Goal: Task Accomplishment & Management: Manage account settings

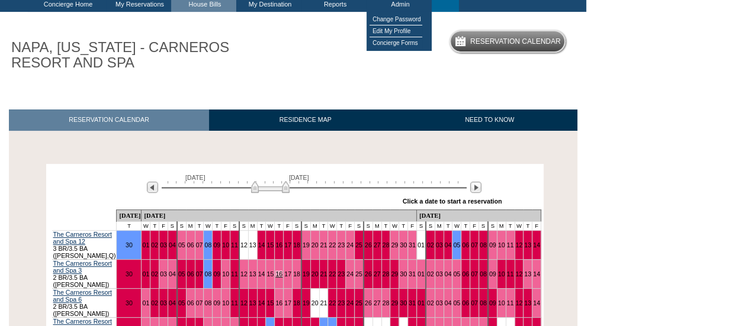
scroll to position [189, 0]
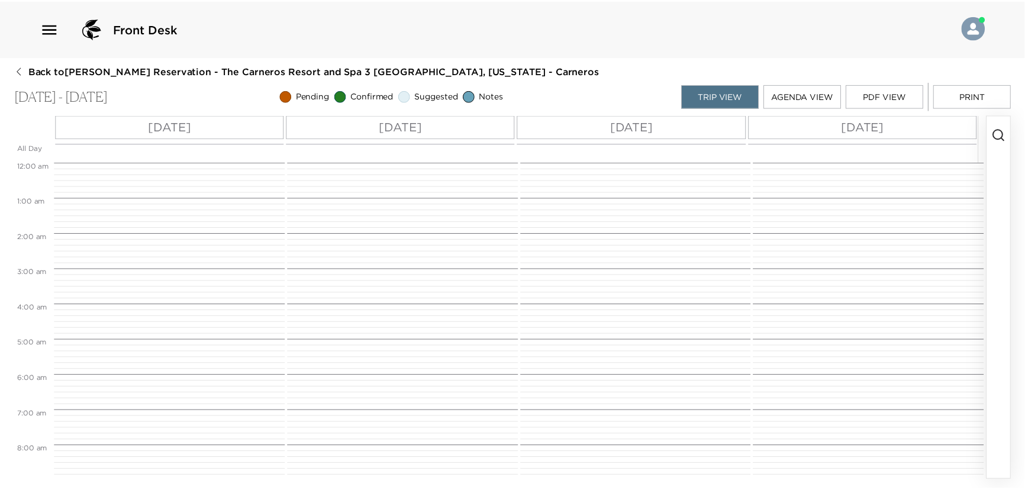
scroll to position [331, 0]
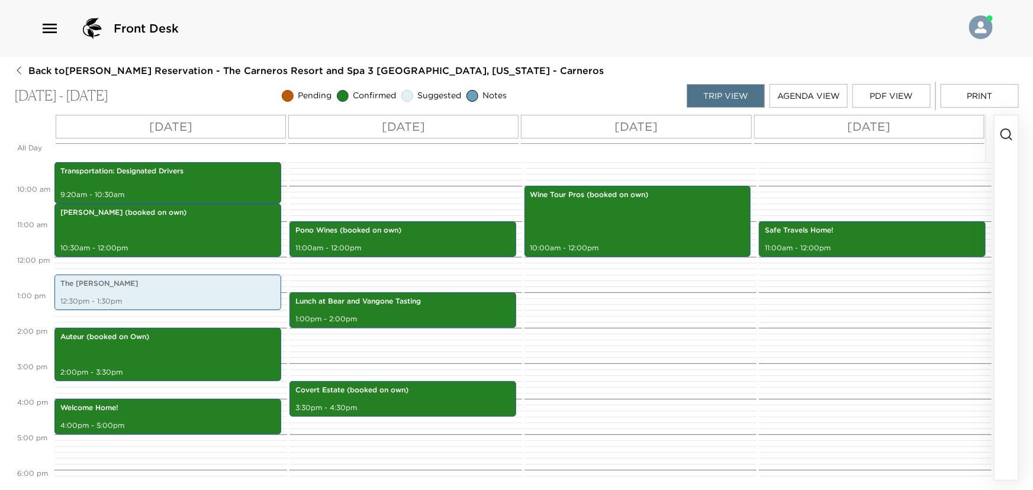
click at [50, 25] on icon "button" at bounding box center [49, 28] width 19 height 19
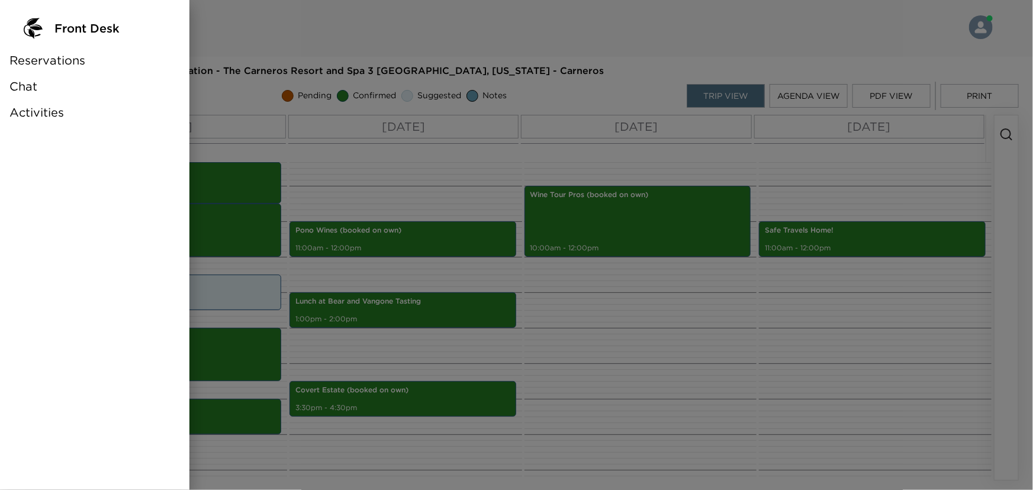
click at [207, 77] on div at bounding box center [516, 245] width 1033 height 490
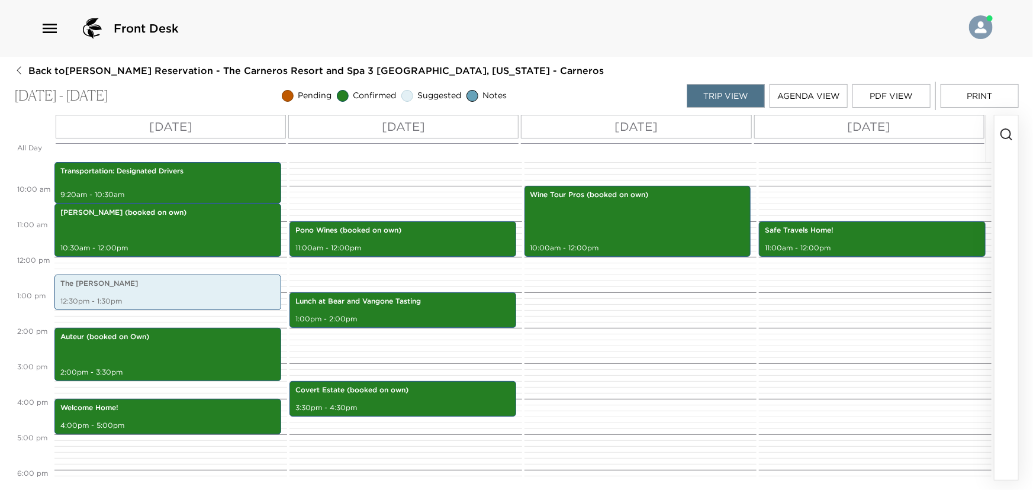
click at [53, 25] on icon "button" at bounding box center [49, 28] width 19 height 19
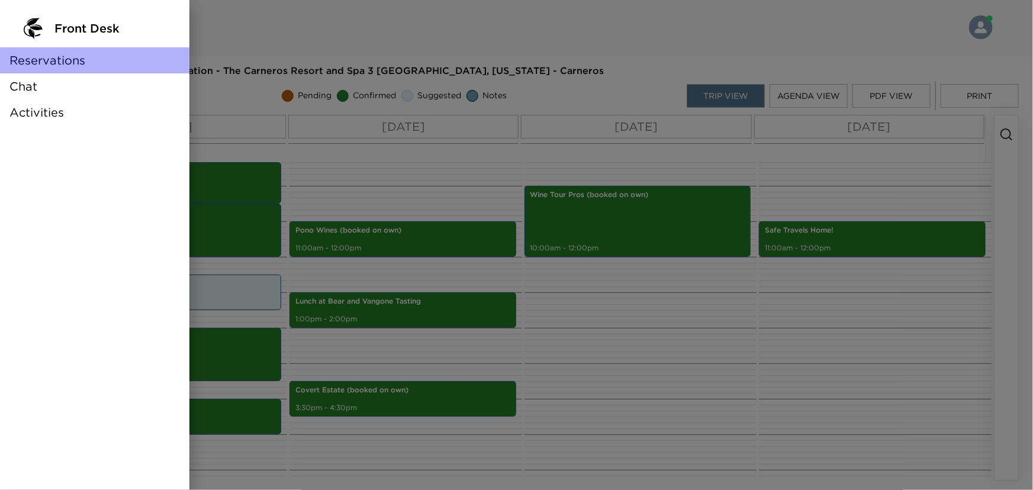
click at [50, 59] on span "Reservations" at bounding box center [47, 60] width 76 height 17
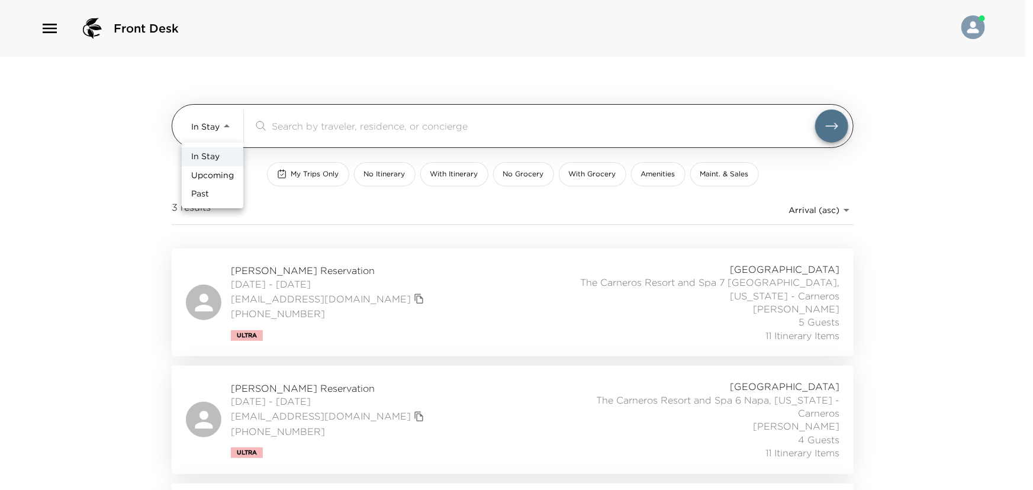
click at [228, 123] on body "Front Desk In Stay In-Stay ​ My Trips Only No Itinerary With Itinerary No Groce…" at bounding box center [516, 245] width 1033 height 490
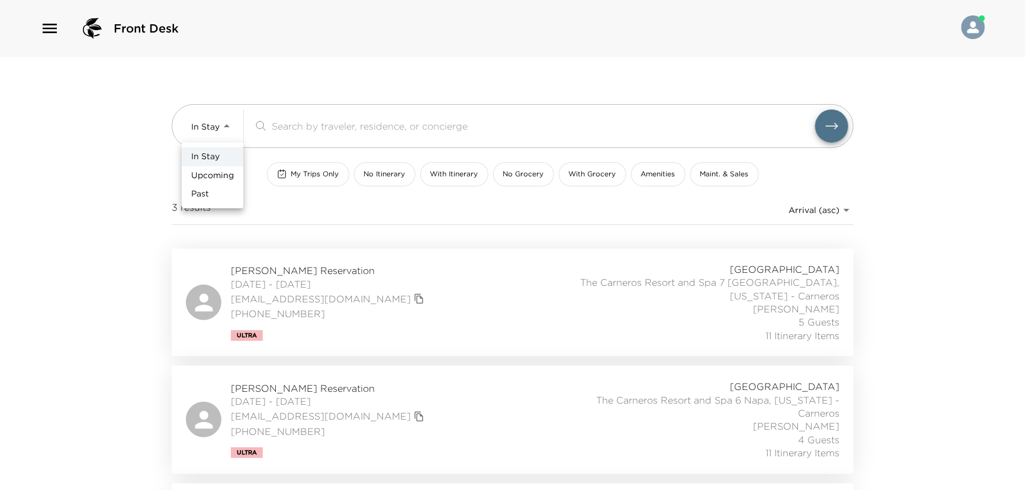
click at [209, 174] on span "Upcoming" at bounding box center [212, 176] width 43 height 12
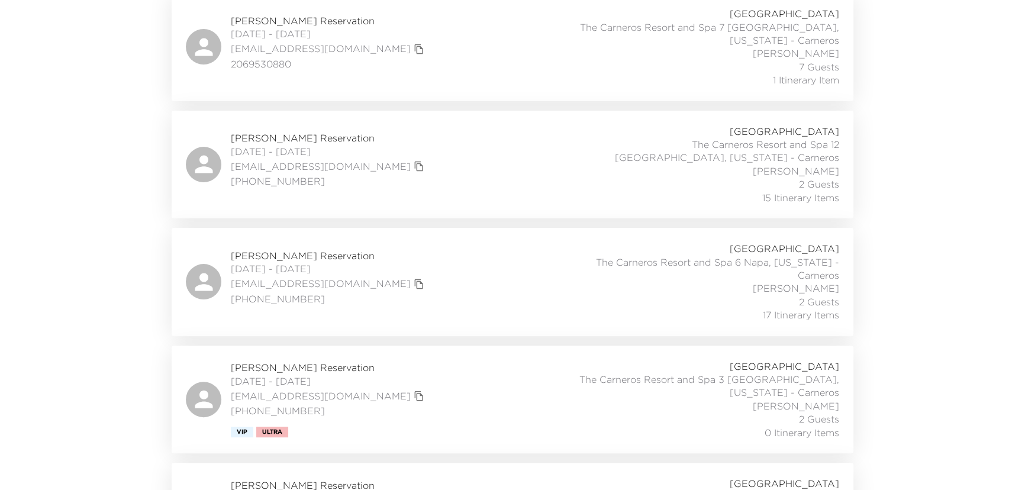
scroll to position [376, 0]
click at [366, 168] on div "Sheri Herbruck Reservation 10/01/2025 - 10/05/2025 herbrucks@att.net (616) 558-…" at bounding box center [512, 160] width 653 height 79
click at [414, 165] on div "Sheri Herbruck Reservation 10/01/2025 - 10/05/2025 herbrucks@att.net (616) 558-…" at bounding box center [512, 160] width 653 height 79
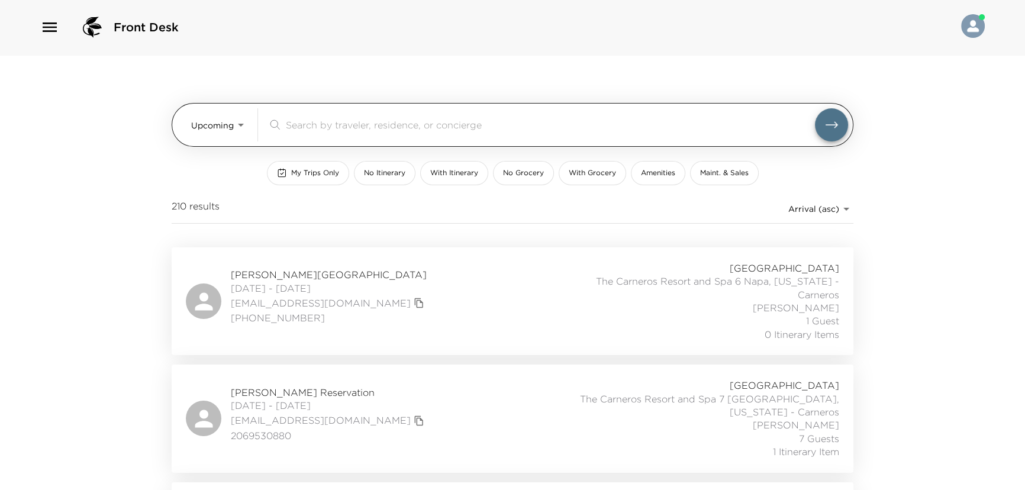
scroll to position [0, 0]
click at [240, 128] on body "Front Desk Upcoming Upcoming ​ My Trips Only No Itinerary With Itinerary No Gro…" at bounding box center [516, 245] width 1033 height 490
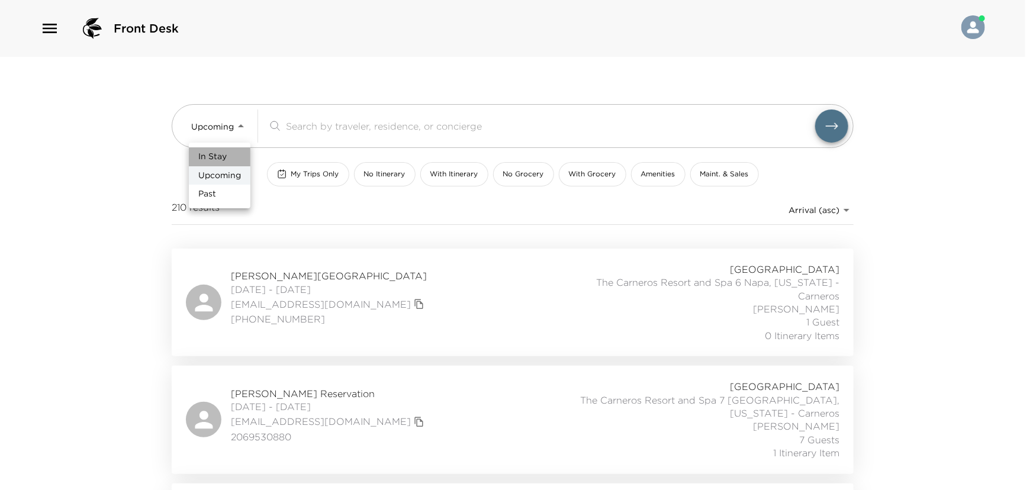
click at [224, 157] on span "In Stay" at bounding box center [212, 157] width 28 height 12
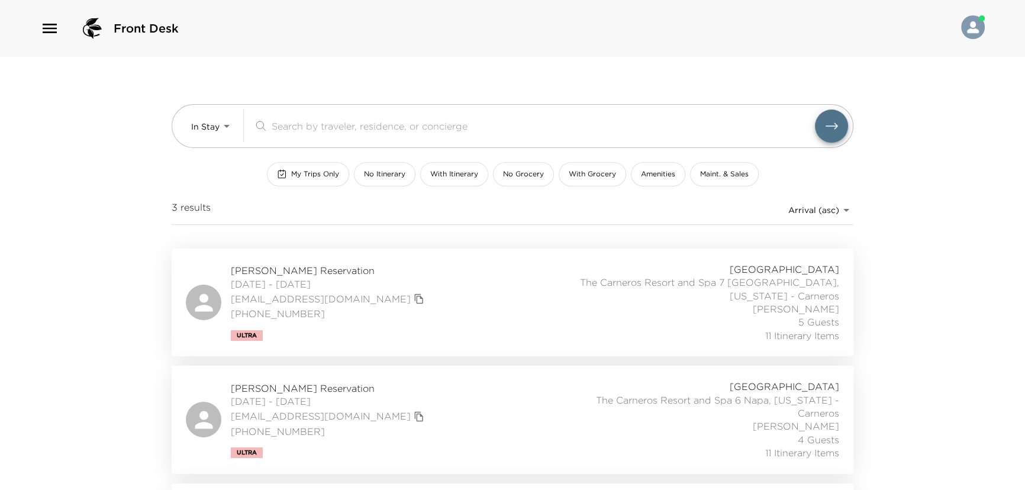
click at [415, 290] on div "Diane Campion Reservation 09/28/2025 - 10/01/2025 dianetcampion@gmail.com (708)…" at bounding box center [512, 302] width 653 height 79
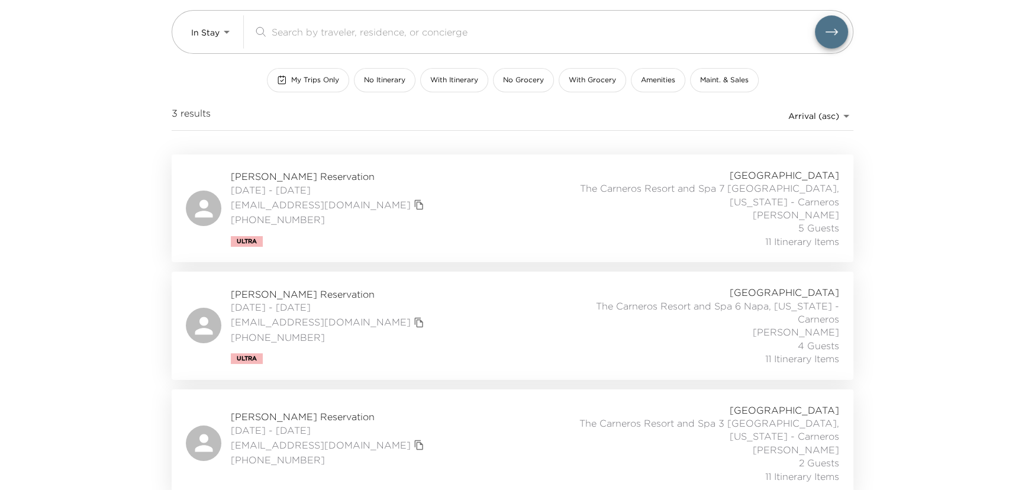
scroll to position [101, 0]
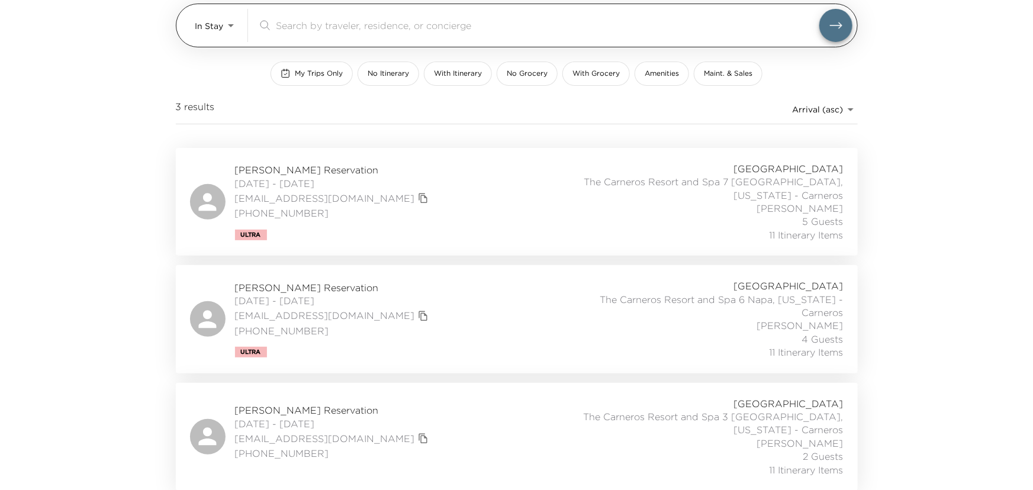
click at [225, 24] on body "Front Desk In Stay In-Stay ​ My Trips Only No Itinerary With Itinerary No Groce…" at bounding box center [516, 144] width 1033 height 490
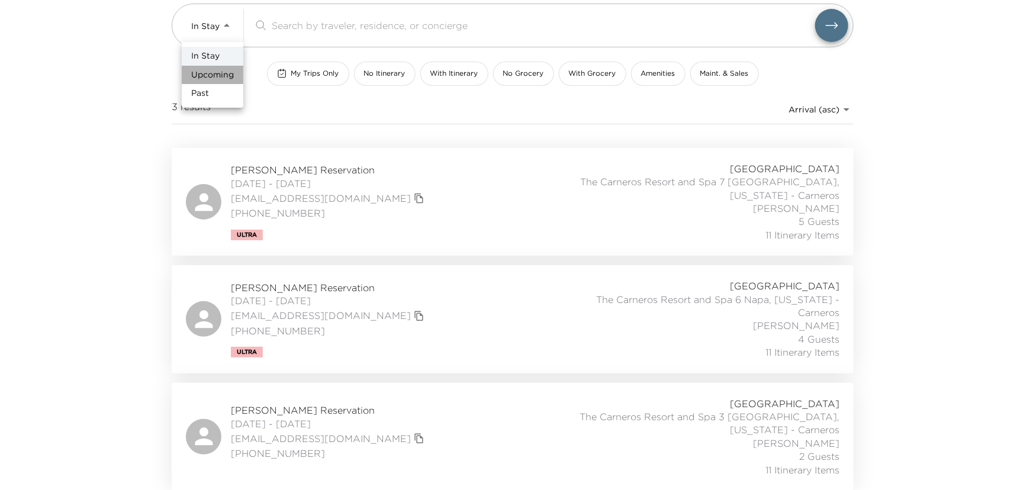
click at [211, 76] on span "Upcoming" at bounding box center [212, 75] width 43 height 12
type input "Upcoming"
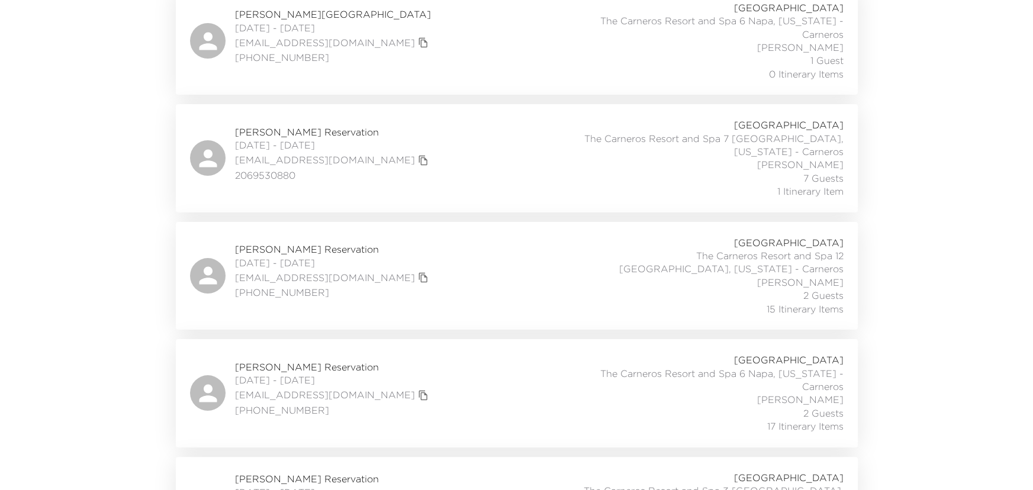
scroll to position [0, 0]
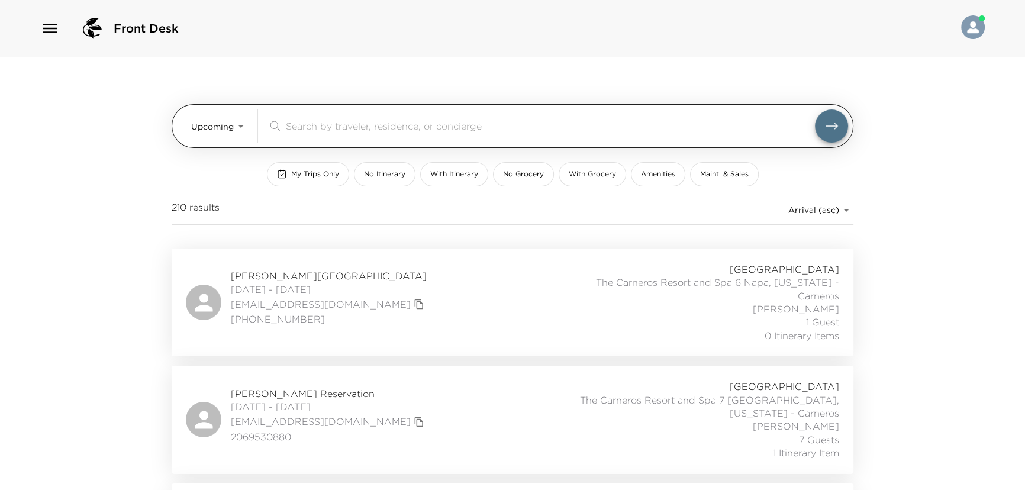
click at [295, 126] on input "search" at bounding box center [550, 126] width 529 height 14
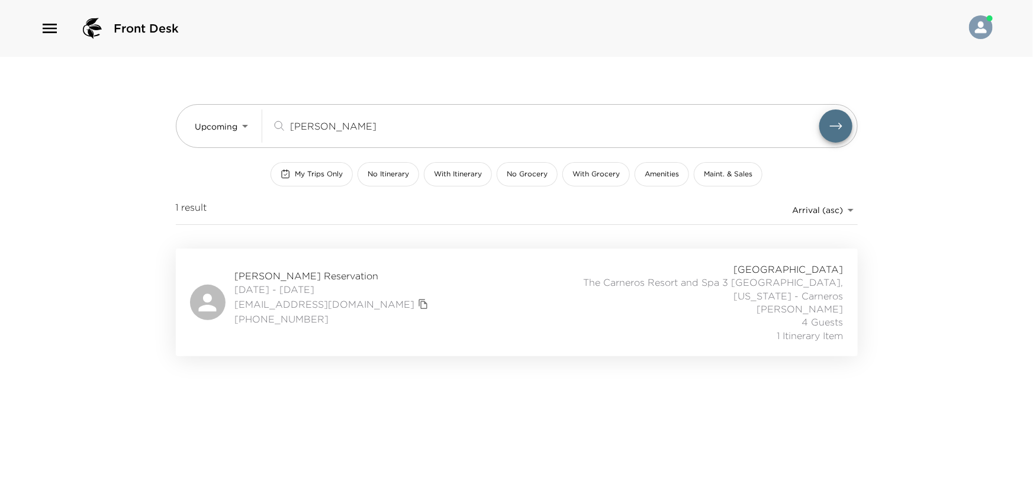
click at [508, 301] on div "Thomas Hoying Reservation 10/05/2025 - 10/08/2025 thoying@brackettbuilders.com …" at bounding box center [516, 302] width 653 height 79
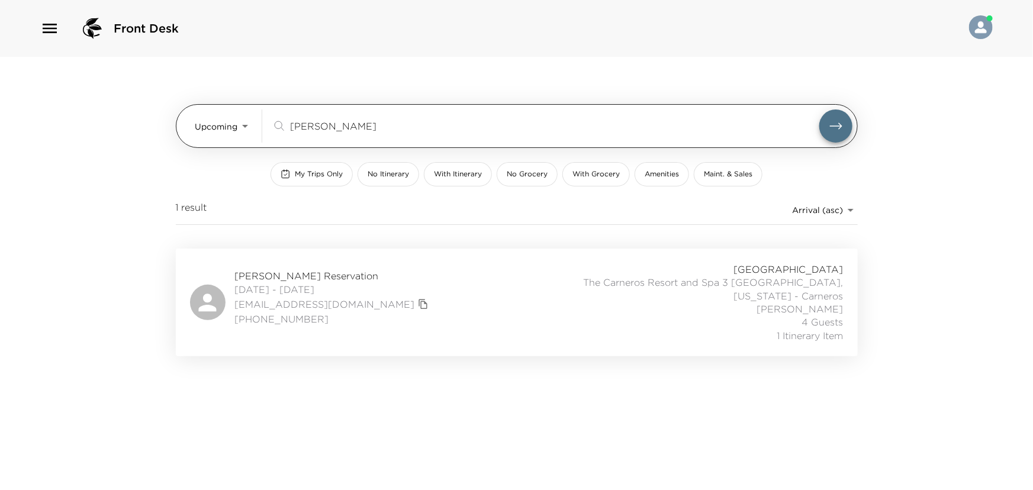
drag, startPoint x: 331, startPoint y: 127, endPoint x: 245, endPoint y: 123, distance: 86.5
click at [246, 123] on div "Upcoming Upcoming hoying ​" at bounding box center [523, 125] width 657 height 33
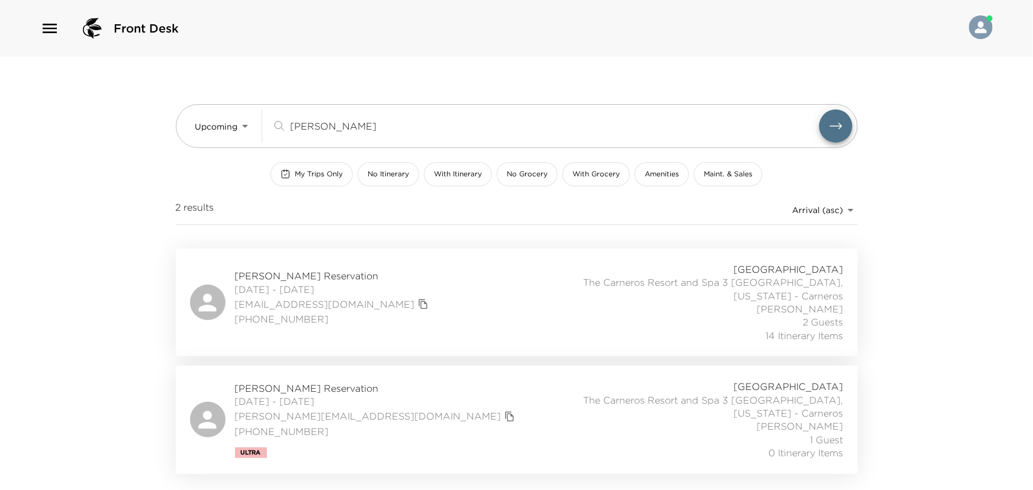
type input "stern"
click at [421, 283] on div "Lori Stern Reservation 11/17/2025 - 11/20/2025 lstern@rogent.com (708) 679-7519…" at bounding box center [516, 302] width 653 height 79
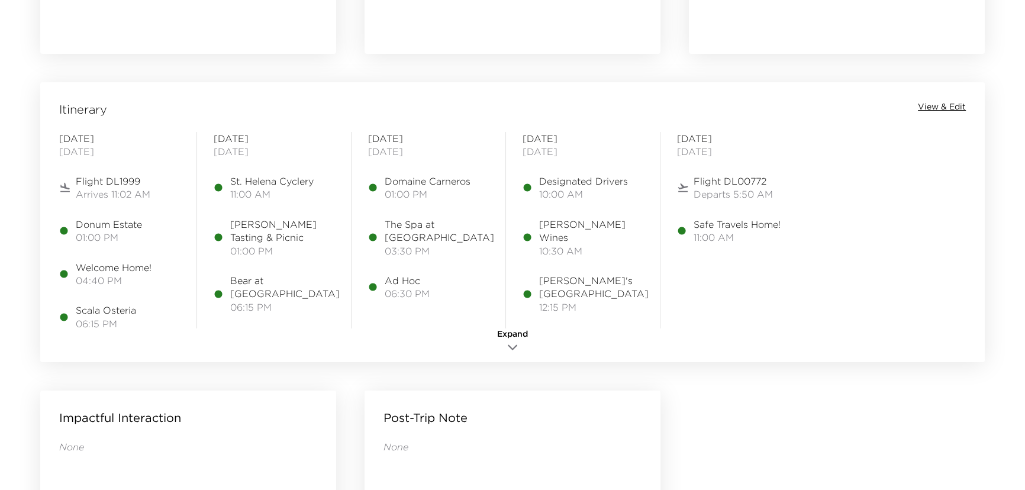
scroll to position [914, 0]
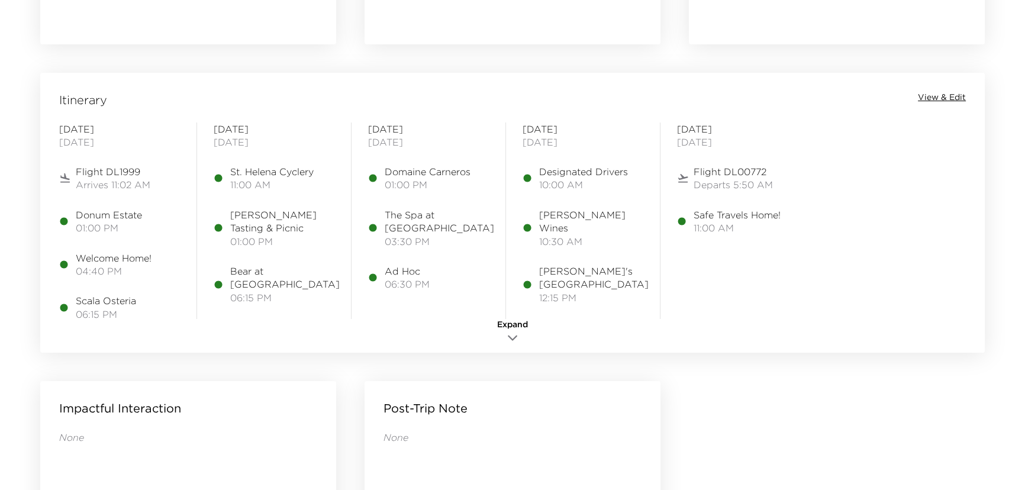
click at [111, 224] on span "01:00 PM" at bounding box center [109, 227] width 66 height 13
click at [111, 223] on span "01:00 PM" at bounding box center [109, 227] width 66 height 13
click at [932, 95] on span "View & Edit" at bounding box center [942, 98] width 48 height 12
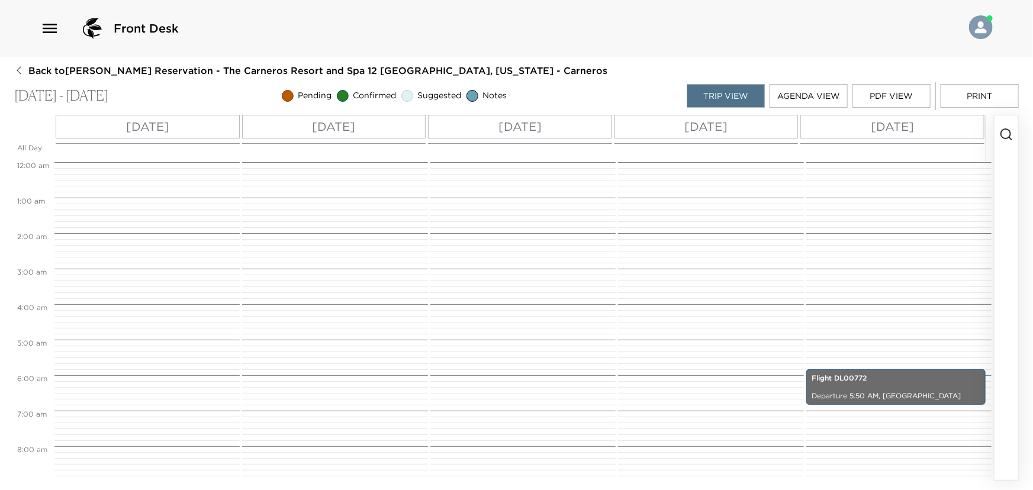
scroll to position [355, 0]
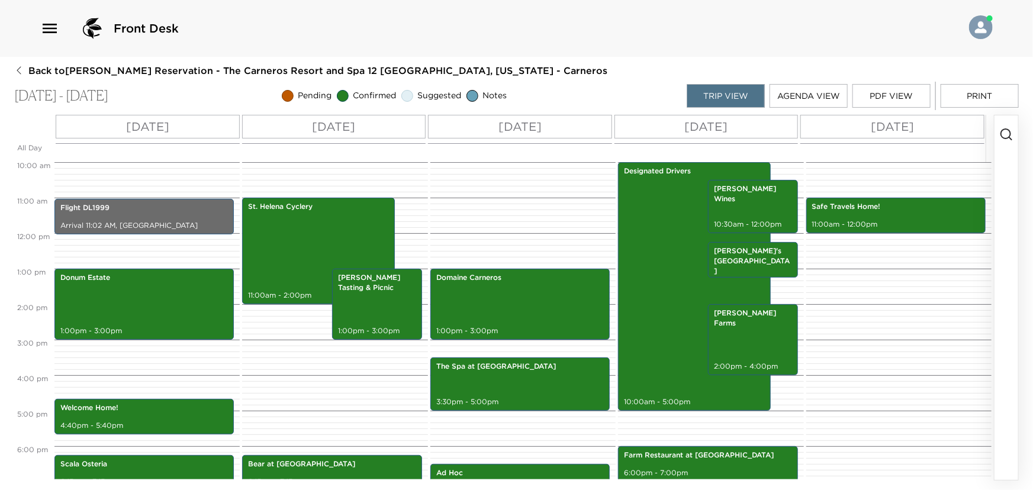
click at [799, 95] on button "Agenda View" at bounding box center [808, 96] width 78 height 24
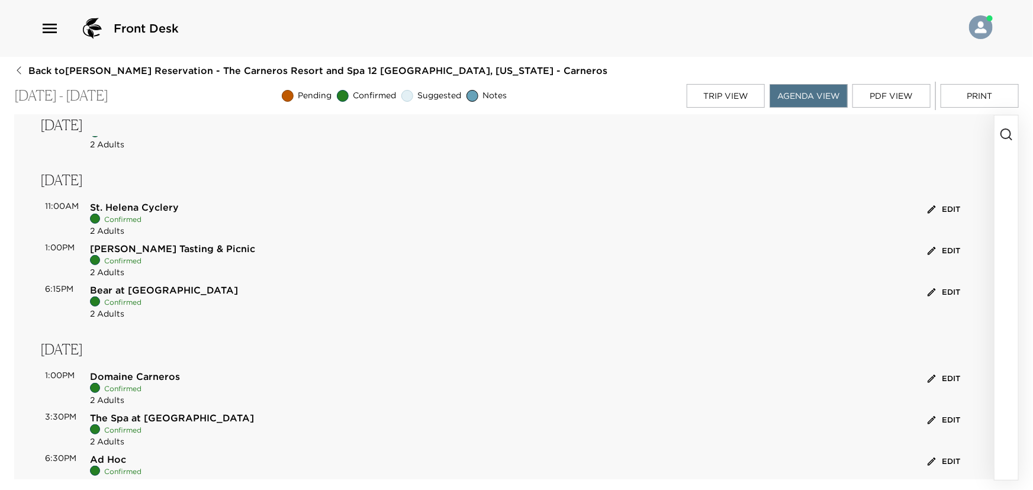
scroll to position [0, 0]
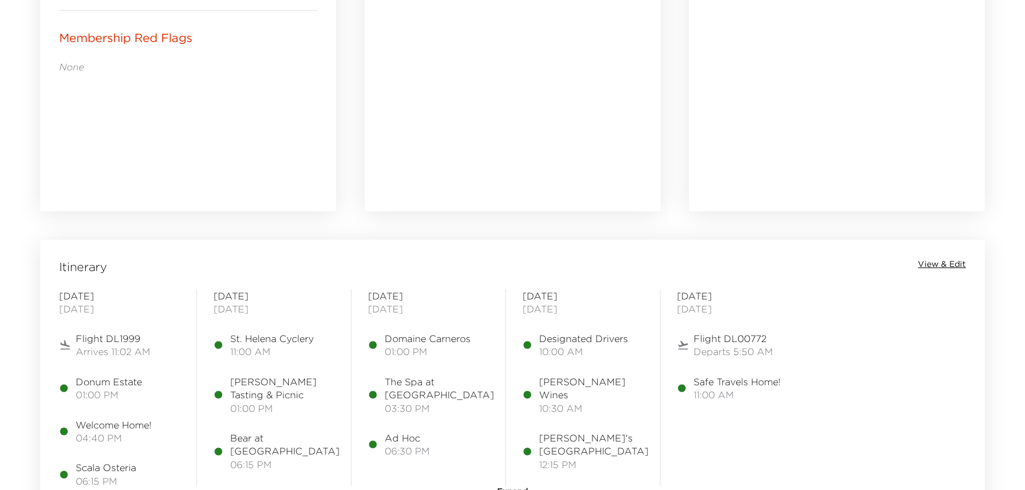
scroll to position [807, 0]
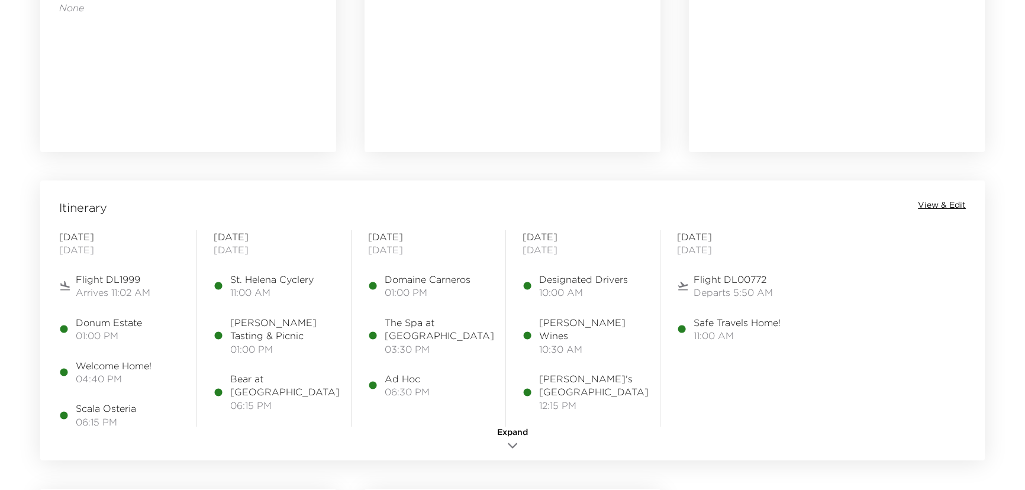
click at [104, 286] on span "Arrives 11:02 AM" at bounding box center [113, 292] width 75 height 13
click at [938, 204] on span "View & Edit" at bounding box center [942, 205] width 48 height 12
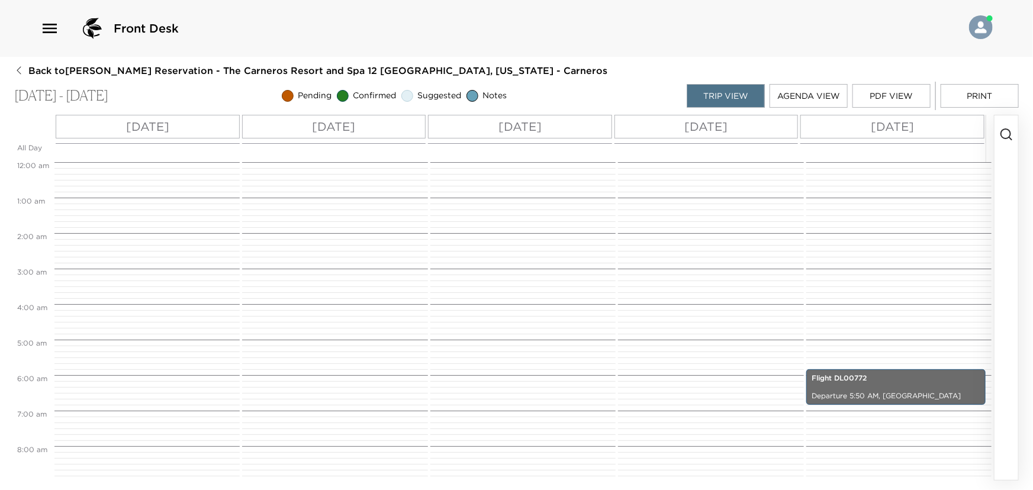
scroll to position [355, 0]
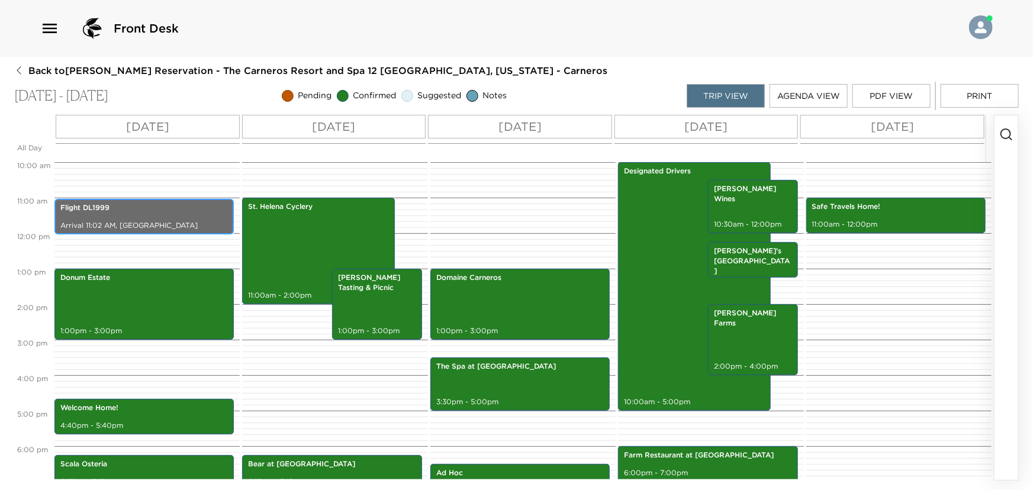
click at [154, 225] on p "Arrival 11:02 AM, San Francisco International Airport" at bounding box center [143, 226] width 167 height 10
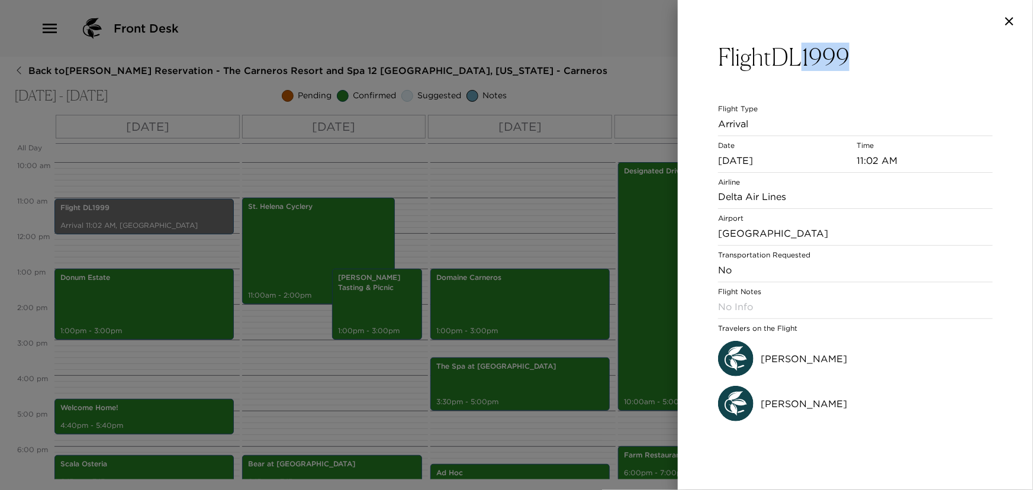
drag, startPoint x: 807, startPoint y: 54, endPoint x: 858, endPoint y: 45, distance: 52.4
click at [858, 45] on h3 "Flight DL1999" at bounding box center [855, 57] width 275 height 28
copy h3 "1999"
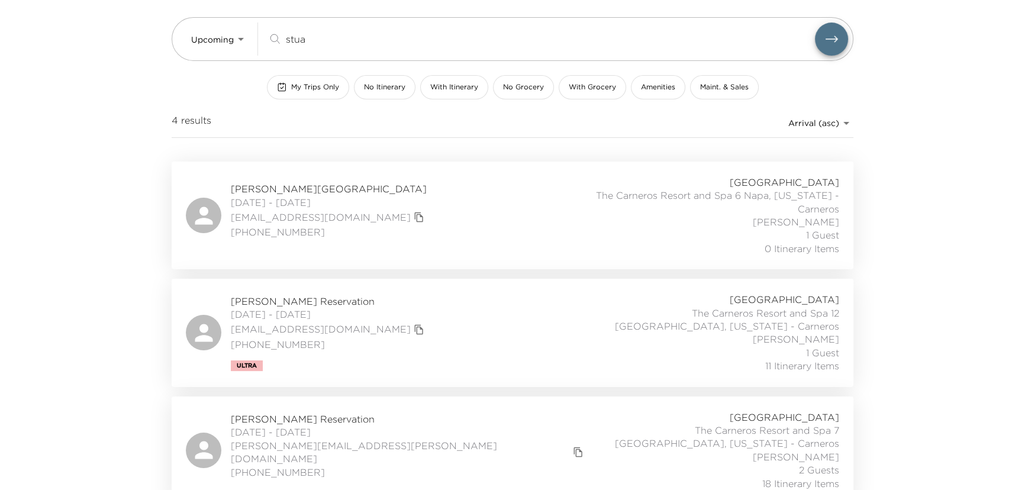
scroll to position [107, 0]
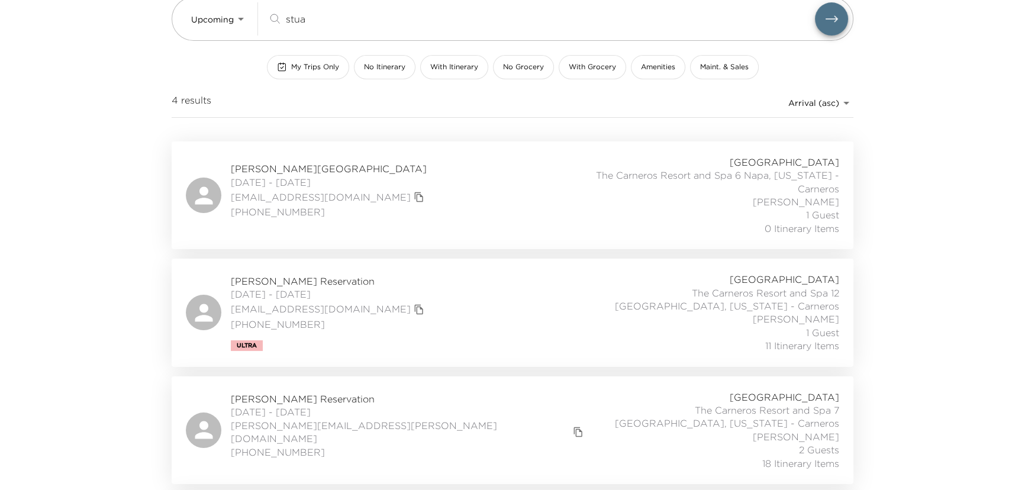
drag, startPoint x: 344, startPoint y: 8, endPoint x: 184, endPoint y: 43, distance: 164.1
click at [183, 42] on div "Upcoming Upcoming stua ​ My Trips Only No Itinerary With Itinerary No Grocery W…" at bounding box center [513, 46] width 682 height 192
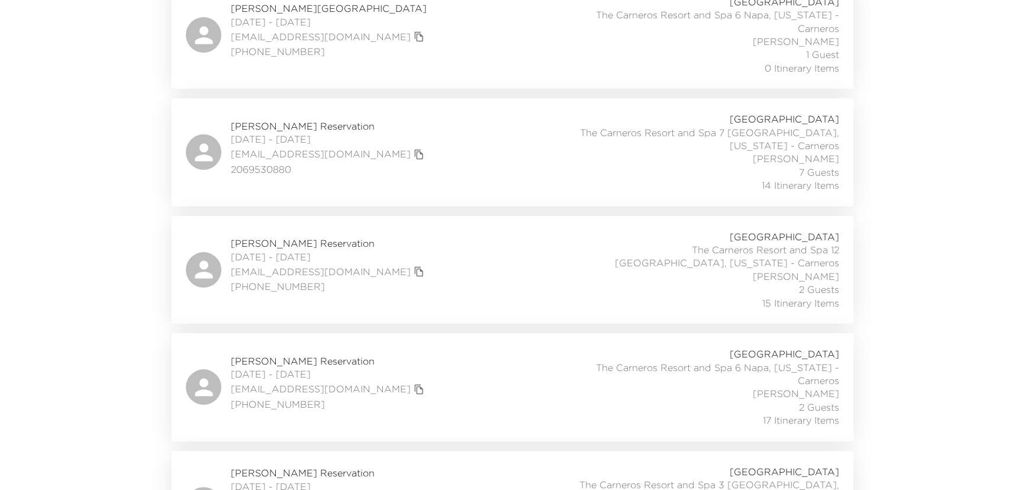
scroll to position [269, 0]
click at [418, 151] on div "Lauren Salata Reservation 10/01/2025 - 10/05/2025 laurensalata@mac.com 20695308…" at bounding box center [512, 150] width 653 height 79
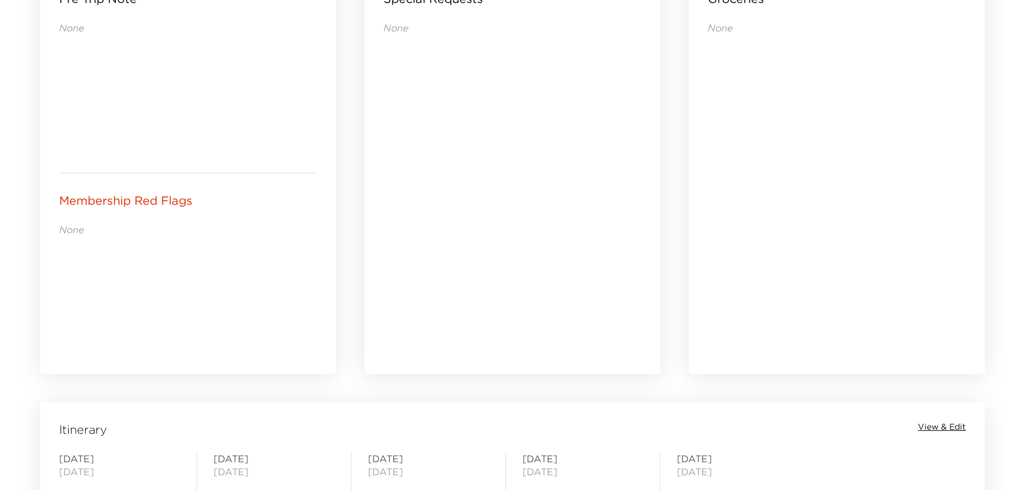
scroll to position [860, 0]
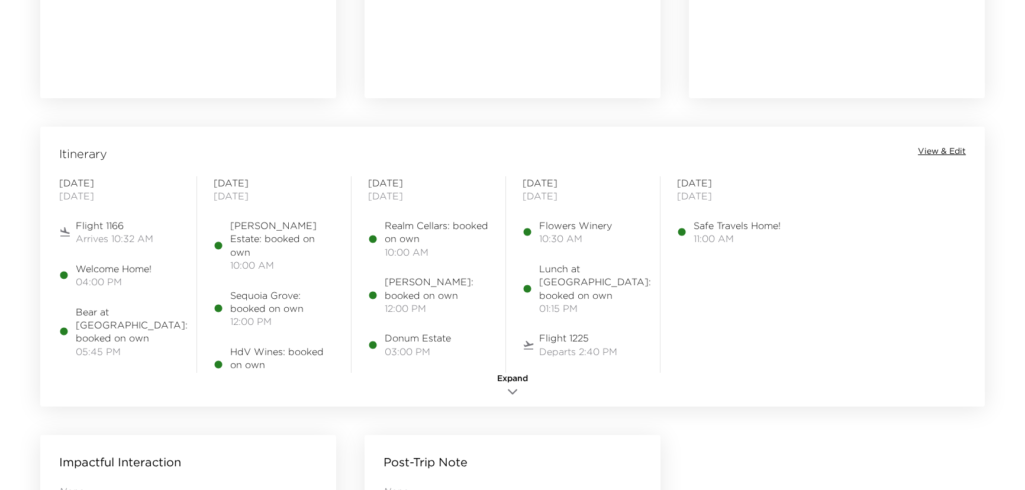
click at [511, 385] on icon "button" at bounding box center [512, 392] width 14 height 14
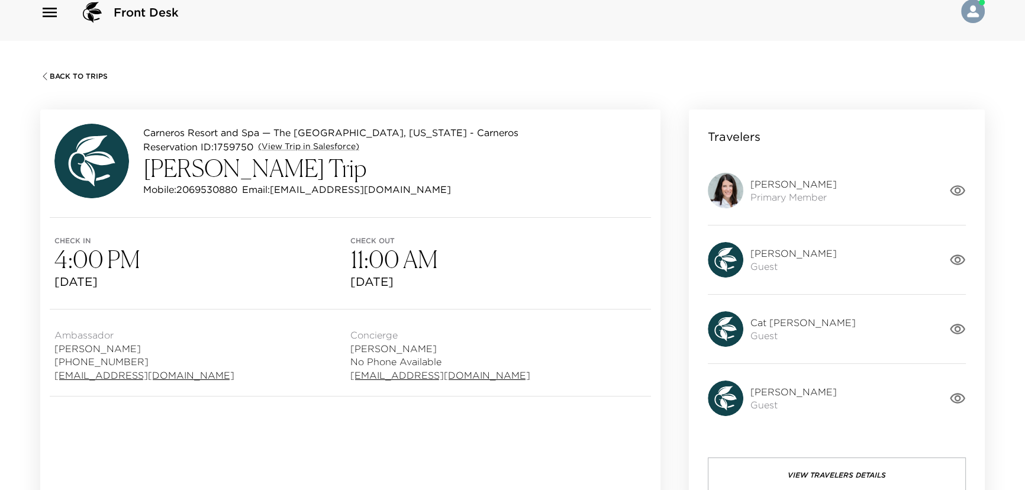
scroll to position [0, 0]
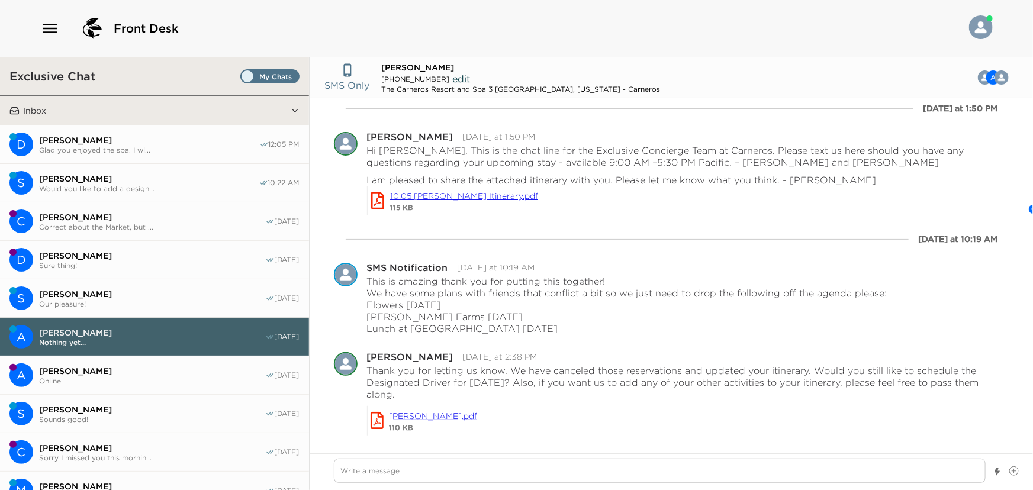
click at [108, 225] on span "Correct about the Market, but ..." at bounding box center [152, 227] width 226 height 9
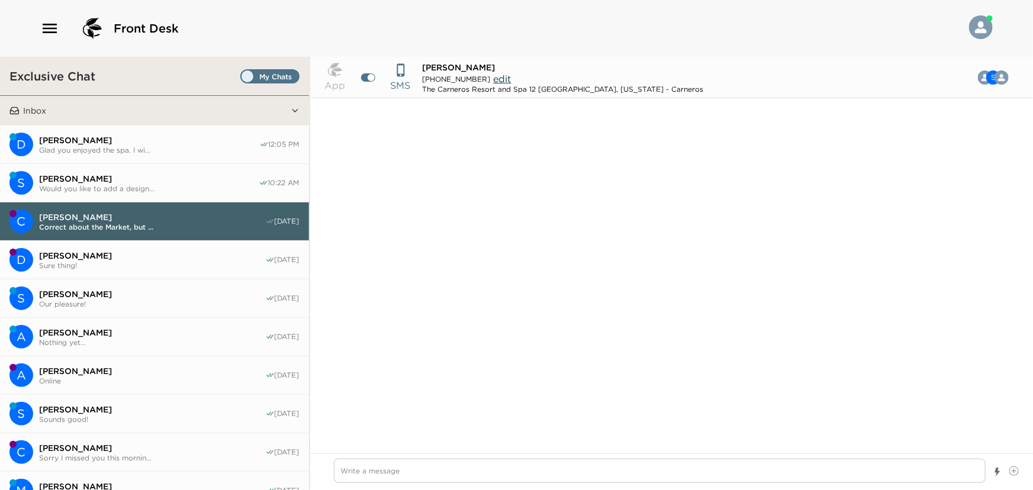
scroll to position [568, 0]
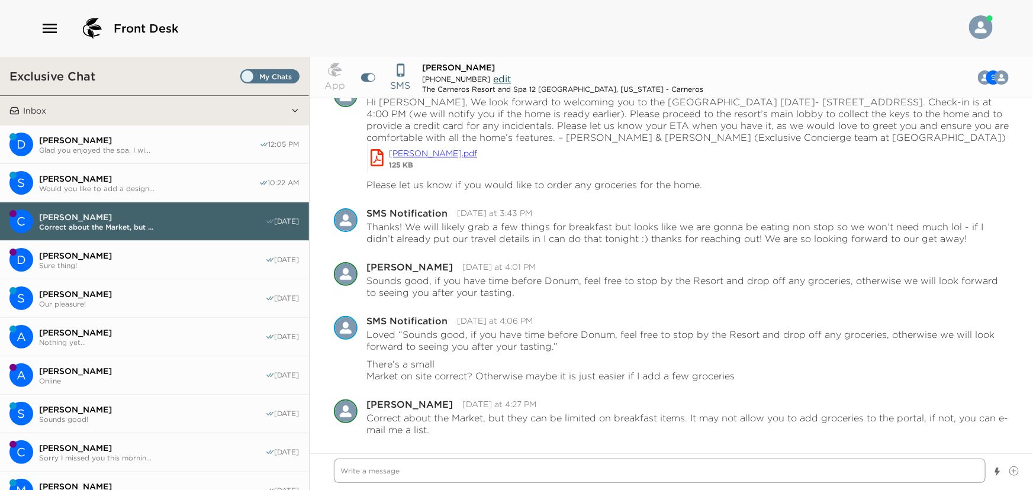
click at [422, 469] on textarea "Write a message" at bounding box center [660, 471] width 652 height 24
type textarea "x"
type textarea "H"
type textarea "x"
type textarea "Hi"
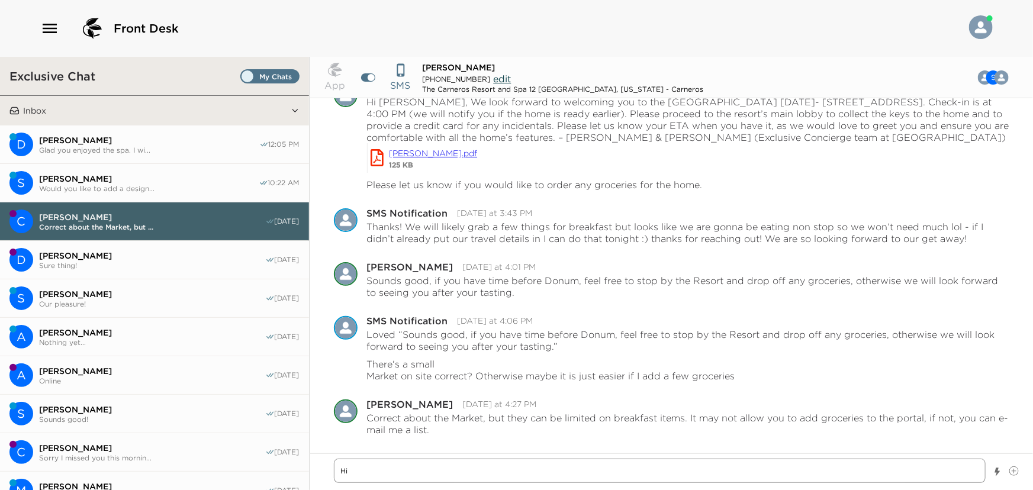
type textarea "x"
type textarea "Hi"
type textarea "x"
type textarea "Hi S"
type textarea "x"
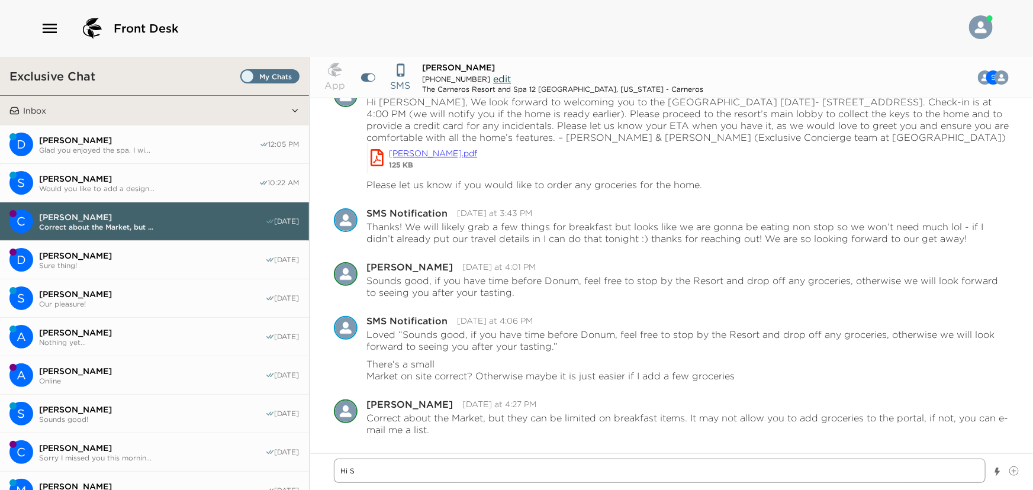
type textarea "Hi Sh"
type textarea "x"
type textarea "Hi She"
type textarea "x"
type textarea "Hi Sher"
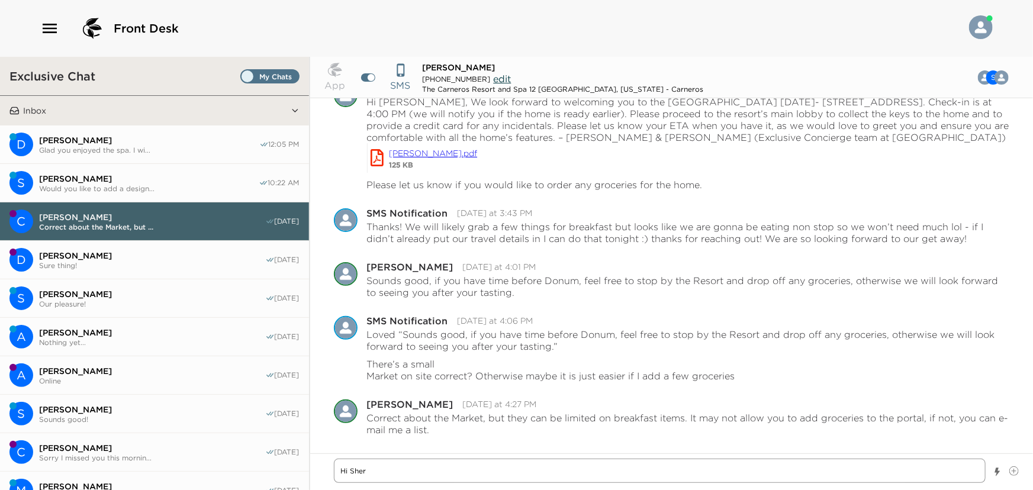
type textarea "x"
type textarea "Hi Sheri"
type textarea "x"
type textarea "Hi Sheri,"
type textarea "x"
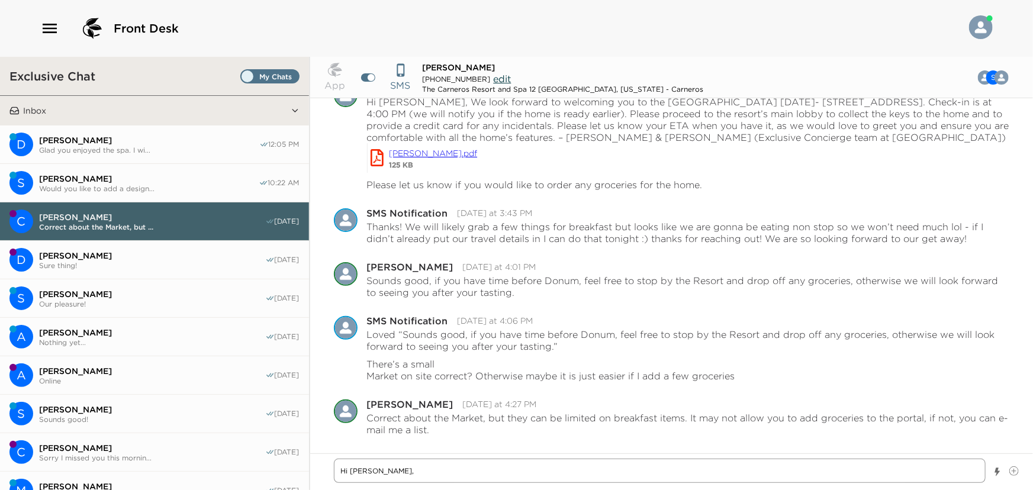
type textarea "Hi Sheri,"
type textarea "x"
type textarea "Hi Sheri, w"
type textarea "x"
type textarea "Hi Sheri, we"
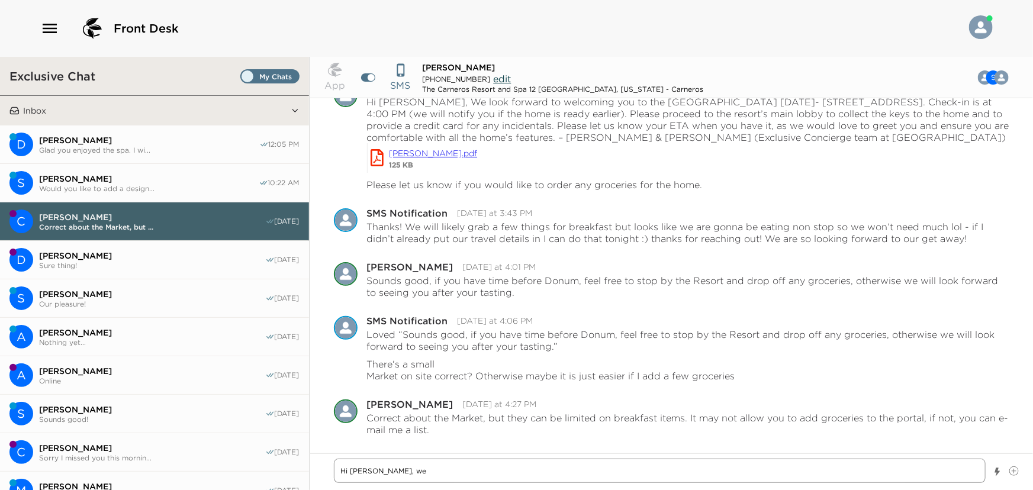
type textarea "x"
type textarea "Hi Sheri, we"
type textarea "x"
type textarea "Hi Sheri, we r"
type textarea "x"
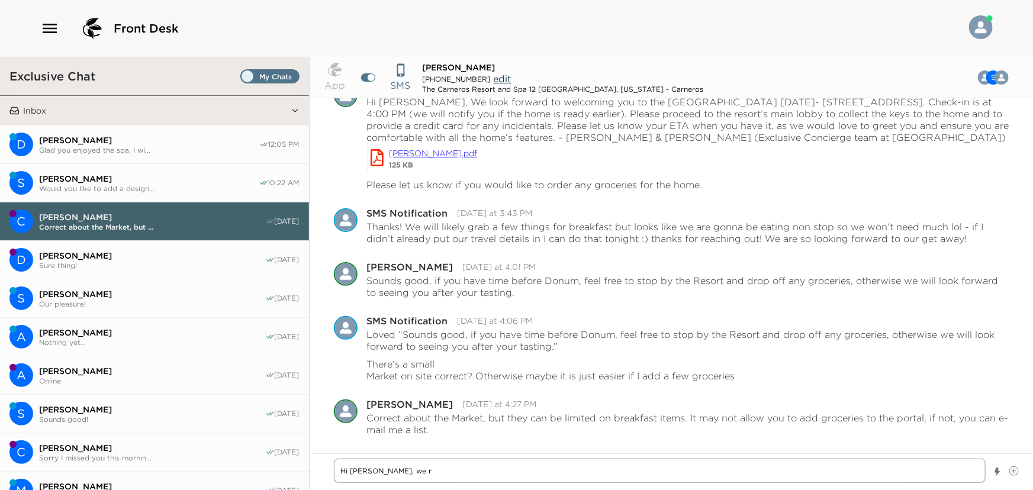
type textarea "Hi Sheri, we re"
type textarea "x"
type textarea "Hi Sheri, we rec"
type textarea "x"
type textarea "Hi Sheri, we rece"
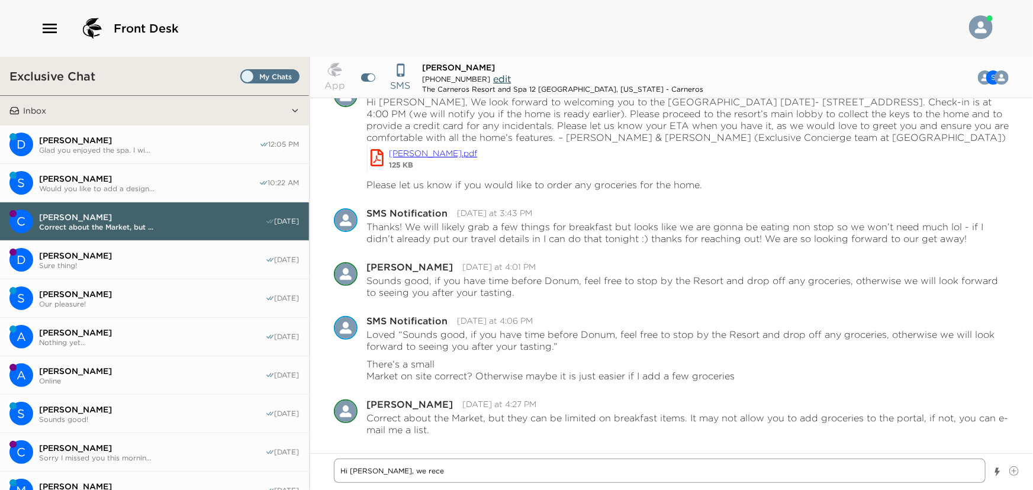
type textarea "x"
type textarea "Hi Sheri, we recei"
type textarea "x"
type textarea "Hi Sheri, we receiv"
type textarea "x"
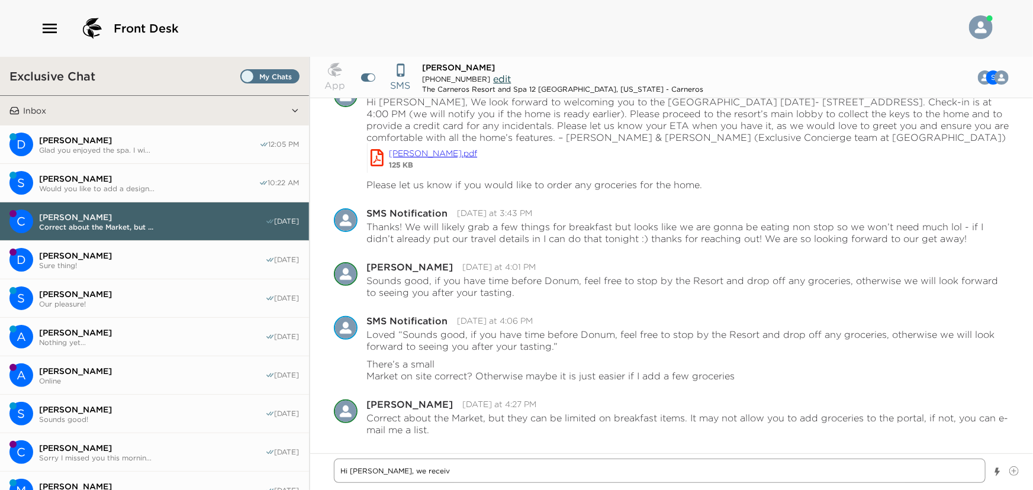
type textarea "Hi Sheri, we receive"
type textarea "x"
type textarea "Hi Sheri, we received"
type textarea "x"
type textarea "Hi Sheri, we received"
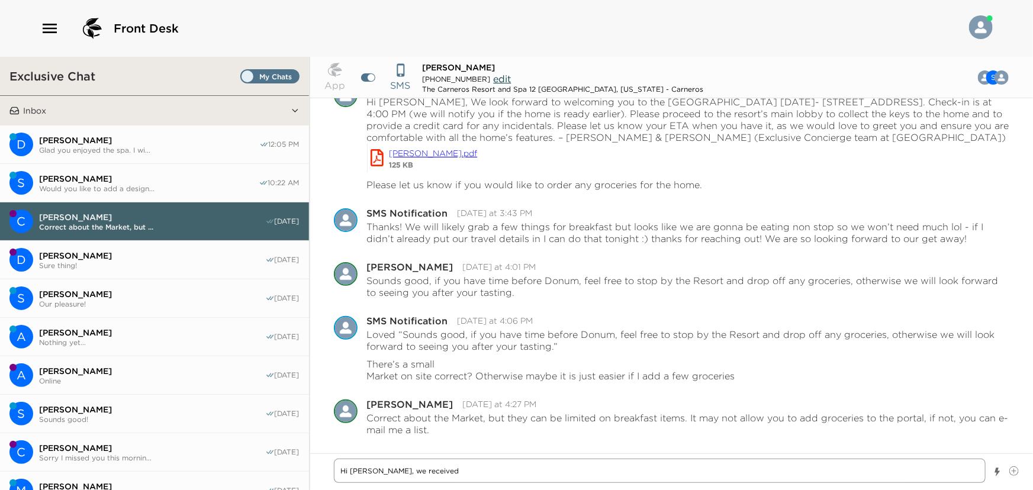
type textarea "x"
type textarea "Hi Sheri, we received y"
type textarea "x"
type textarea "Hi Sheri, we received yo"
type textarea "x"
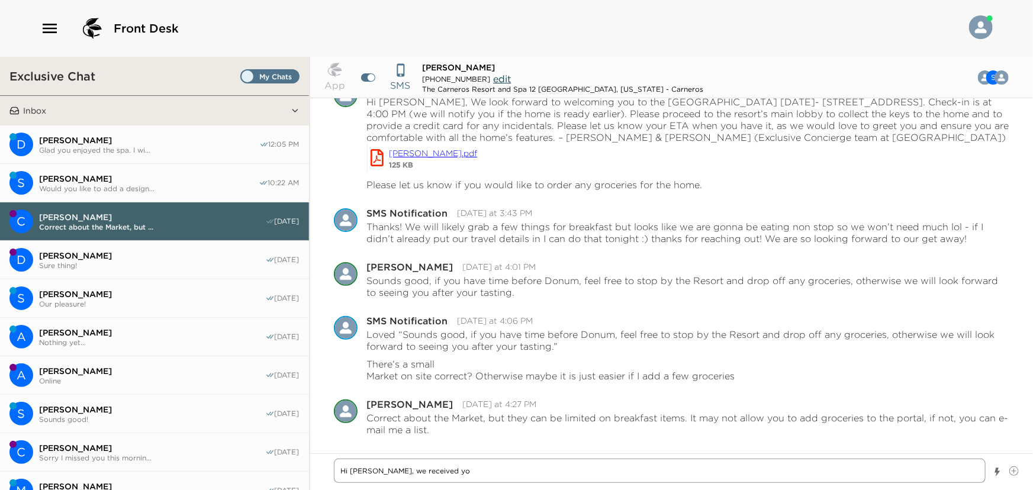
type textarea "Hi Sheri, we received you"
type textarea "x"
type textarea "Hi Sheri, we received your"
type textarea "x"
type textarea "Hi Sheri, we received your"
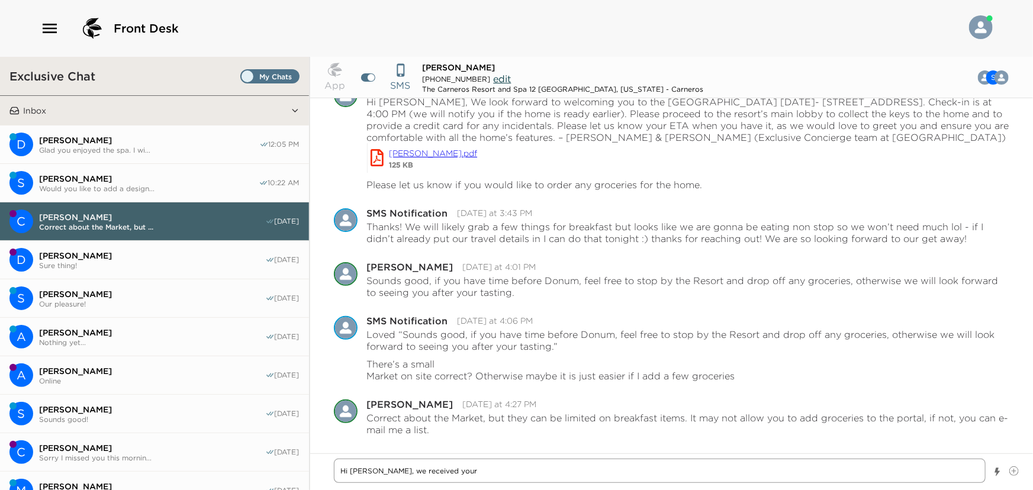
type textarea "x"
type textarea "Hi Sheri, we received your g"
type textarea "x"
type textarea "Hi Sheri, we received your gr"
type textarea "x"
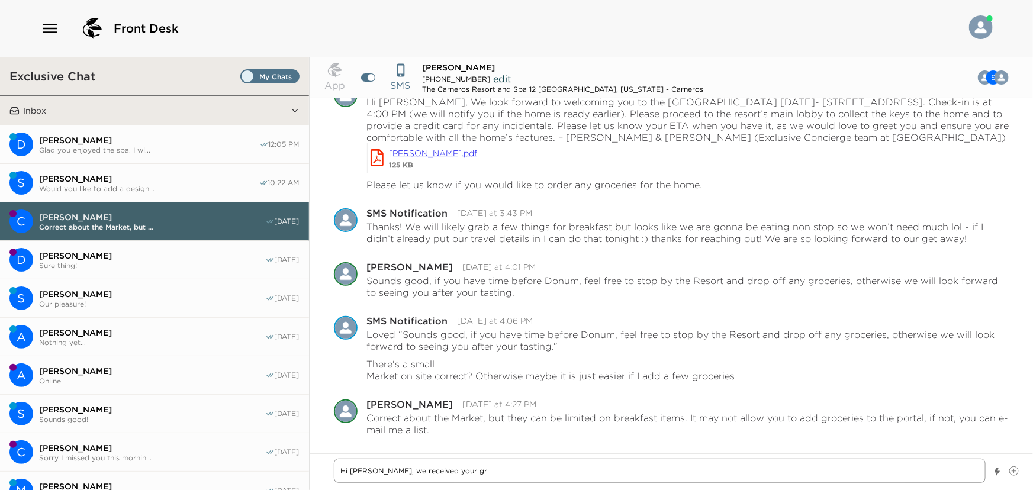
type textarea "Hi Sheri, we received your gro"
type textarea "x"
type textarea "Hi Sheri, we received your groc"
type textarea "x"
type textarea "Hi Sheri, we received your groce"
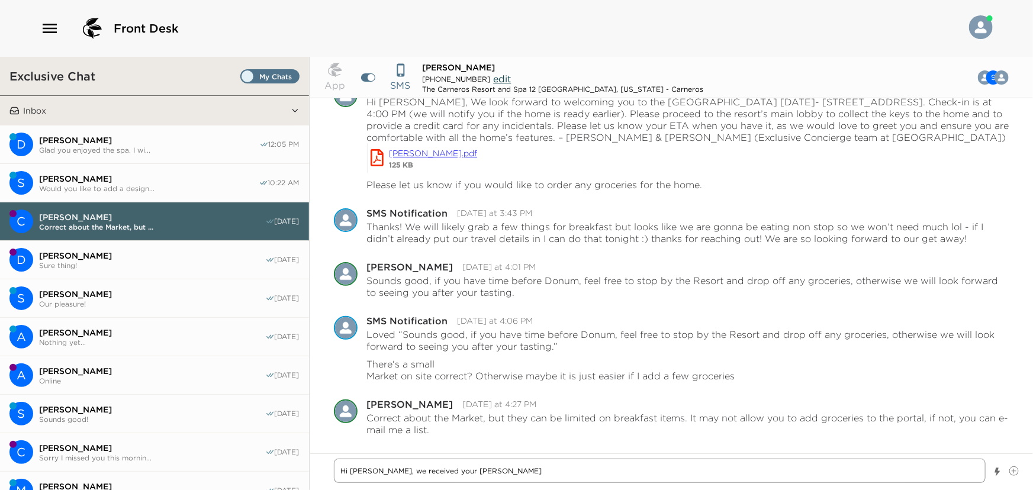
type textarea "x"
type textarea "Hi Sheri, we received your grocer"
type textarea "x"
type textarea "Hi Sheri, we received your grocery"
type textarea "x"
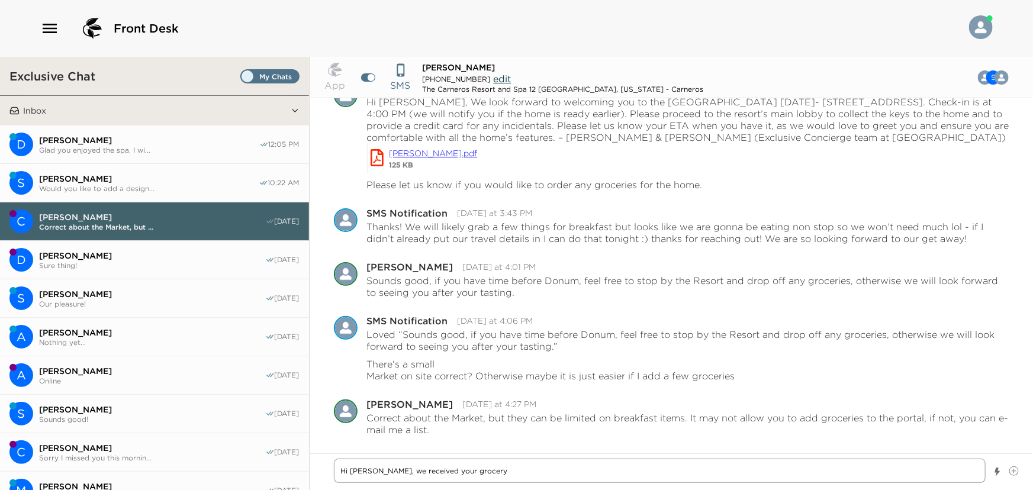
type textarea "Hi Sheri, we received your grocery"
type textarea "x"
type textarea "Hi Sheri, we received your grocery l"
type textarea "x"
type textarea "Hi Sheri, we received your grocery li"
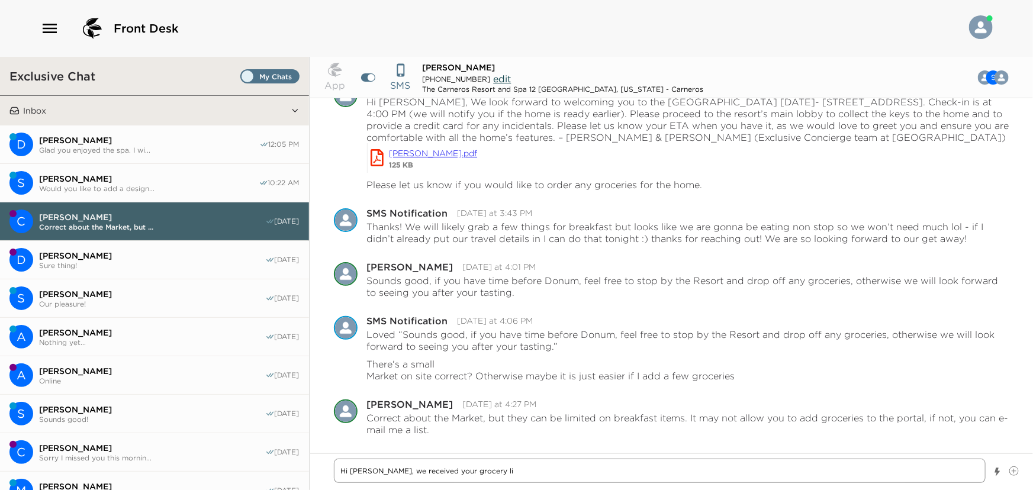
type textarea "x"
type textarea "Hi Sheri, we received your grocery lis"
type textarea "x"
type textarea "Hi Sheri, we received your grocery list"
type textarea "x"
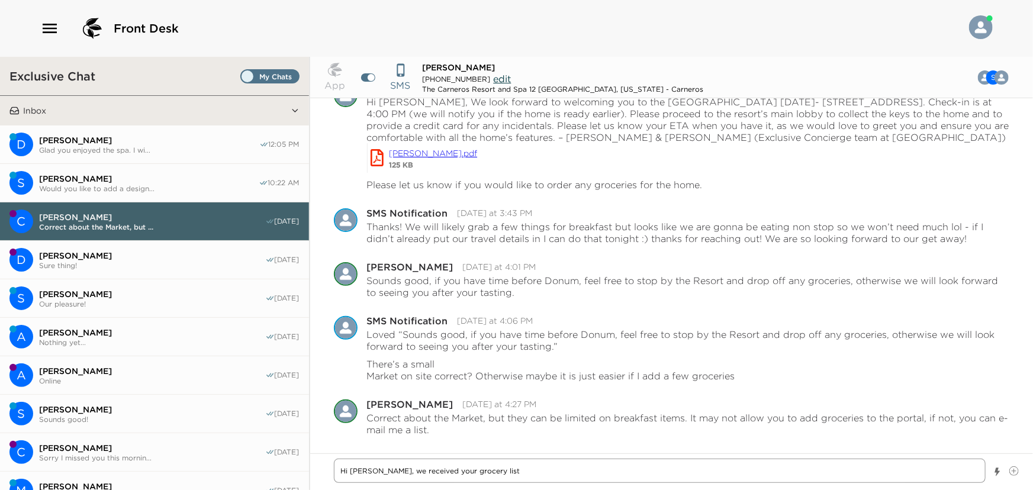
type textarea "Hi Sheri, we received your grocery list"
type textarea "x"
type textarea "Hi Sheri, we received your grocery list a"
type textarea "x"
type textarea "Hi Sheri, we received your grocery list an"
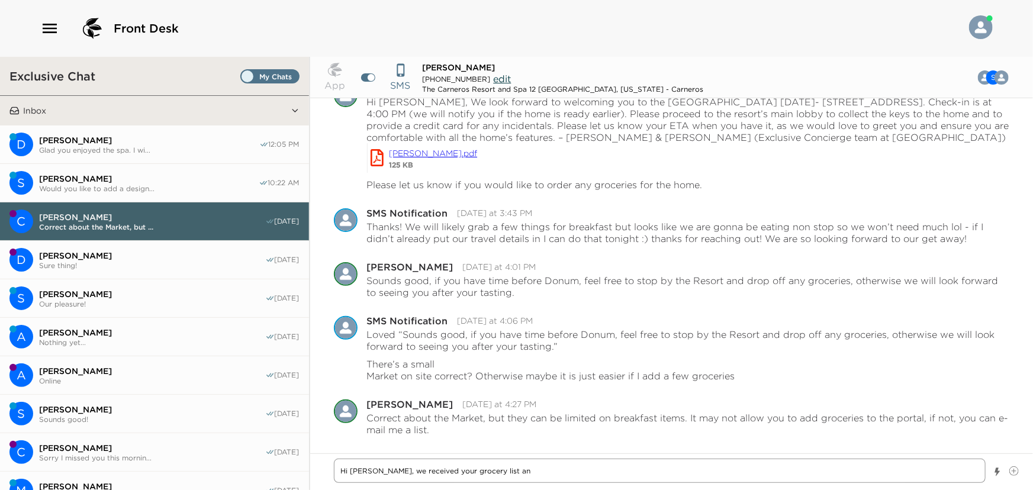
type textarea "x"
type textarea "Hi Sheri, we received your grocery list and"
type textarea "x"
type textarea "Hi Sheri, we received your grocery list and"
type textarea "x"
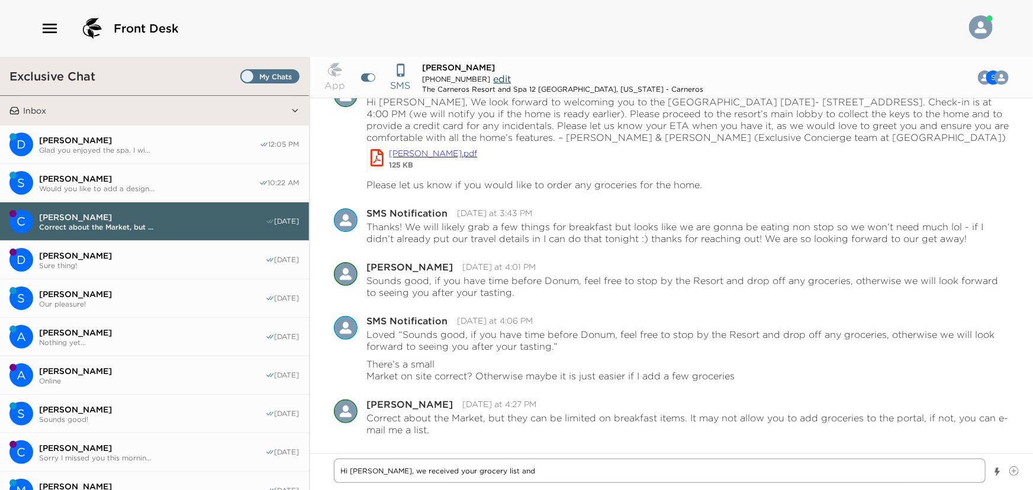
type textarea "Hi Sheri, we received your grocery list and w"
type textarea "x"
type textarea "Hi Sheri, we received your grocery list and wi"
type textarea "x"
type textarea "Hi Sheri, we received your grocery list and wil"
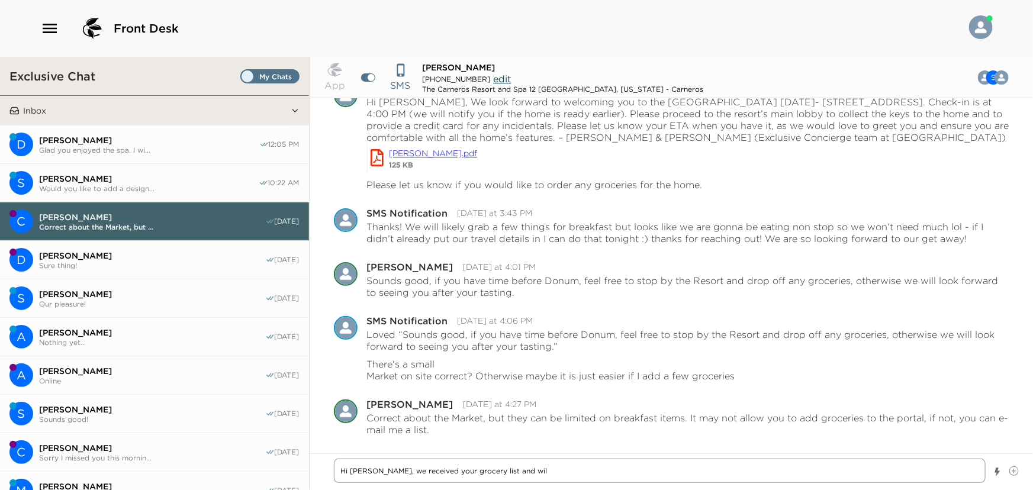
type textarea "x"
type textarea "Hi Sheri, we received your grocery list and will"
type textarea "x"
type textarea "Hi Sheri, we received your grocery list and will"
type textarea "x"
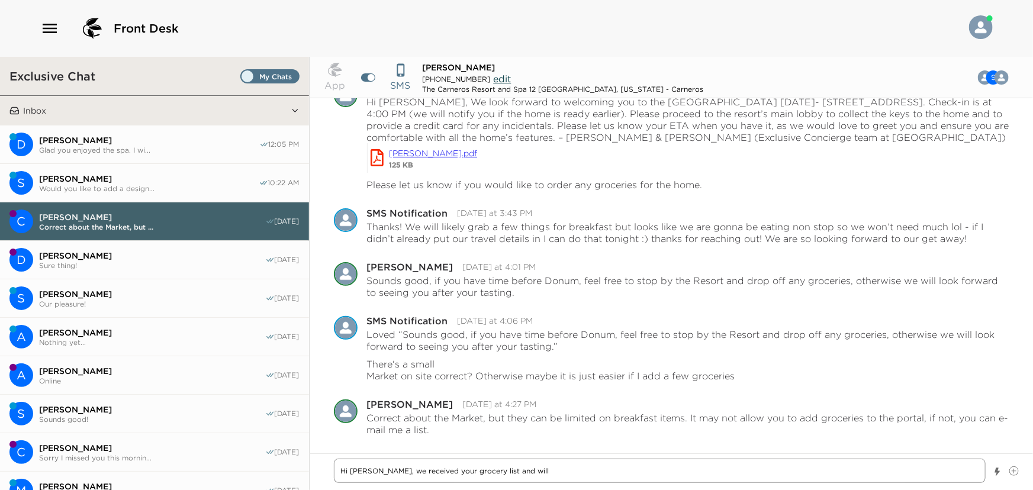
type textarea "Hi Sheri, we received your grocery list and will h"
type textarea "x"
type textarea "Hi Sheri, we received your grocery list and will ha"
type textarea "x"
type textarea "Hi Sheri, we received your grocery list and will hav"
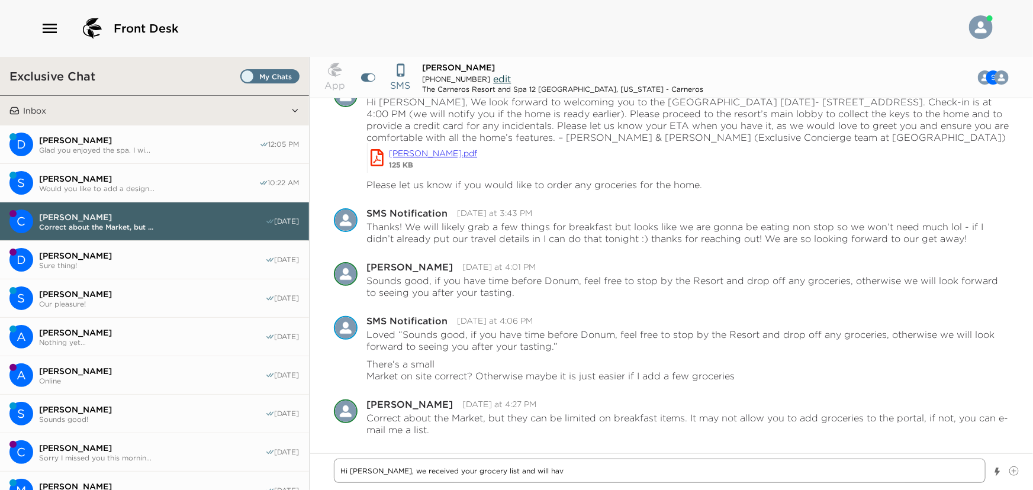
type textarea "x"
type textarea "Hi Sheri, we received your grocery list and will have"
type textarea "x"
type textarea "Hi Sheri, we received your grocery list and will have"
type textarea "x"
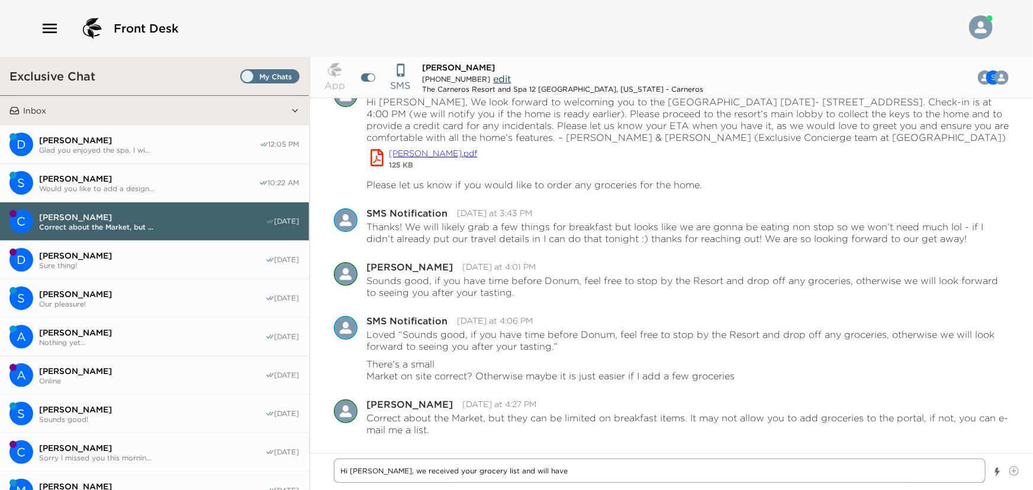
type textarea "Hi Sheri, we received your grocery list and will have t"
type textarea "x"
type textarea "Hi Sheri, we received your grocery list and will have th"
type textarea "x"
type textarea "Hi Sheri, we received your grocery list and will have tho"
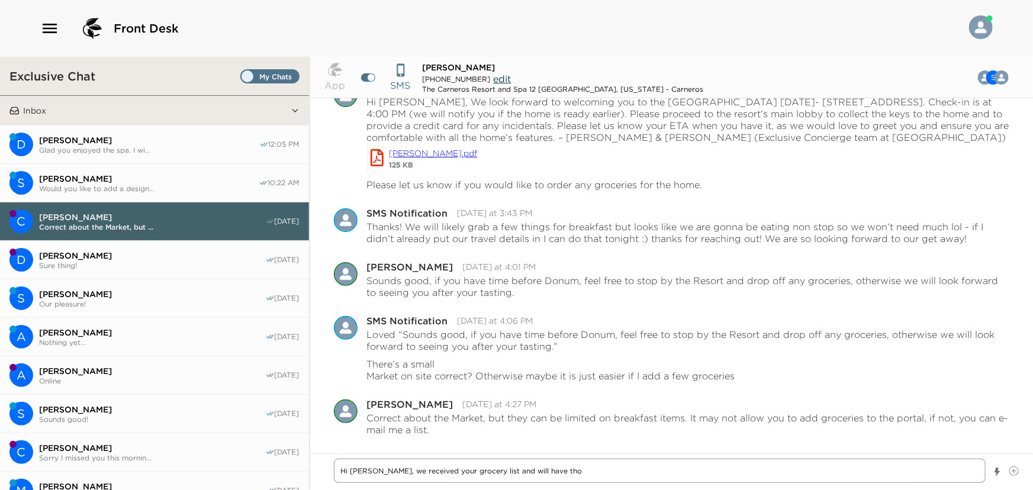
type textarea "x"
type textarea "Hi Sheri, we received your grocery list and will have thos"
type textarea "x"
type textarea "Hi Sheri, we received your grocery list and will have those"
type textarea "x"
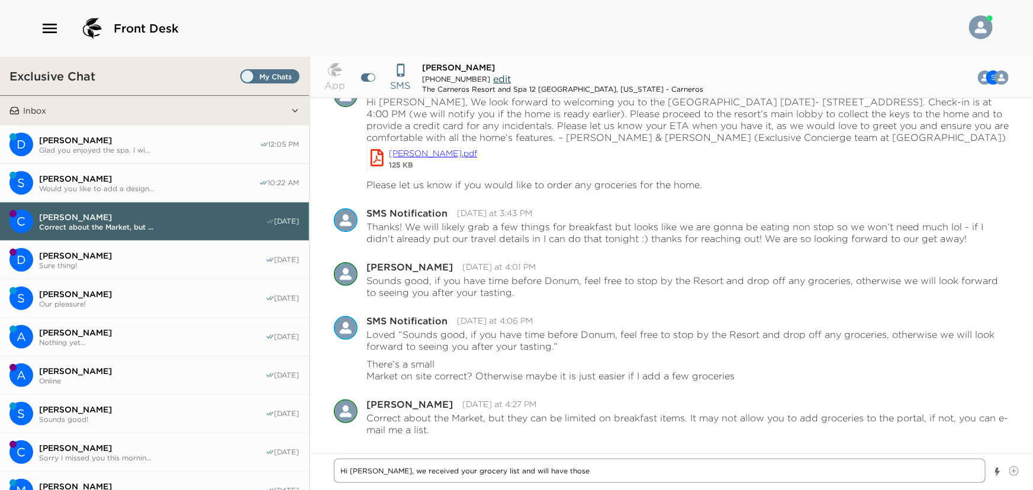
type textarea "Hi Sheri, we received your grocery list and will have those"
type textarea "x"
type textarea "Hi Sheri, we received your grocery list and will have those i"
type textarea "x"
type textarea "Hi Sheri, we received your grocery list and will have those it"
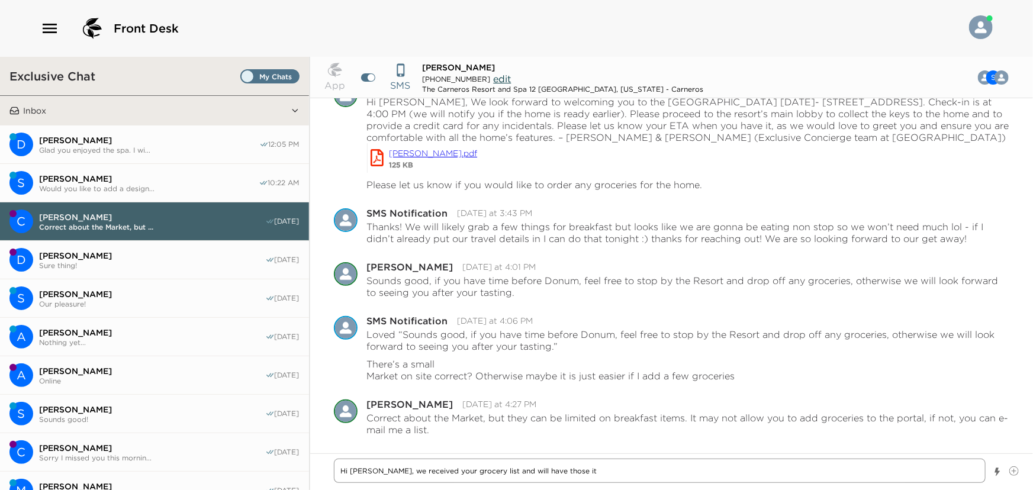
type textarea "x"
type textarea "Hi Sheri, we received your grocery list and will have those ite"
type textarea "x"
type textarea "Hi Sheri, we received your grocery list and will have those item"
type textarea "x"
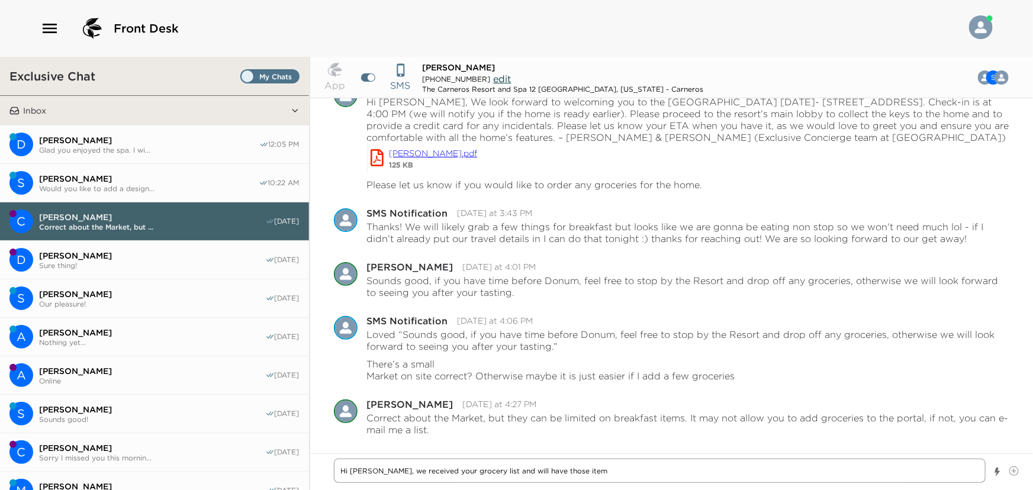
type textarea "Hi Sheri, we received your grocery list and will have those items"
type textarea "x"
type textarea "Hi Sheri, we received your grocery list and will have those items"
type textarea "x"
type textarea "Hi Sheri, we received your grocery list and will have those items p"
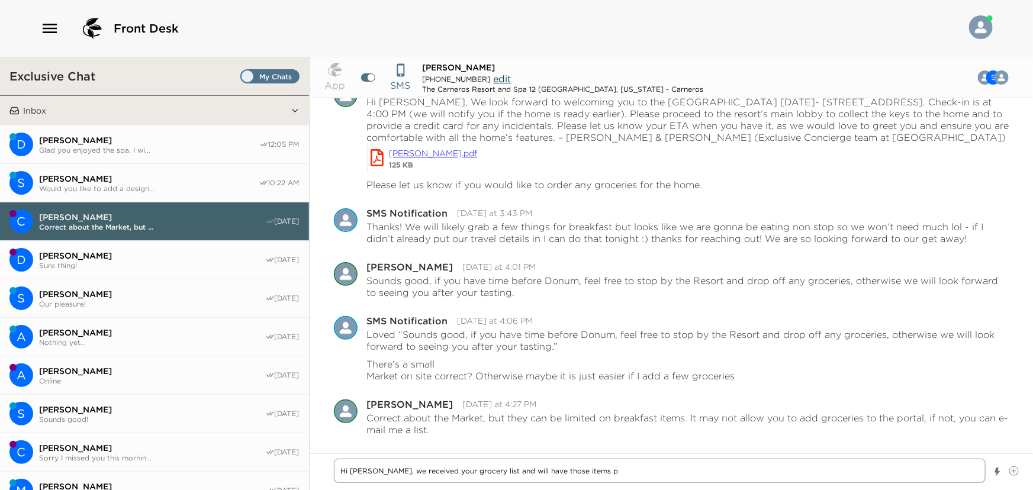
type textarea "x"
type textarea "Hi Sheri, we received your grocery list and will have those items pi"
type textarea "x"
type textarea "Hi Sheri, we received your grocery list and will have those items pic"
type textarea "x"
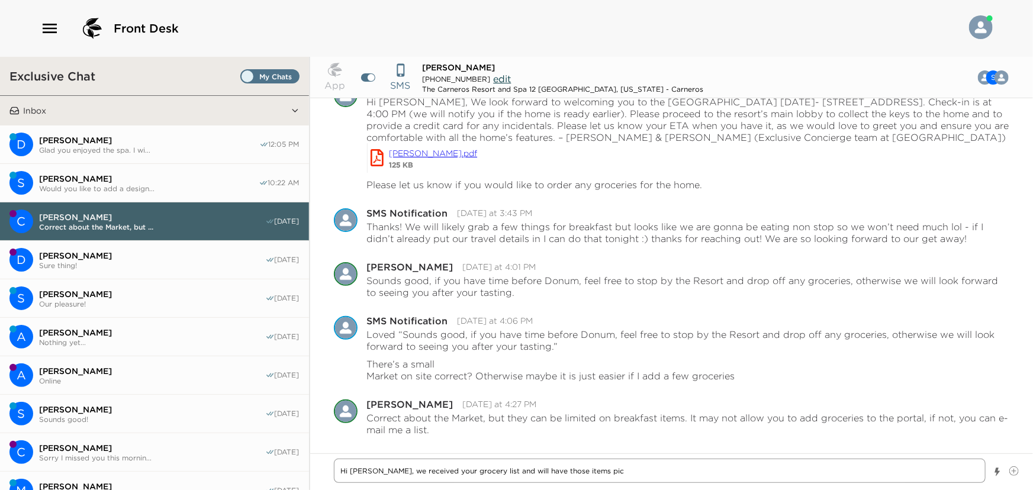
type textarea "Hi Sheri, we received your grocery list and will have those items pick"
type textarea "x"
type textarea "Hi Sheri, we received your grocery list and will have those items picke"
type textarea "x"
type textarea "Hi Sheri, we received your grocery list and will have those items picked"
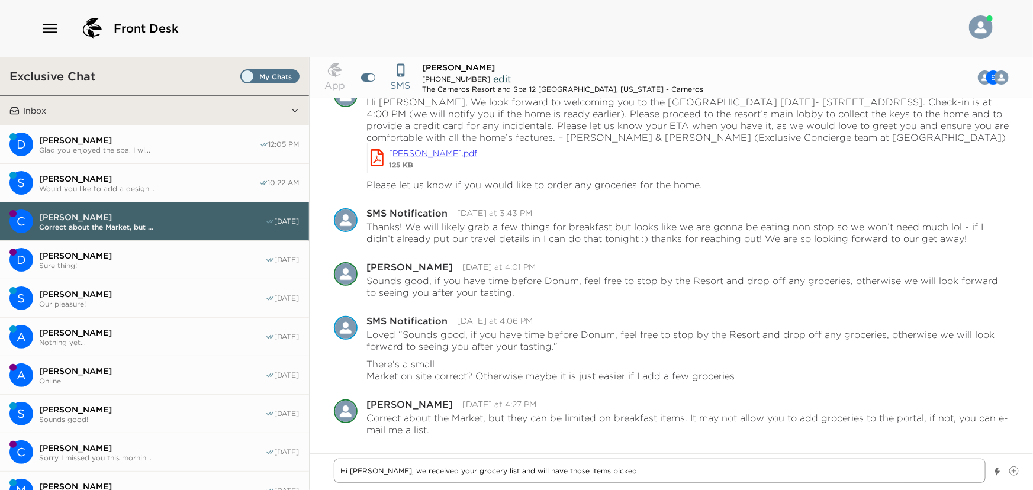
type textarea "x"
type textarea "Hi Sheri, we received your grocery list and will have those items picked"
type textarea "x"
type textarea "Hi Sheri, we received your grocery list and will have those items picked u"
type textarea "x"
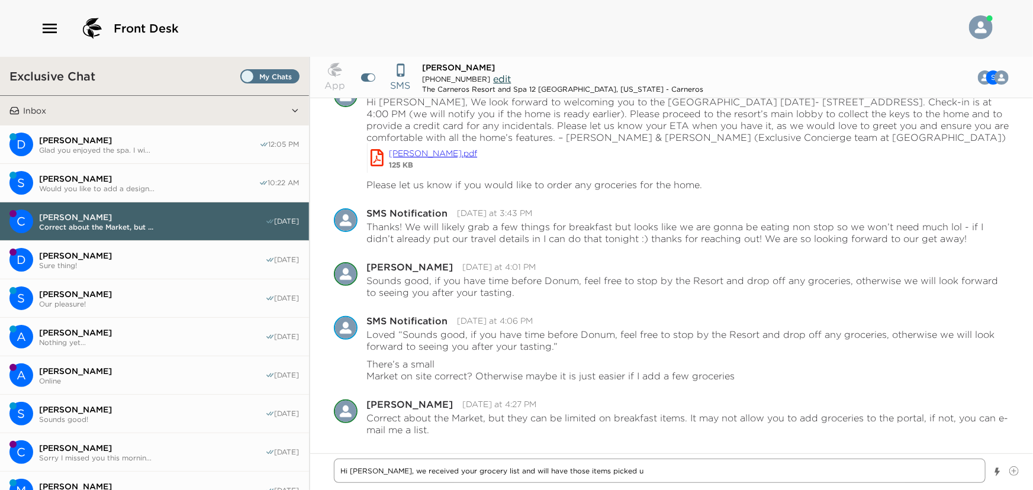
type textarea "Hi Sheri, we received your grocery list and will have those items picked up"
type textarea "x"
type textarea "Hi Sheri, we received your grocery list and will have those items picked up"
type textarea "x"
type textarea "Hi Sheri, we received your grocery list and will have those items picked up i"
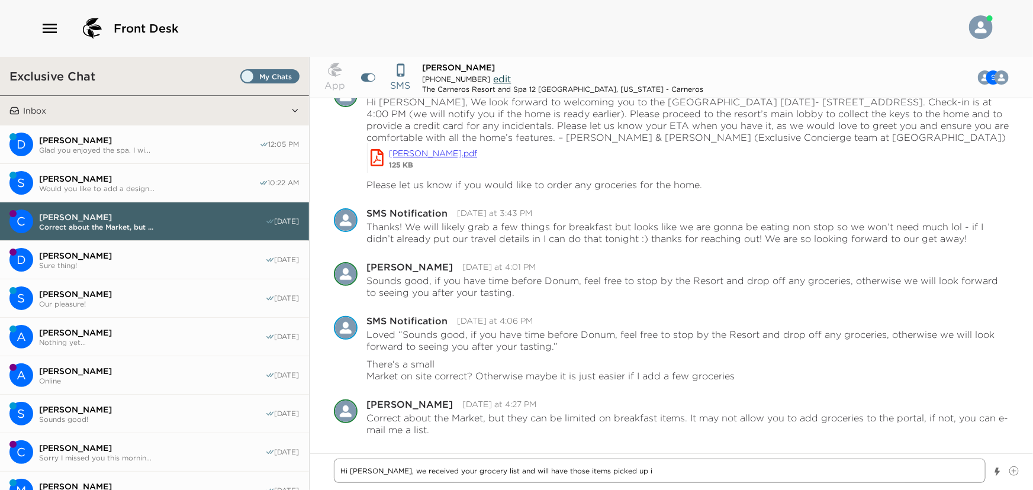
type textarea "x"
type textarea "Hi Sheri, we received your grocery list and will have those items picked up in"
type textarea "x"
type textarea "Hi Sheri, we received your grocery list and will have those items picked up in"
type textarea "x"
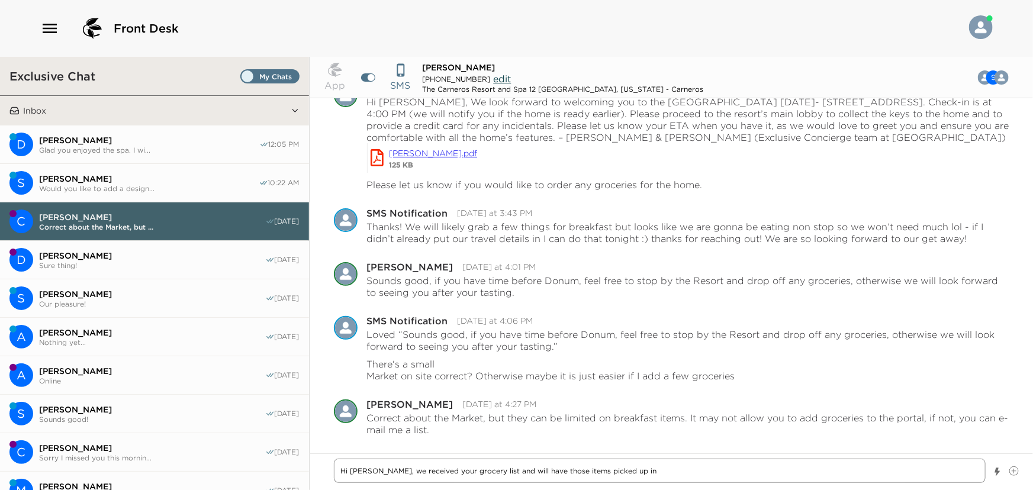
type textarea "Hi Sheri, we received your grocery list and will have those items picked up in"
type textarea "x"
type textarea "Hi Sheri, we received your grocery list and will have those items picked up i"
type textarea "x"
type textarea "Hi Sheri, we received your grocery list and will have those items picked up"
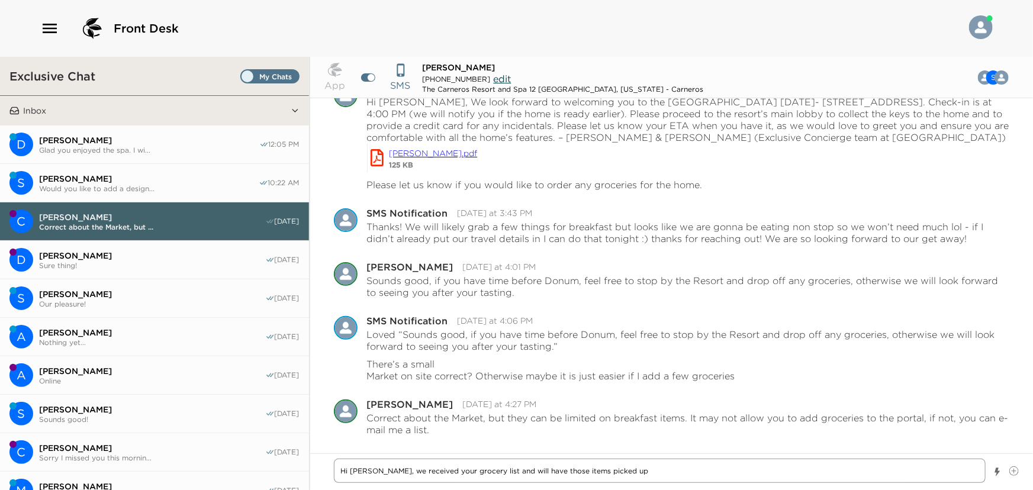
type textarea "x"
type textarea "Hi Sheri, we received your grocery list and will have those items picked up"
type textarea "x"
type textarea "Hi Sheri, we received your grocery list and will have those items picked u"
type textarea "x"
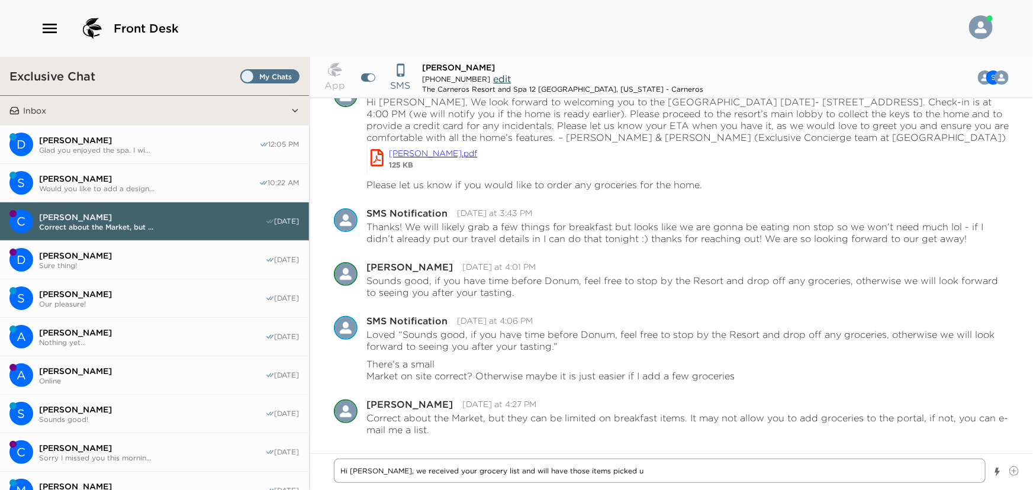
type textarea "Hi Sheri, we received your grocery list and will have those items picked"
type textarea "x"
type textarea "Hi Sheri, we received your grocery list and will have those items picked"
type textarea "x"
type textarea "Hi Sheri, we received your grocery list and will have those items picke"
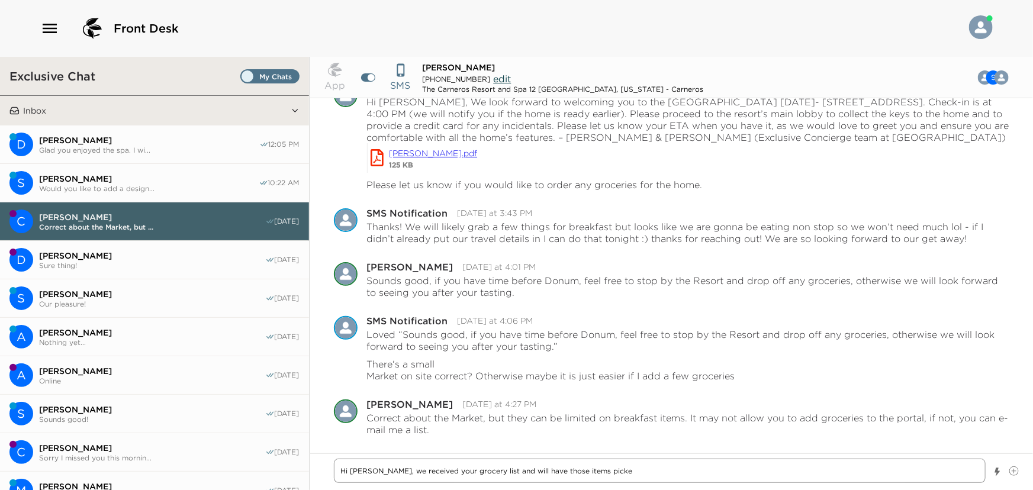
type textarea "x"
type textarea "Hi Sheri, we received your grocery list and will have those items pick"
type textarea "x"
type textarea "Hi Sheri, we received your grocery list and will have those items pic"
type textarea "x"
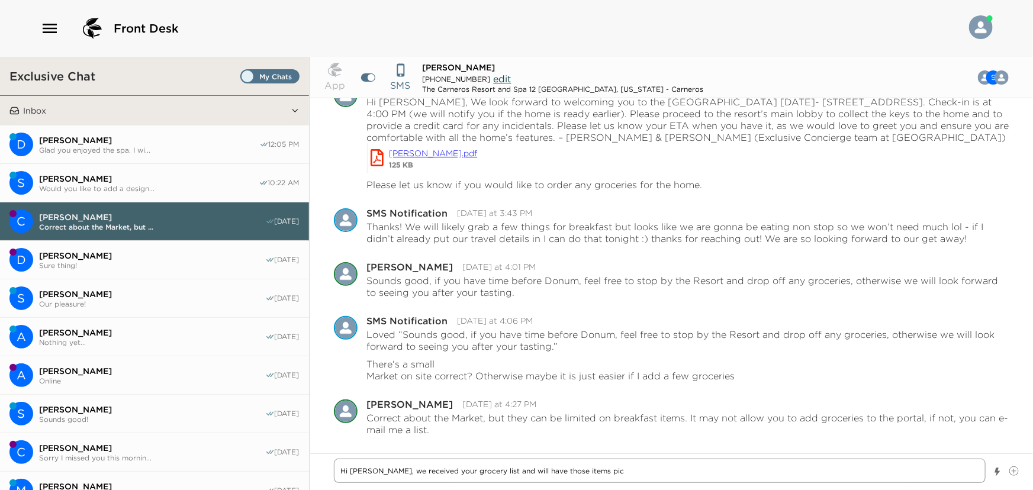
type textarea "Hi Sheri, we received your grocery list and will have those items pi"
type textarea "x"
type textarea "Hi Sheri, we received your grocery list and will have those items p"
type textarea "x"
type textarea "Hi Sheri, we received your grocery list and will have those items"
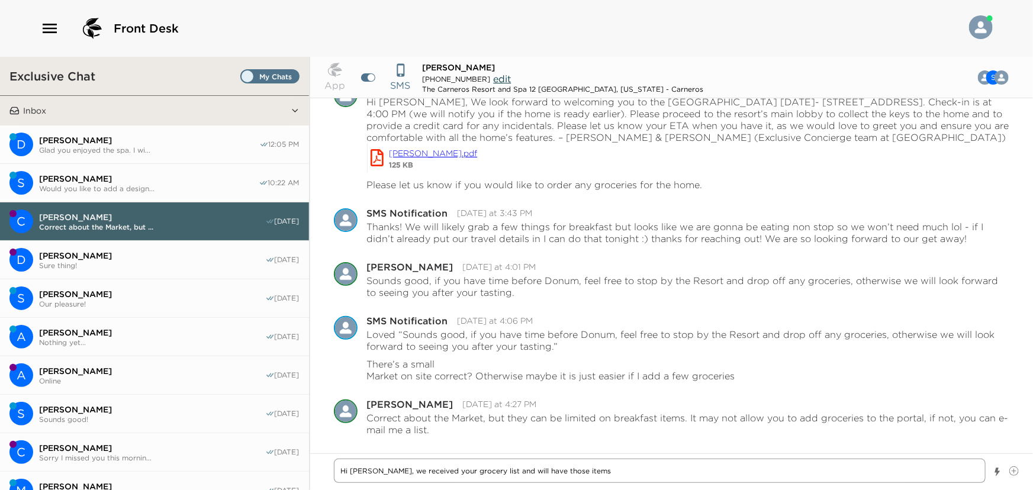
type textarea "x"
type textarea "Hi Sheri, we received your grocery list and will have those items"
type textarea "x"
type textarea "Hi Sheri, we received your grocery list and will have those items"
type textarea "x"
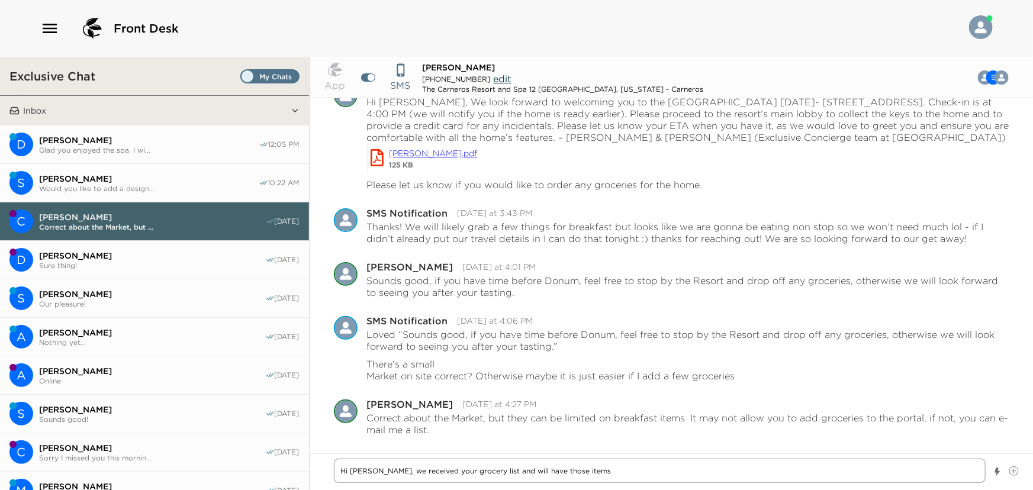
type textarea "Hi Sheri, we received your grocery list and will have those items f"
type textarea "x"
type textarea "Hi Sheri, we received your grocery list and will have those items fo"
type textarea "x"
type textarea "Hi Sheri, we received your grocery list and will have those items for"
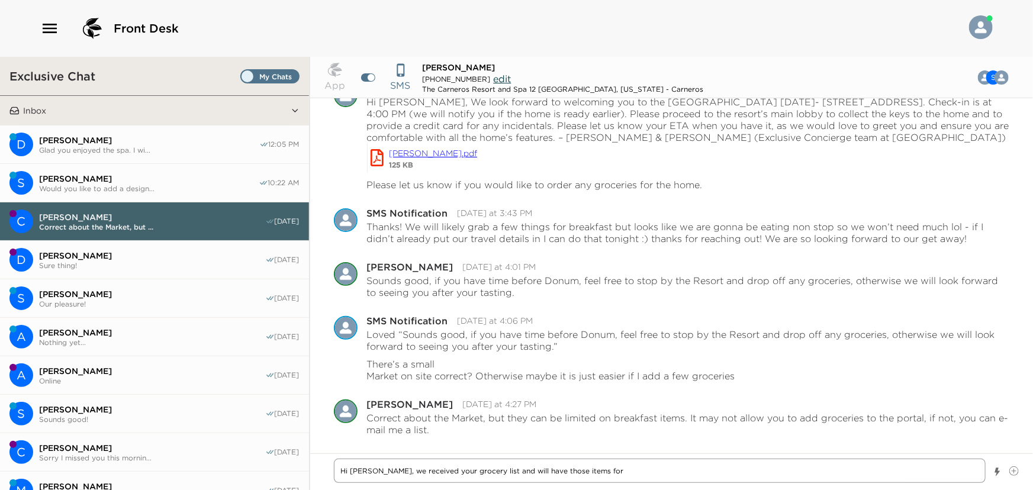
type textarea "x"
type textarea "Hi Sheri, we received your grocery list and will have those items for"
type textarea "x"
type textarea "Hi Sheri, we received your grocery list and will have those items for y"
type textarea "x"
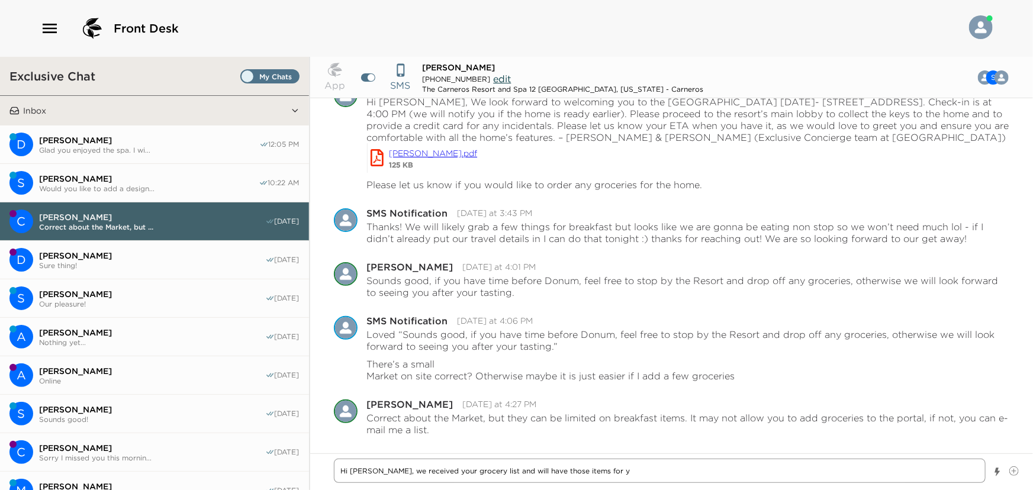
type textarea "Hi Sheri, we received your grocery list and will have those items for yo"
drag, startPoint x: 567, startPoint y: 470, endPoint x: 646, endPoint y: 462, distance: 79.1
click at [646, 462] on textarea "Hi Sheri, we received your grocery list and will have those items for you in th…" at bounding box center [660, 471] width 652 height 24
click at [534, 481] on textarea "Hi Sheri, we received your grocery list and will have those items for you in th…" at bounding box center [660, 471] width 652 height 24
drag, startPoint x: 566, startPoint y: 469, endPoint x: 644, endPoint y: 459, distance: 78.8
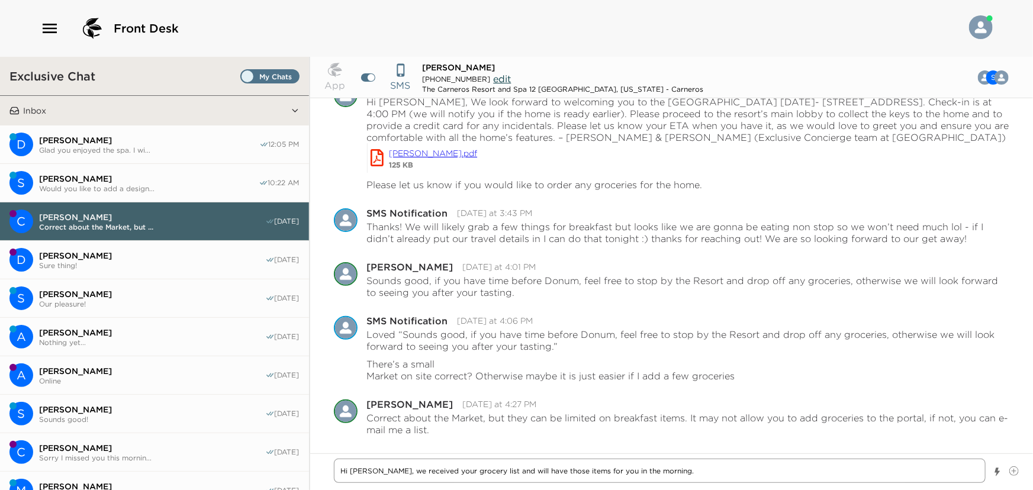
click at [644, 459] on textarea "Hi Sheri, we received your grocery list and will have those items for you in th…" at bounding box center [660, 471] width 652 height 24
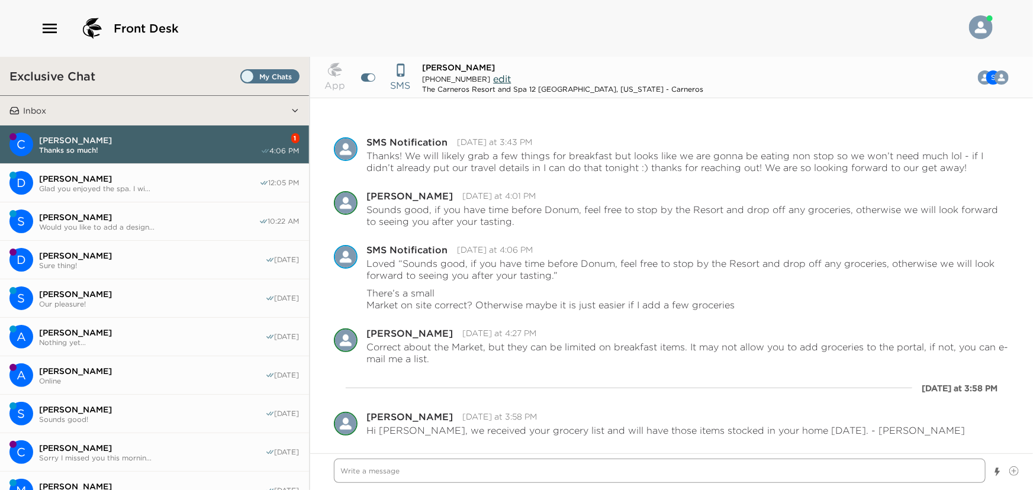
scroll to position [681, 0]
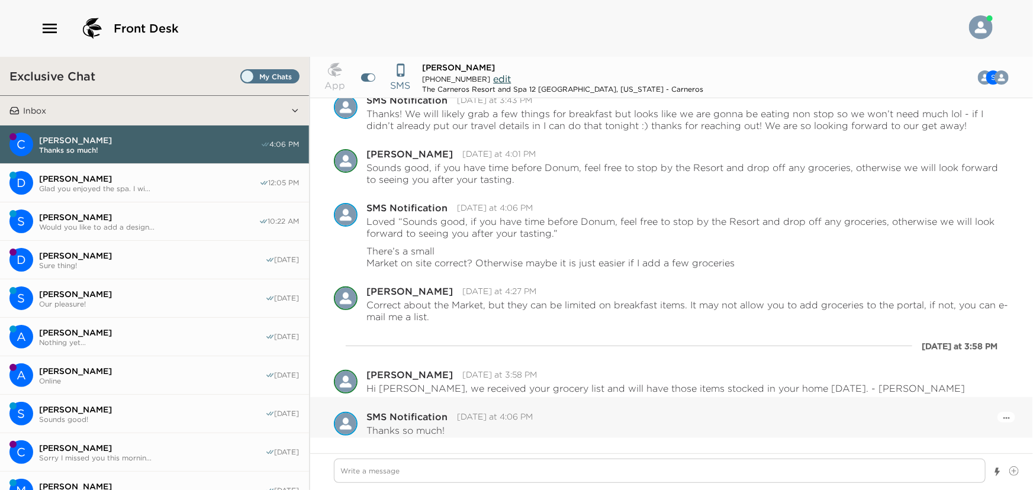
click at [1001, 418] on div "Pause Escalation" at bounding box center [1006, 417] width 18 height 11
click at [1003, 418] on icon "Open Message Actions Menu" at bounding box center [1006, 418] width 7 height 2
click at [969, 395] on button "Pause Escalation" at bounding box center [974, 401] width 71 height 18
click at [124, 259] on span "[PERSON_NAME]" at bounding box center [152, 255] width 226 height 11
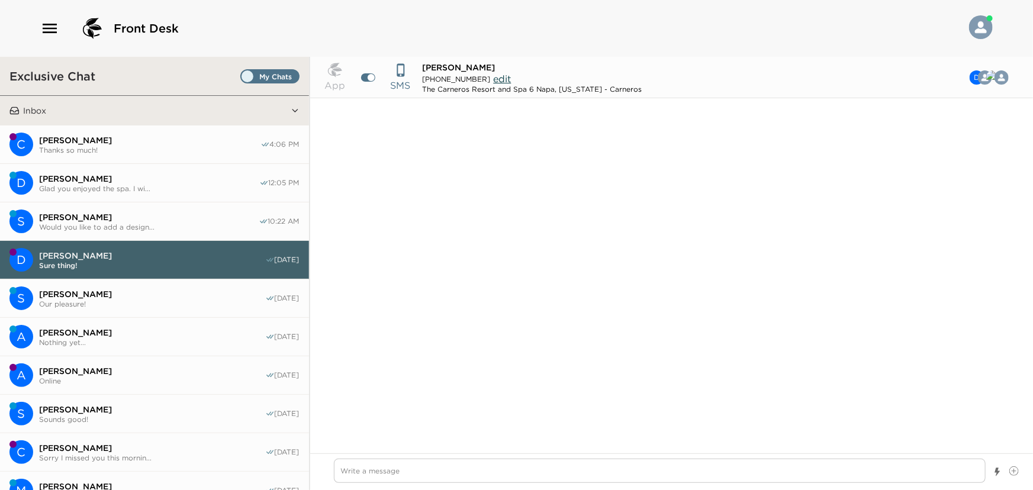
scroll to position [888, 0]
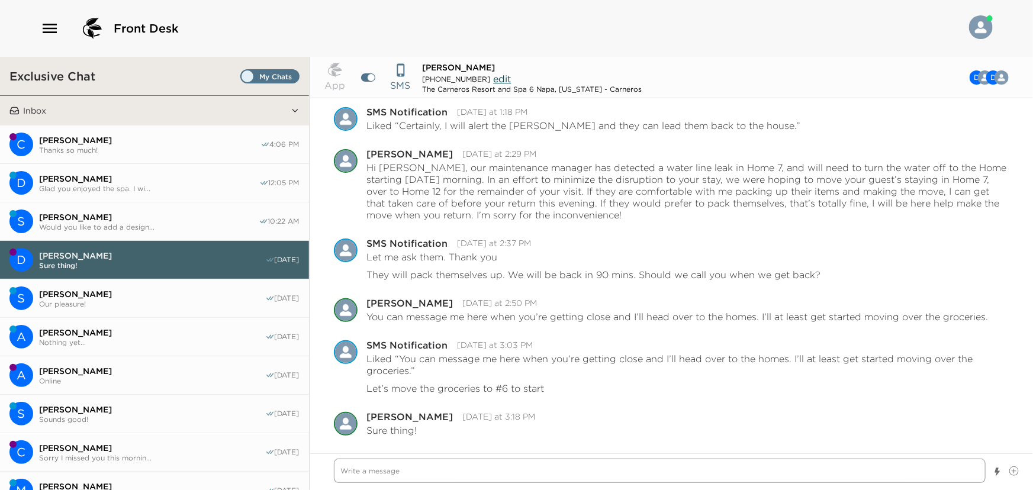
click at [382, 480] on textarea "Write a message" at bounding box center [660, 471] width 652 height 24
drag, startPoint x: 635, startPoint y: 469, endPoint x: 641, endPoint y: 473, distance: 6.9
click at [636, 469] on textarea "Hi Diane, we hope you have enjoyed your tours today despite the weather." at bounding box center [660, 471] width 652 height 24
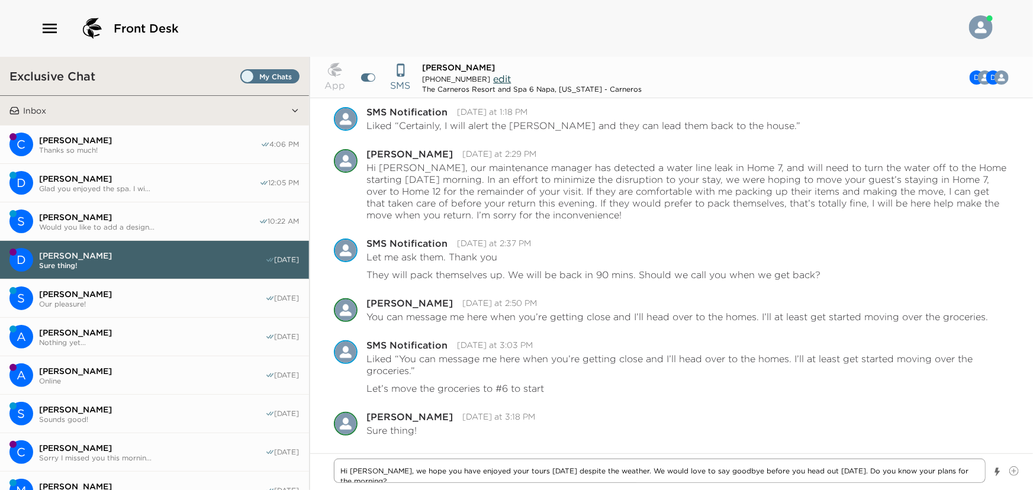
drag, startPoint x: 603, startPoint y: 471, endPoint x: 531, endPoint y: 466, distance: 71.8
click at [531, 466] on textarea "Hi Diane, we hope you have enjoyed your tours today despite the weather. We wou…" at bounding box center [660, 471] width 652 height 24
click at [935, 468] on textarea "Hi [PERSON_NAME], we hope you have enjoyed your tours [DATE]. We would love to …" at bounding box center [660, 471] width 652 height 24
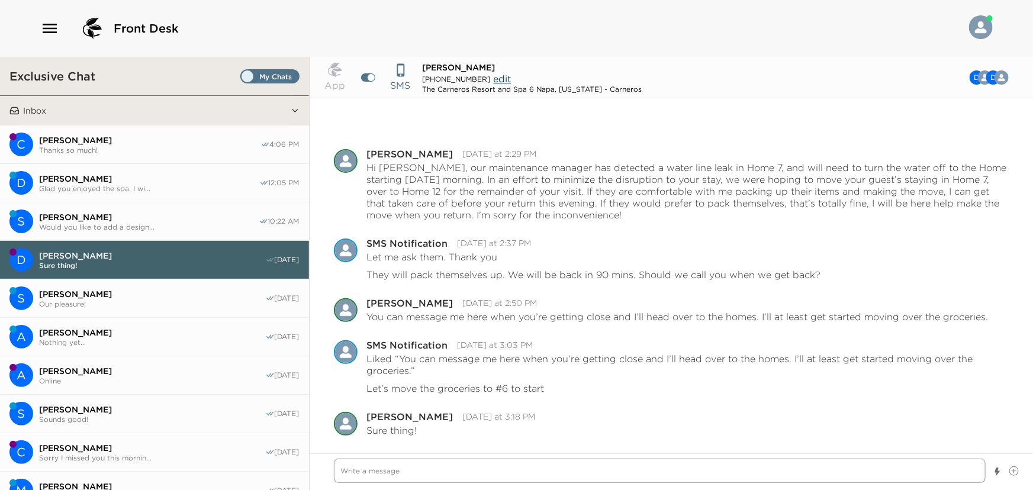
scroll to position [972, 0]
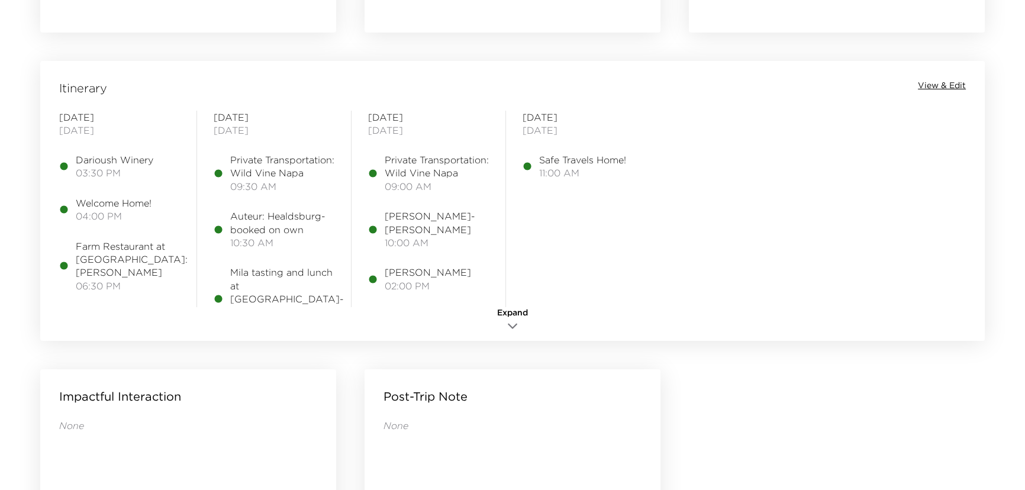
scroll to position [914, 0]
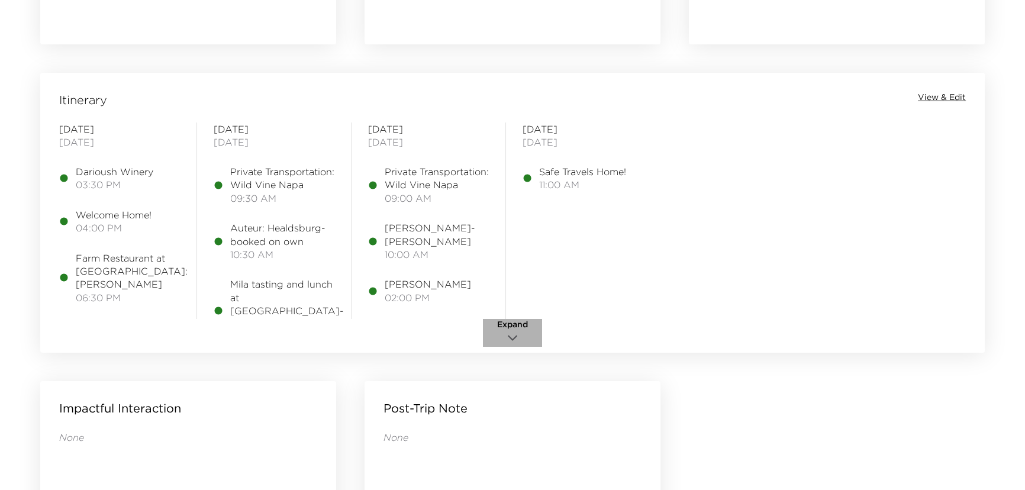
click at [510, 334] on icon "button" at bounding box center [512, 338] width 14 height 14
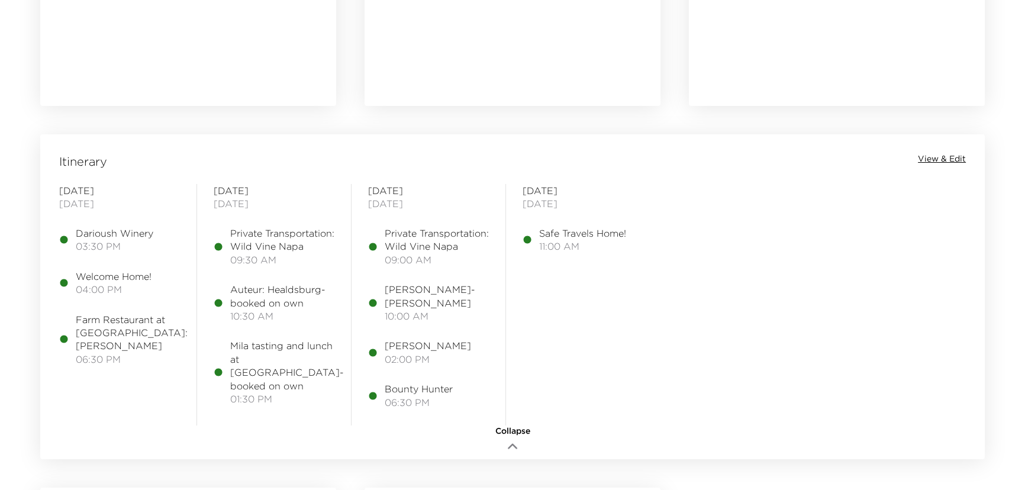
scroll to position [860, 0]
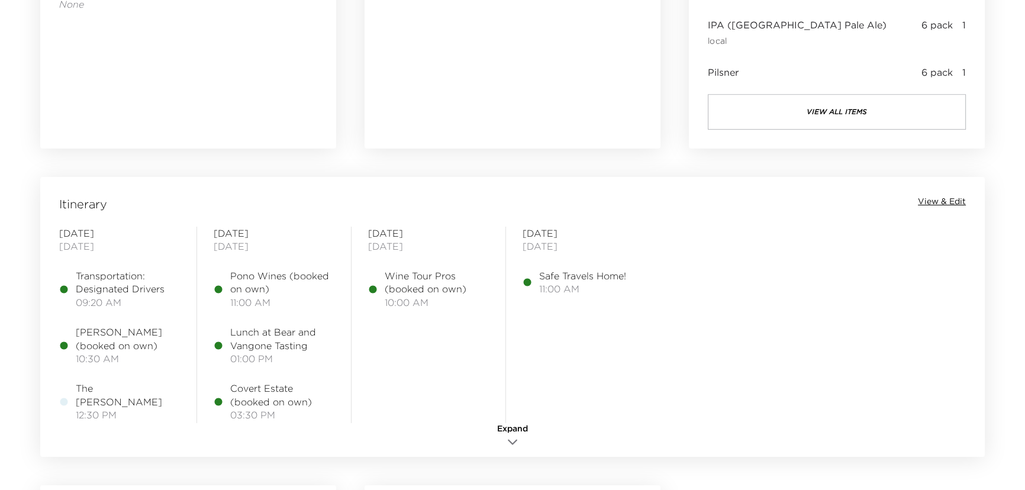
scroll to position [807, 0]
click at [933, 199] on span "View & Edit" at bounding box center [942, 205] width 48 height 12
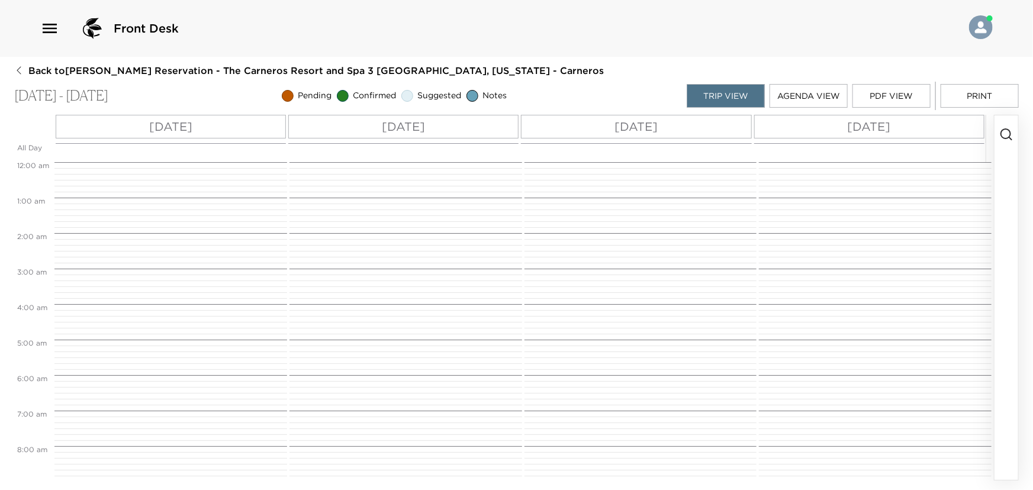
scroll to position [331, 0]
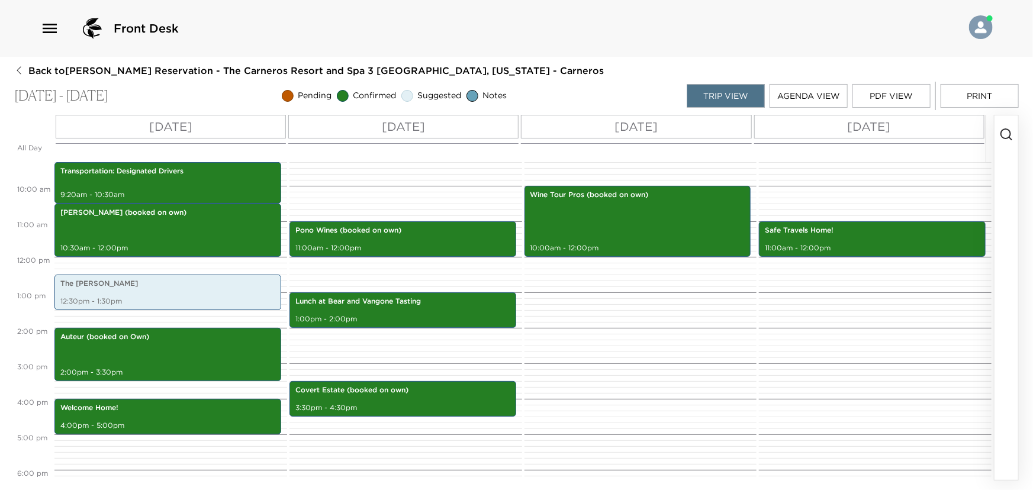
click at [1010, 134] on icon "button" at bounding box center [1006, 134] width 14 height 14
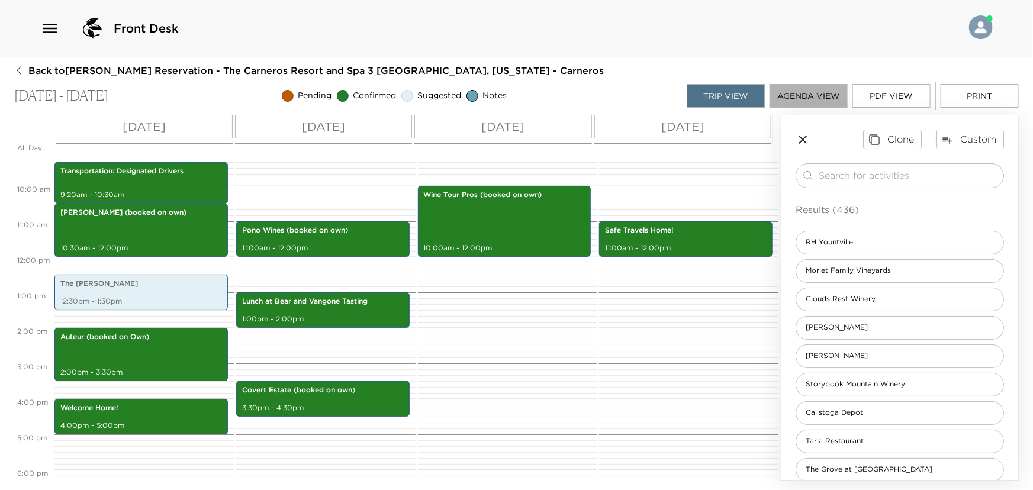
click at [791, 98] on button "Agenda View" at bounding box center [808, 96] width 78 height 24
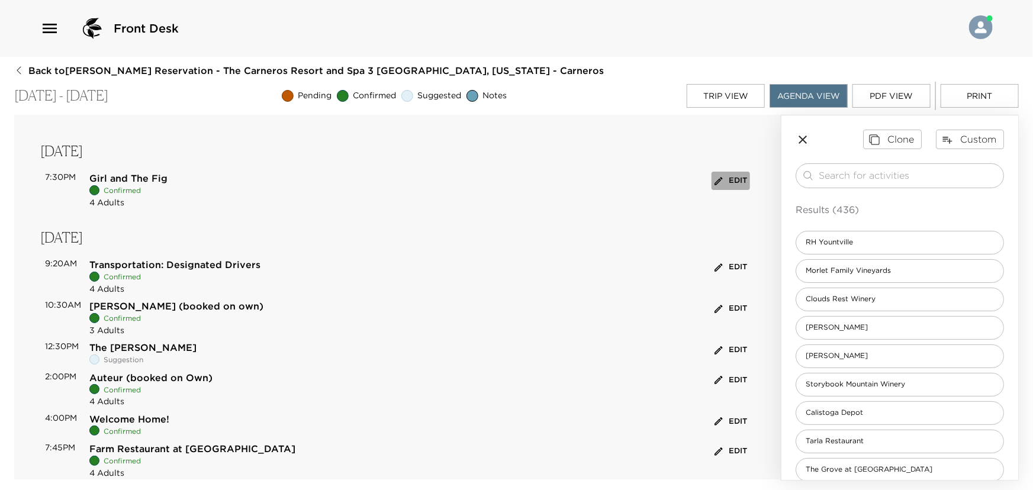
click at [731, 179] on button "Edit" at bounding box center [730, 181] width 38 height 18
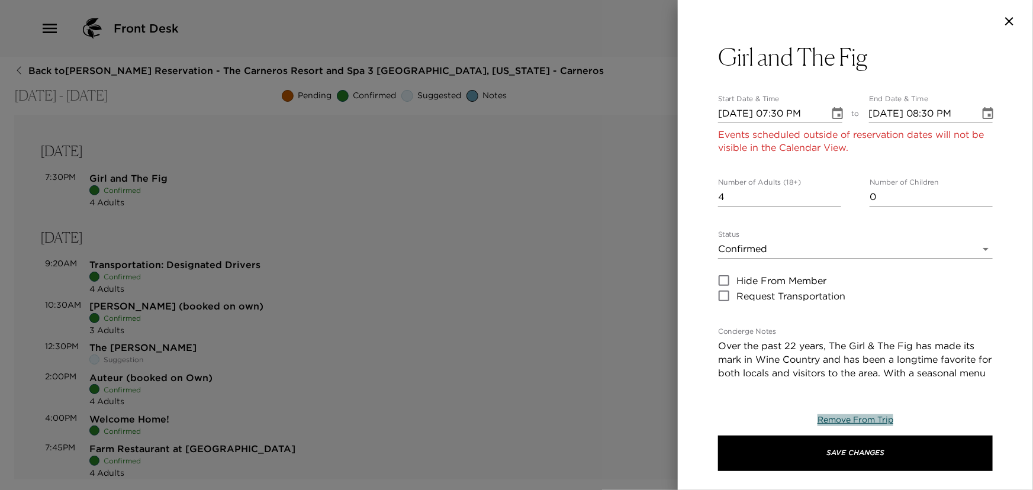
click at [840, 416] on span "Remove From Trip" at bounding box center [855, 419] width 76 height 11
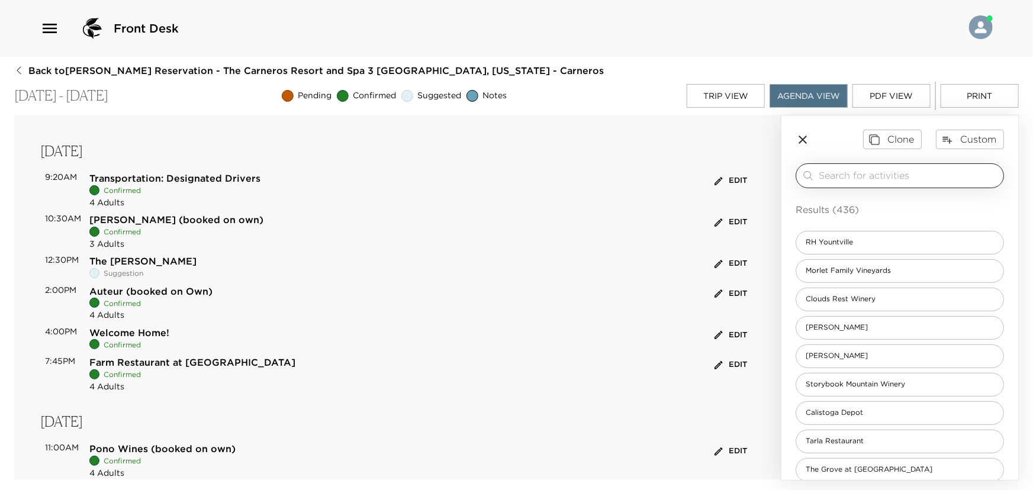
click at [836, 173] on input "search" at bounding box center [908, 176] width 180 height 14
type input "h"
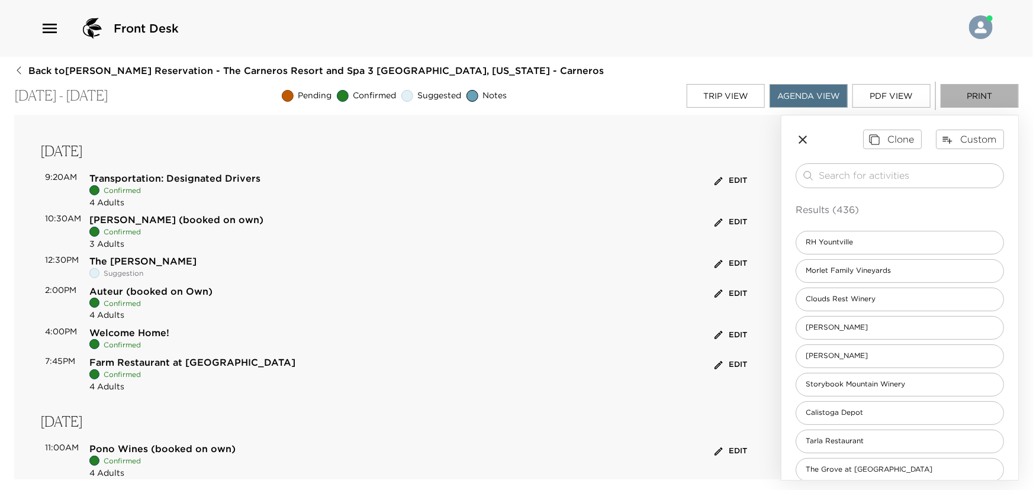
click at [975, 91] on button "Print" at bounding box center [979, 96] width 78 height 24
click at [961, 141] on button "Custom" at bounding box center [970, 139] width 68 height 19
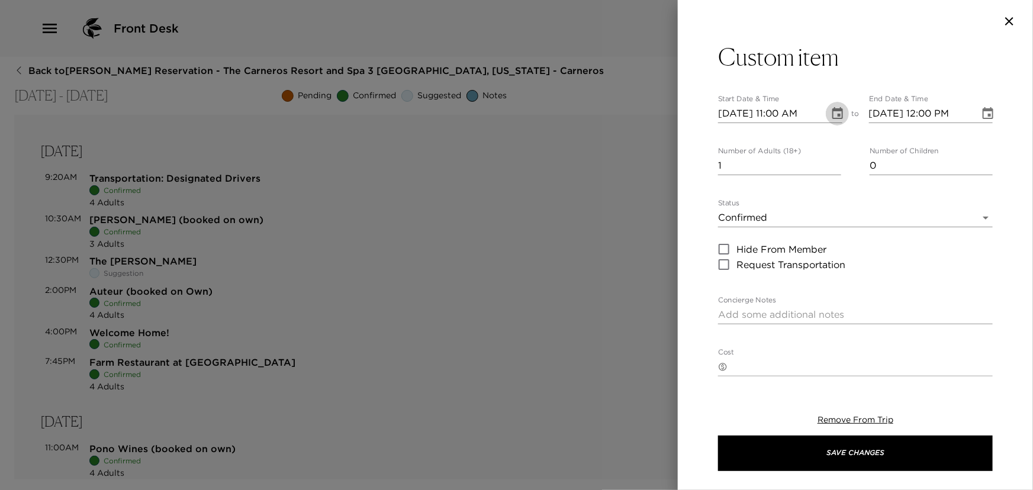
click at [834, 112] on icon "Choose date, selected date is Oct 5, 2025" at bounding box center [837, 114] width 14 height 14
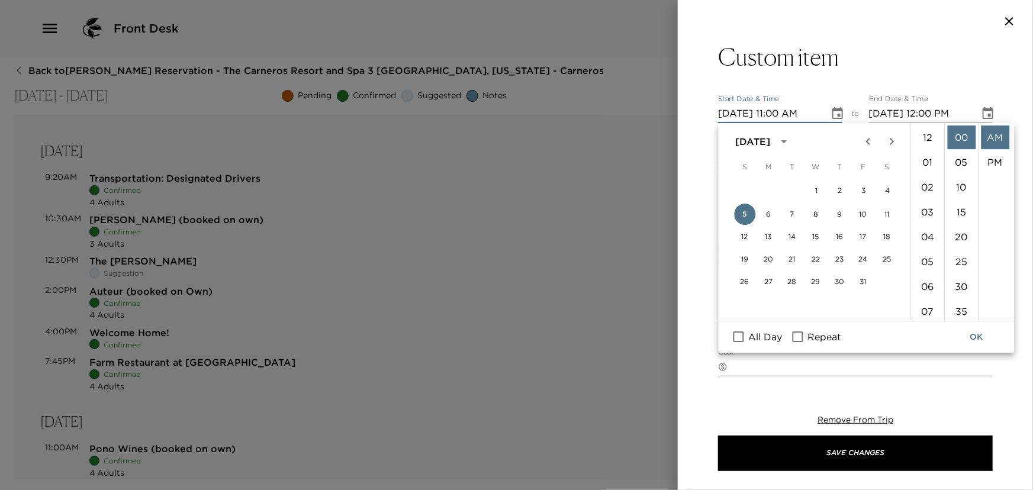
scroll to position [273, 0]
click at [887, 189] on button "4" at bounding box center [886, 190] width 21 height 21
type input "10/04/2025 11:00 AM"
click at [981, 107] on icon "Choose date, selected date is Oct 5, 2025" at bounding box center [988, 114] width 14 height 14
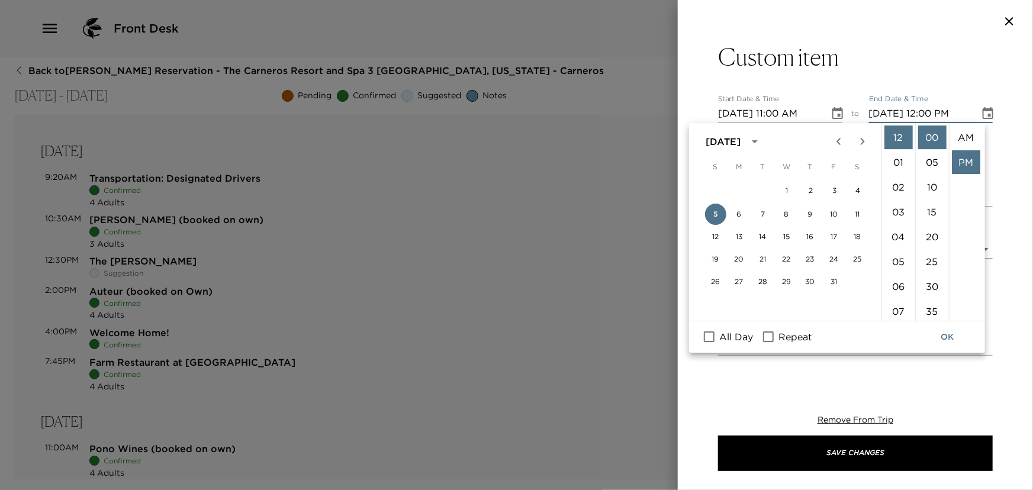
scroll to position [24, 0]
click at [857, 189] on button "4" at bounding box center [857, 190] width 21 height 21
click at [897, 235] on li "04" at bounding box center [898, 237] width 28 height 24
click at [933, 281] on li "30" at bounding box center [932, 287] width 28 height 24
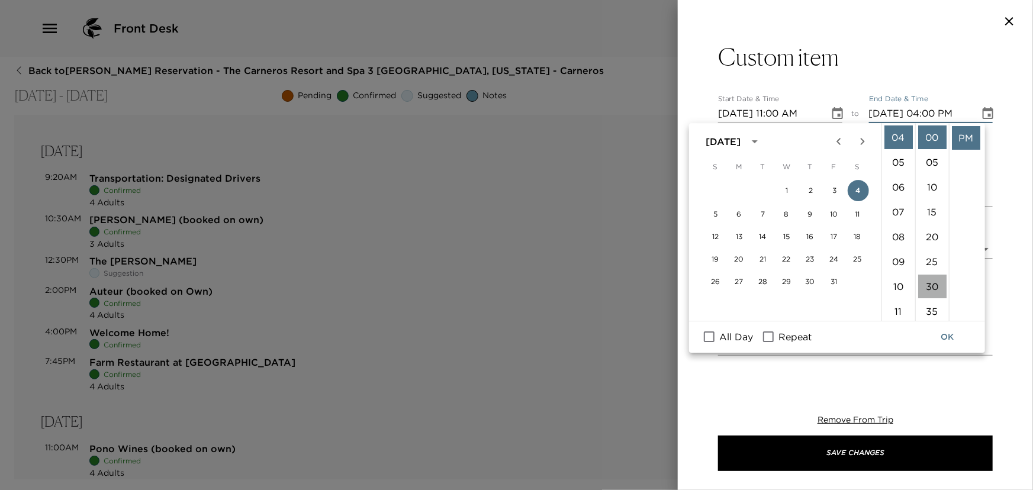
type input "10/04/2025 04:30 PM"
click at [834, 112] on icon "Choose date, selected date is Oct 4, 2025" at bounding box center [837, 114] width 14 height 14
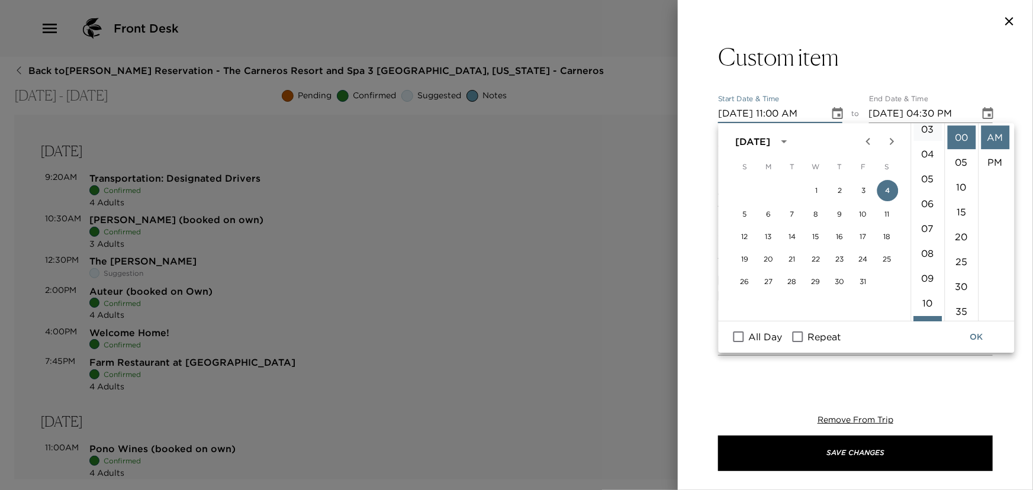
scroll to position [58, 0]
click at [927, 178] on li "04" at bounding box center [927, 179] width 28 height 24
click at [962, 283] on li "30" at bounding box center [961, 287] width 28 height 24
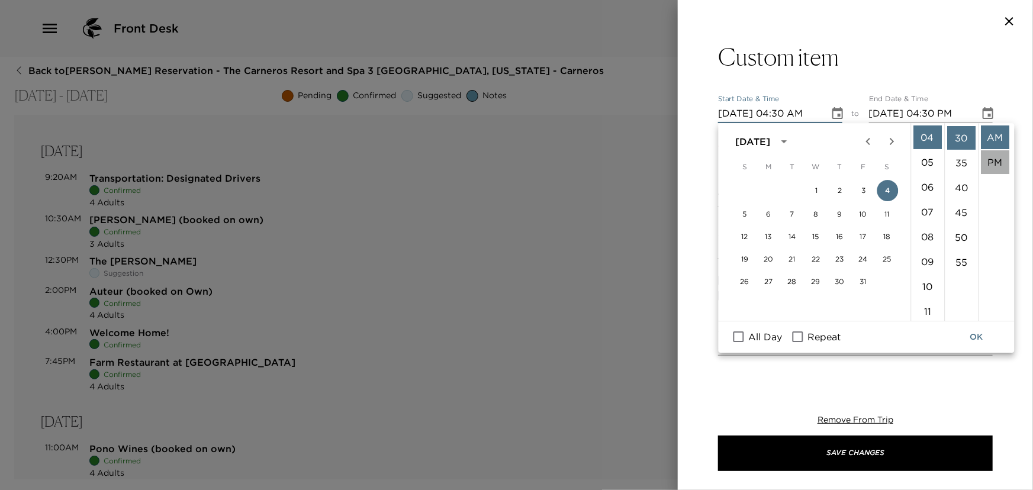
click at [1000, 156] on li "PM" at bounding box center [995, 162] width 28 height 24
type input "10/04/2025 04:30 PM"
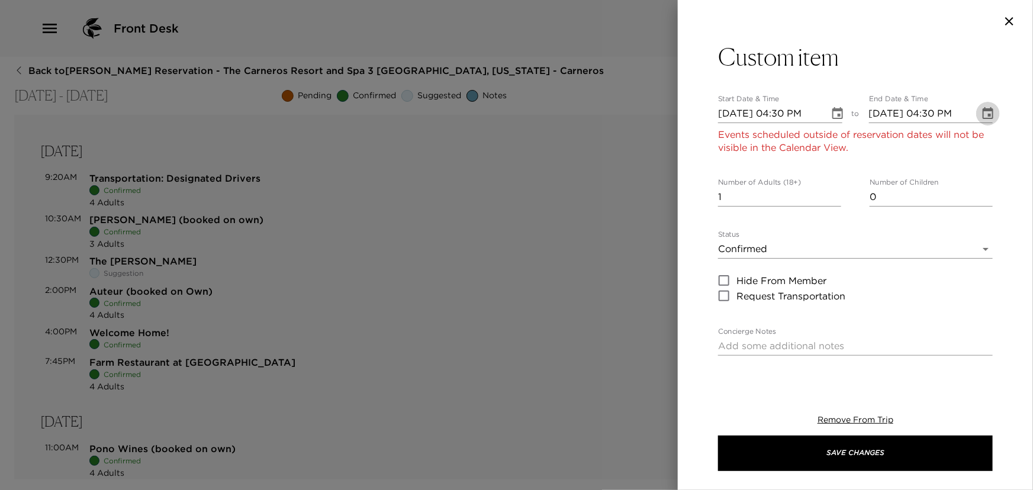
click at [981, 107] on icon "Choose date, selected date is Oct 4, 2025" at bounding box center [988, 114] width 14 height 14
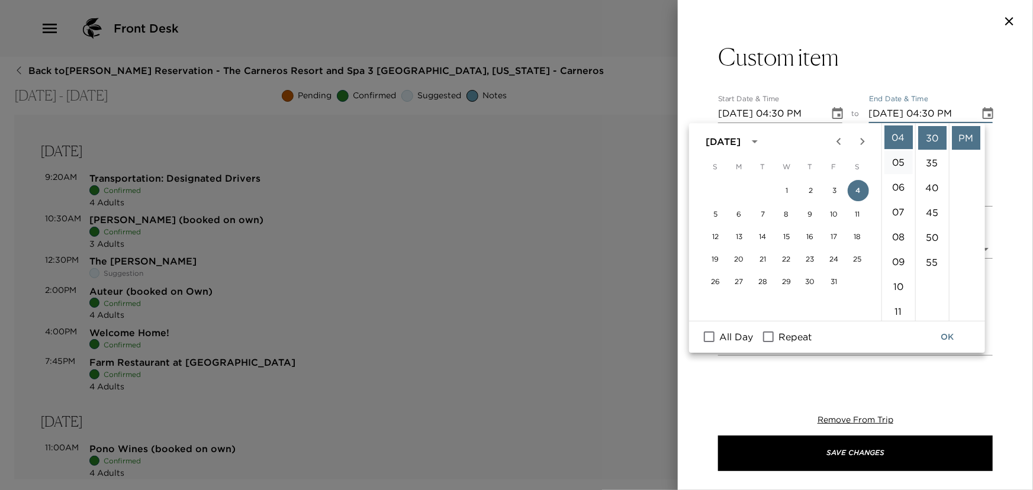
click at [900, 157] on li "05" at bounding box center [898, 162] width 28 height 24
type input "10/04/2025 05:30 PM"
click at [967, 136] on li "PM" at bounding box center [966, 138] width 28 height 24
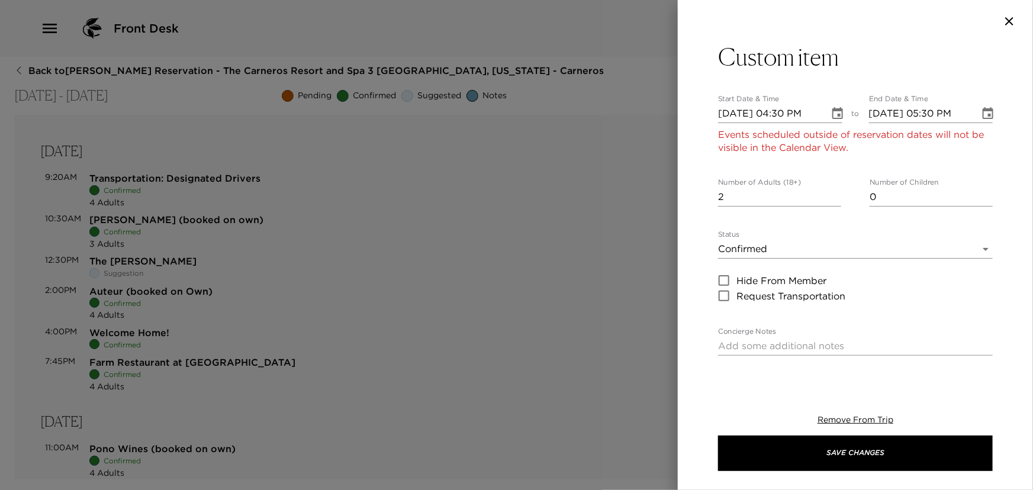
click at [833, 192] on input "2" at bounding box center [779, 197] width 123 height 19
click at [833, 192] on input "3" at bounding box center [779, 197] width 123 height 19
type input "4"
click at [830, 191] on input "4" at bounding box center [779, 197] width 123 height 19
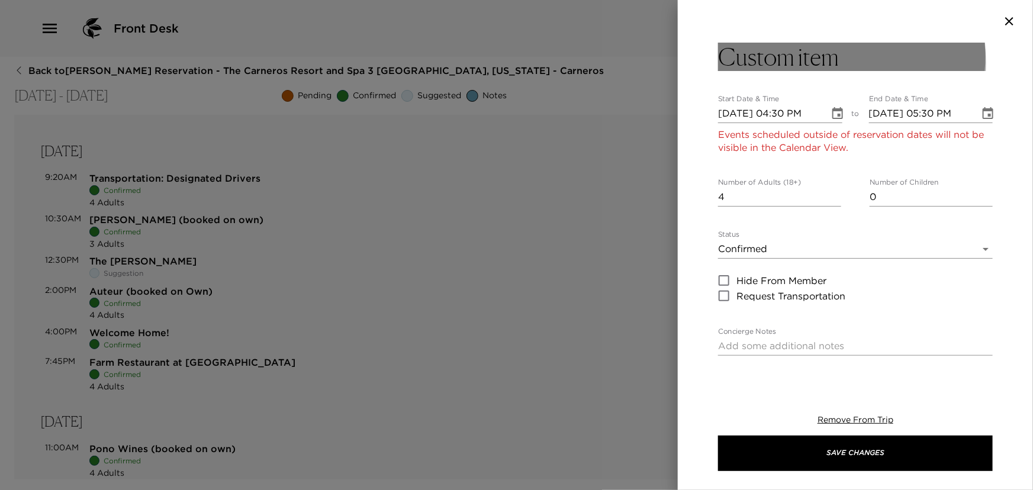
click at [793, 62] on h3 "Custom item" at bounding box center [778, 57] width 121 height 28
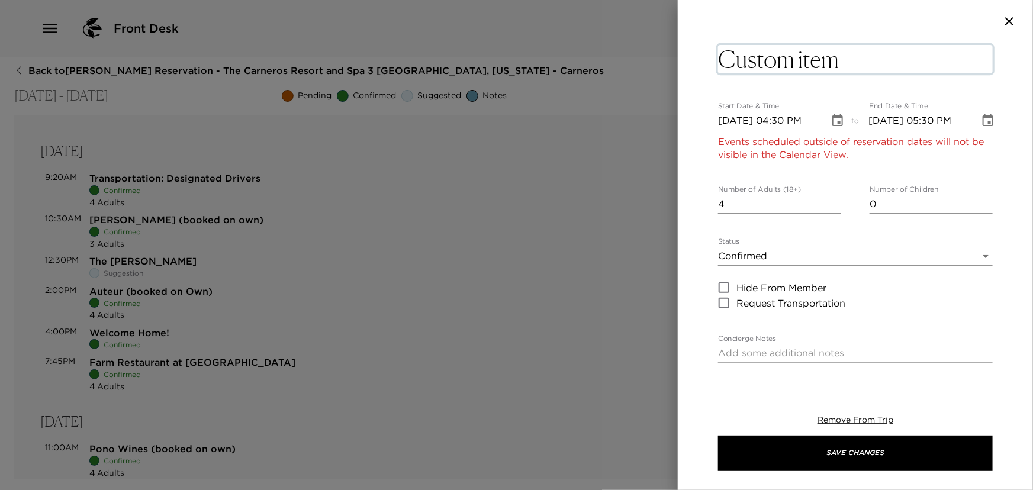
drag, startPoint x: 837, startPoint y: 65, endPoint x: 722, endPoint y: 84, distance: 116.4
click at [722, 84] on div "Custom item x Start Date & Time 10/04/2025 04:30 PM to End Date & Time 10/04/20…" at bounding box center [855, 411] width 275 height 737
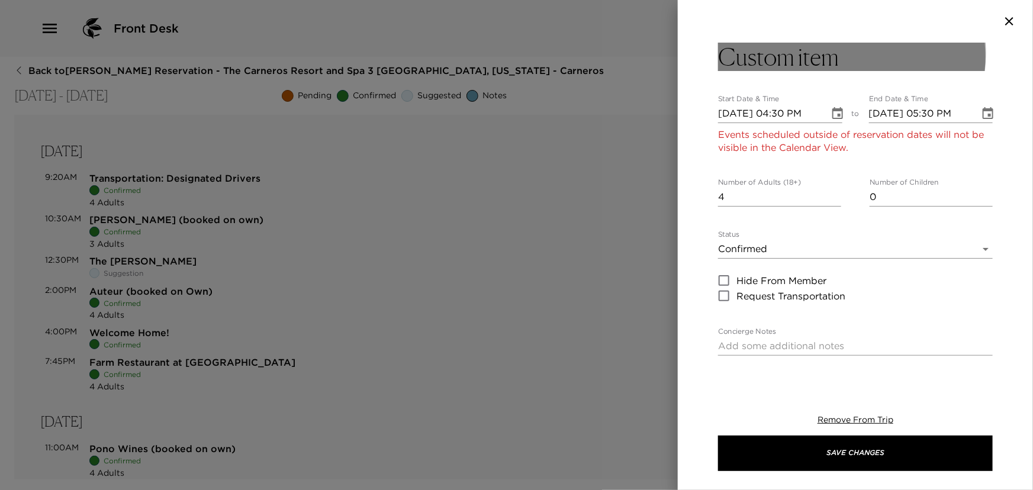
click at [846, 53] on button "Custom item" at bounding box center [855, 57] width 275 height 28
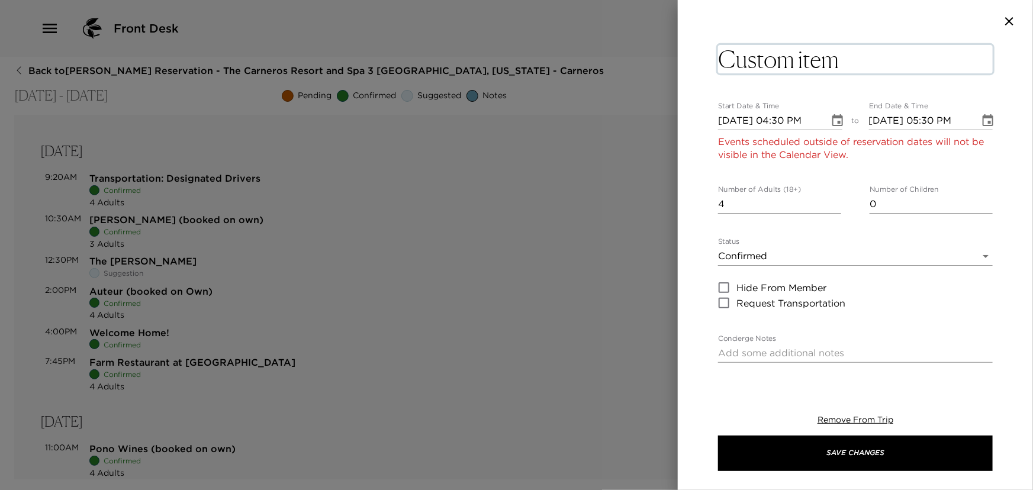
drag, startPoint x: 834, startPoint y: 65, endPoint x: 723, endPoint y: 67, distance: 111.3
click at [723, 67] on textarea "Custom item" at bounding box center [855, 59] width 275 height 28
type textarea "HopMonk Tavern"
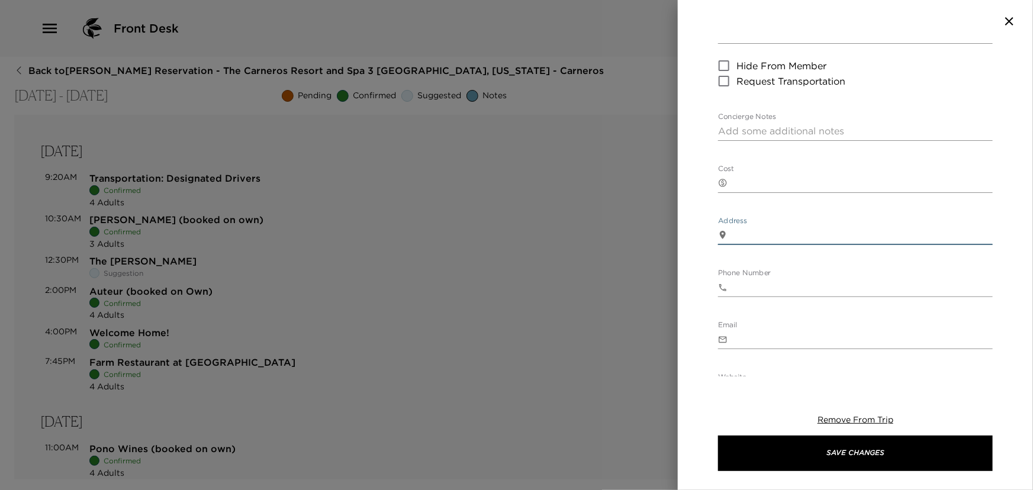
scroll to position [208, 0]
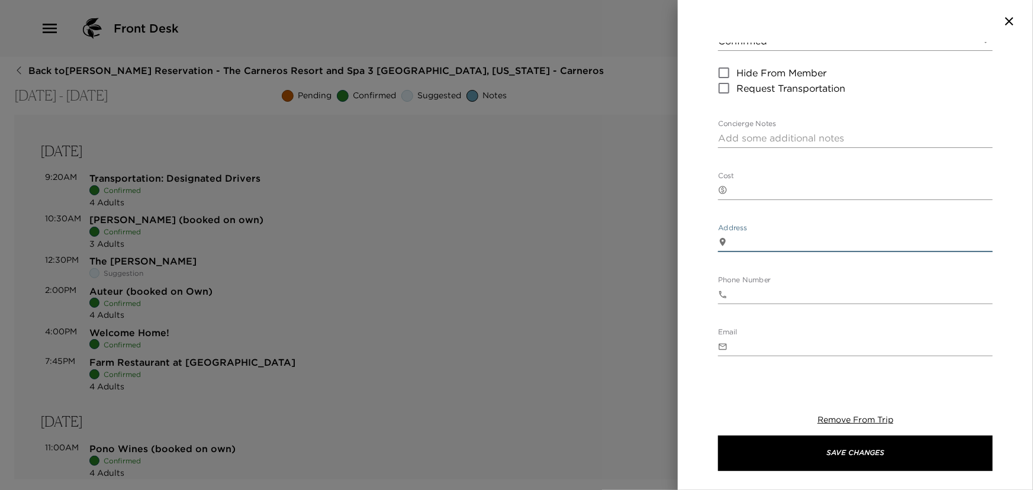
click at [742, 239] on textarea "Address" at bounding box center [862, 243] width 260 height 14
paste textarea "691 Broadway St, Sonoma, CA 95476"
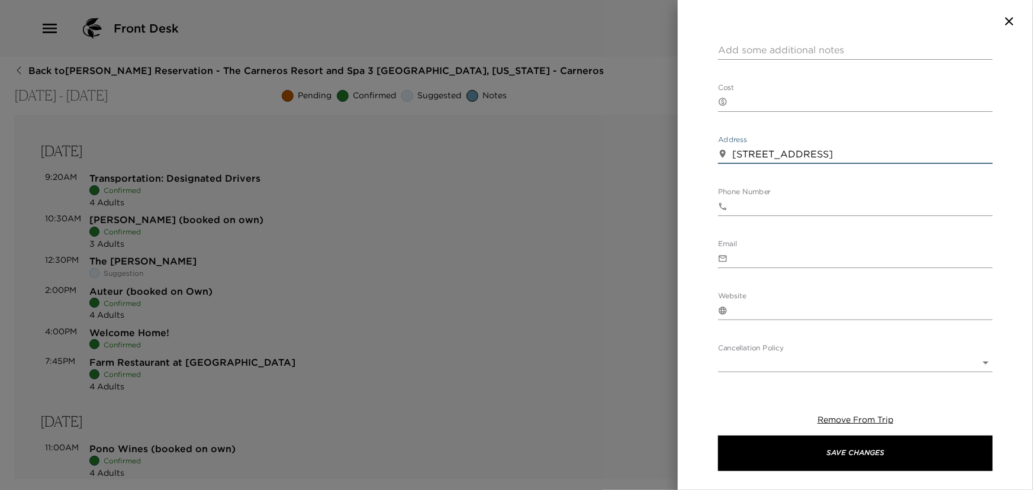
scroll to position [315, 0]
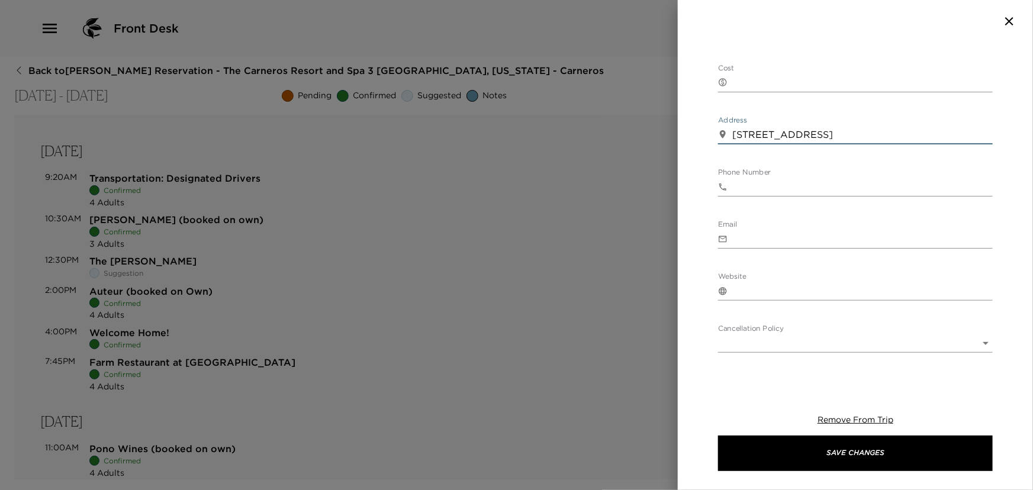
type textarea "691 Broadway St, Sonoma, CA 95476"
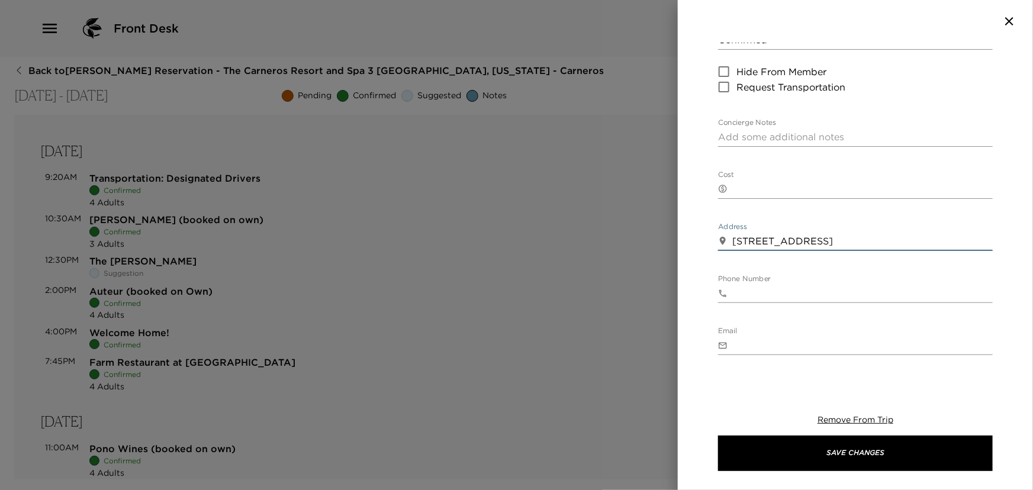
scroll to position [208, 0]
click at [741, 131] on textarea "Concierge Notes" at bounding box center [855, 138] width 275 height 14
paste textarea "Built in former 1888 farmhouse, blocks from Sonoma’s historic downtown plaza an…"
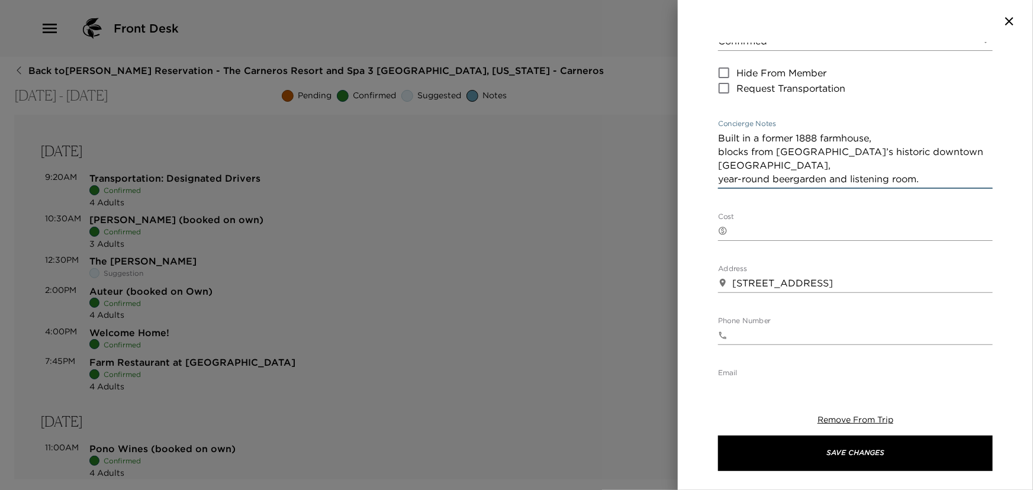
click at [719, 147] on textarea "Built in a former 1888 farmhouse, blocks from Sonoma’s historic downtown plaza …" at bounding box center [855, 158] width 275 height 54
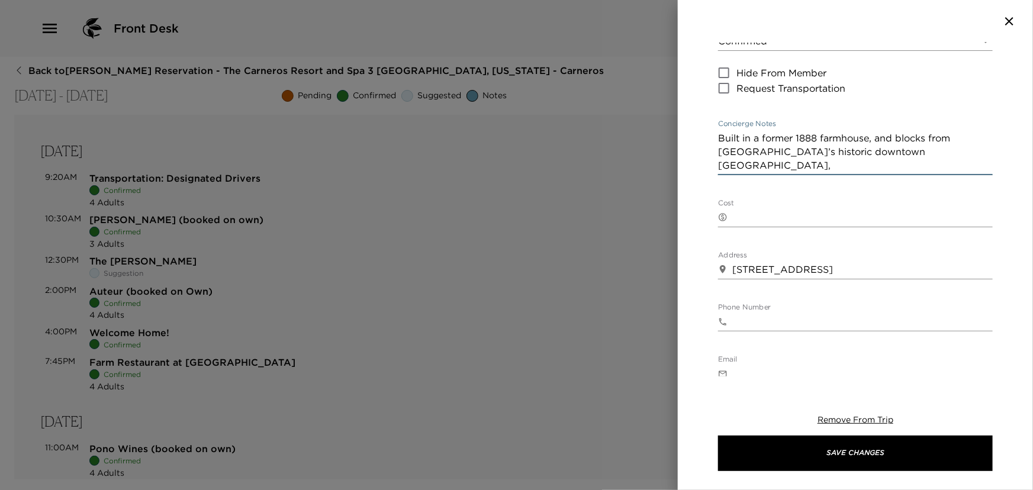
drag, startPoint x: 720, startPoint y: 162, endPoint x: 718, endPoint y: 175, distance: 13.2
click at [720, 162] on textarea "Built in a former 1888 farmhouse, and blocks from Sonoma’s historic downtown pl…" at bounding box center [855, 151] width 275 height 41
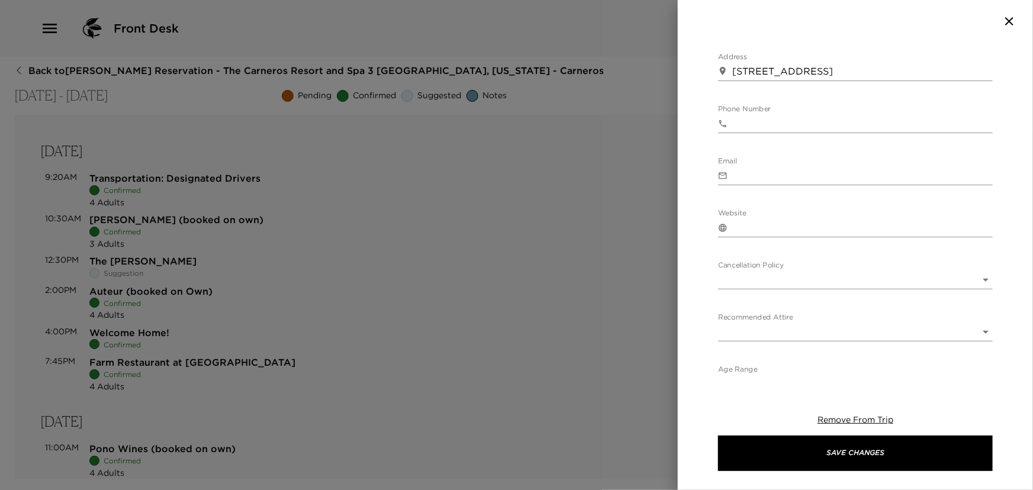
scroll to position [422, 0]
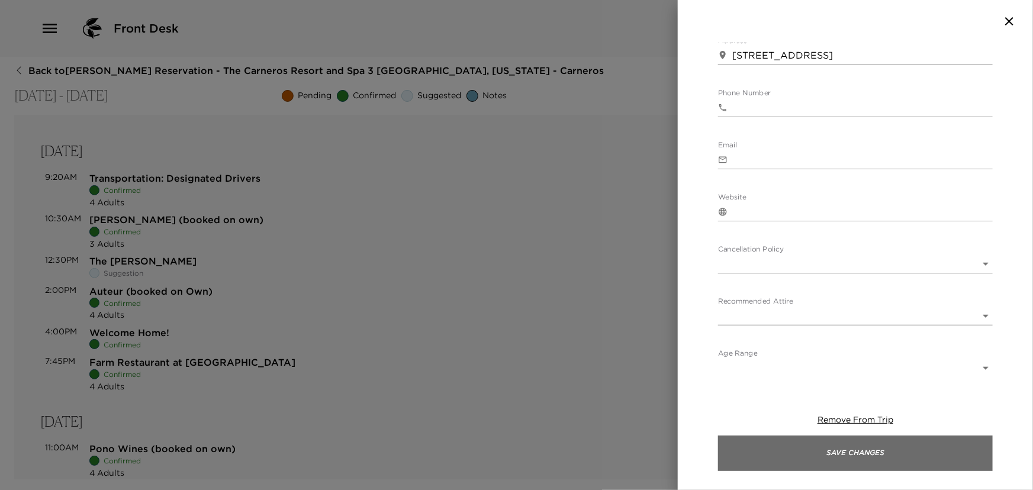
type textarea "Built in a former 1888 farmhouse, and blocks from Sonoma’s historic downtown pl…"
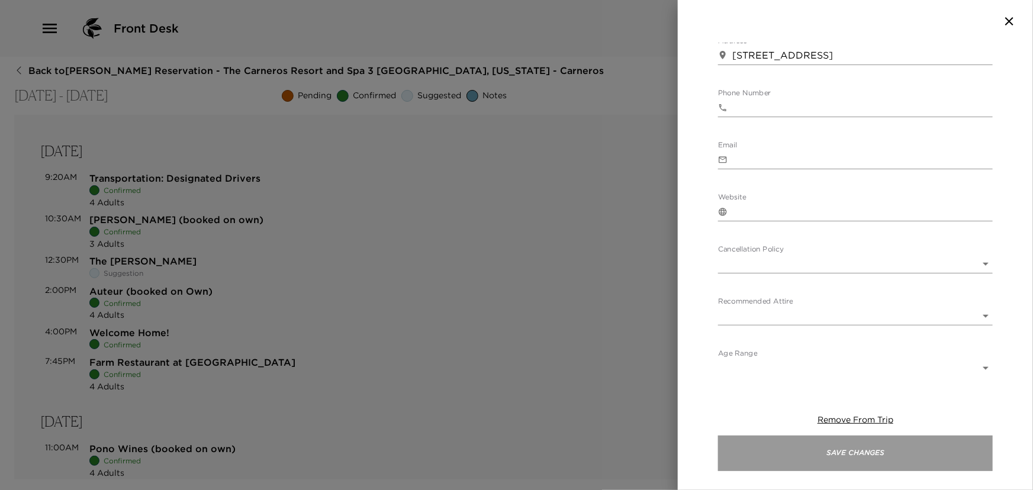
click at [819, 450] on button "Save Changes" at bounding box center [855, 454] width 275 height 36
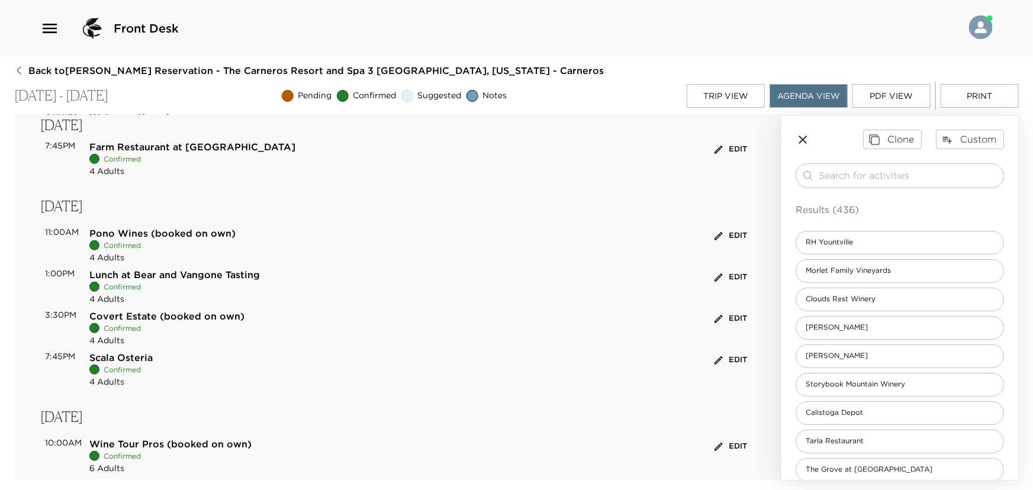
scroll to position [397, 0]
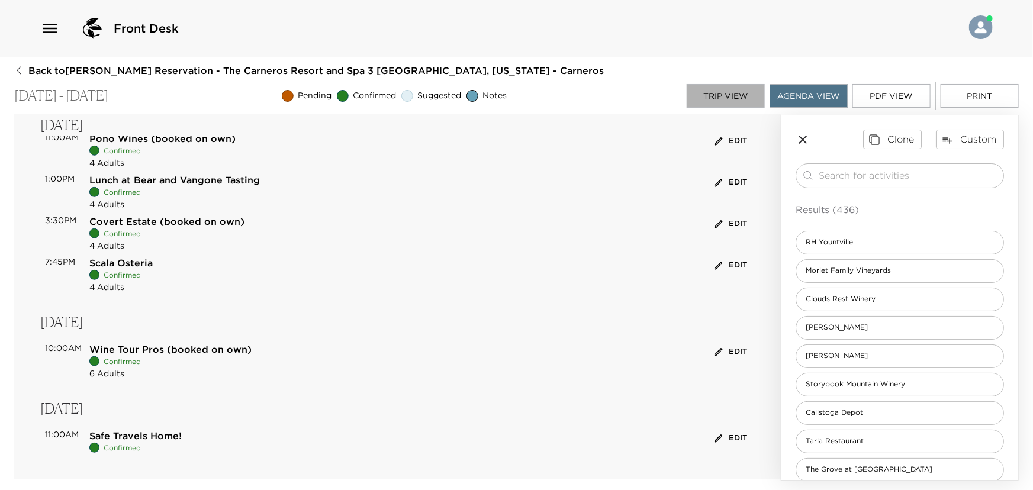
click at [726, 93] on button "Trip View" at bounding box center [726, 96] width 78 height 24
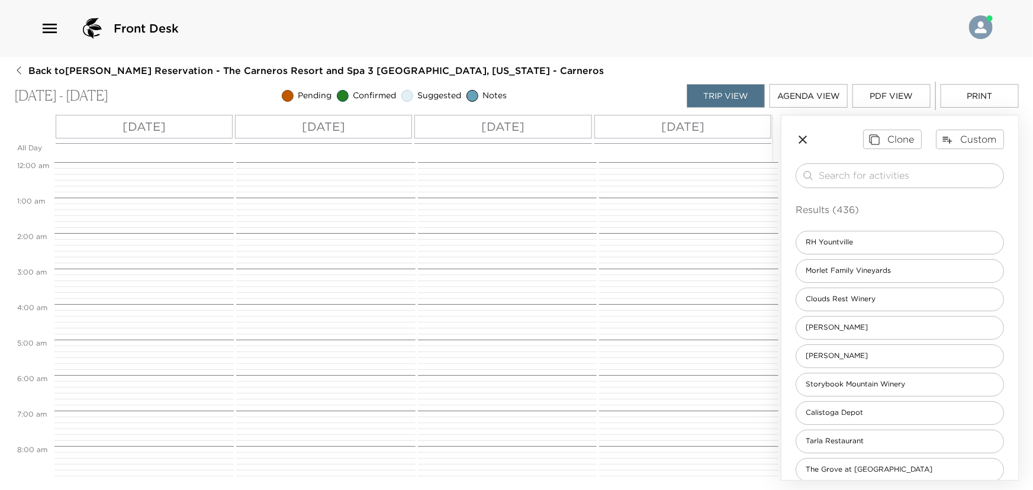
scroll to position [331, 0]
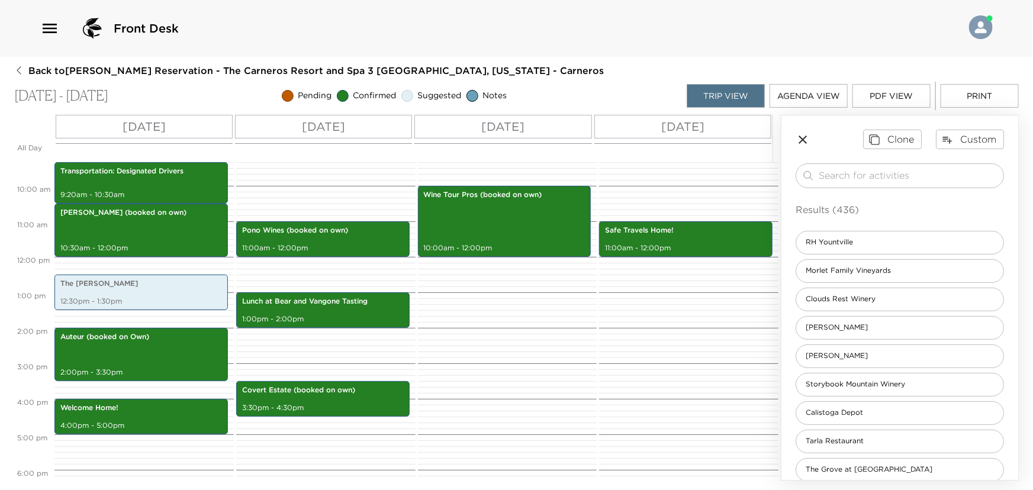
click at [517, 124] on p "Tue 10/07" at bounding box center [503, 127] width 43 height 18
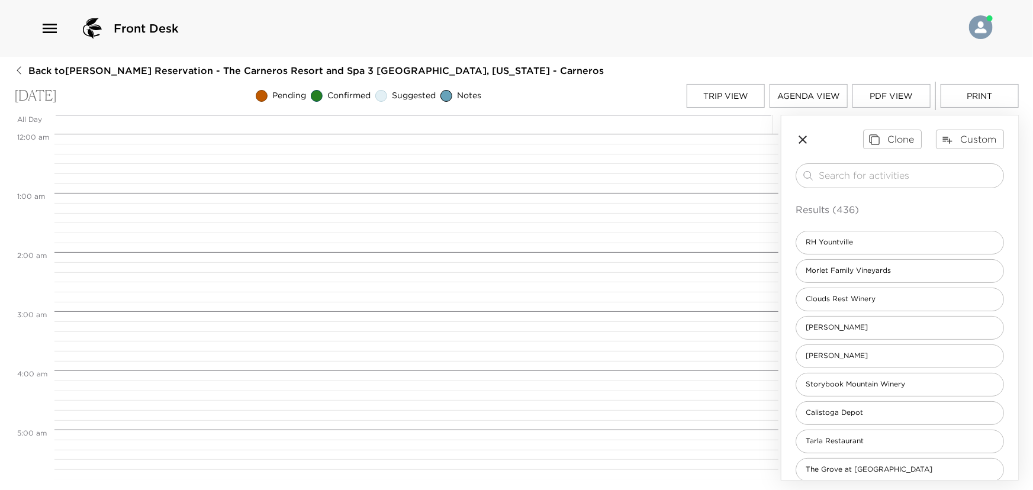
scroll to position [592, 0]
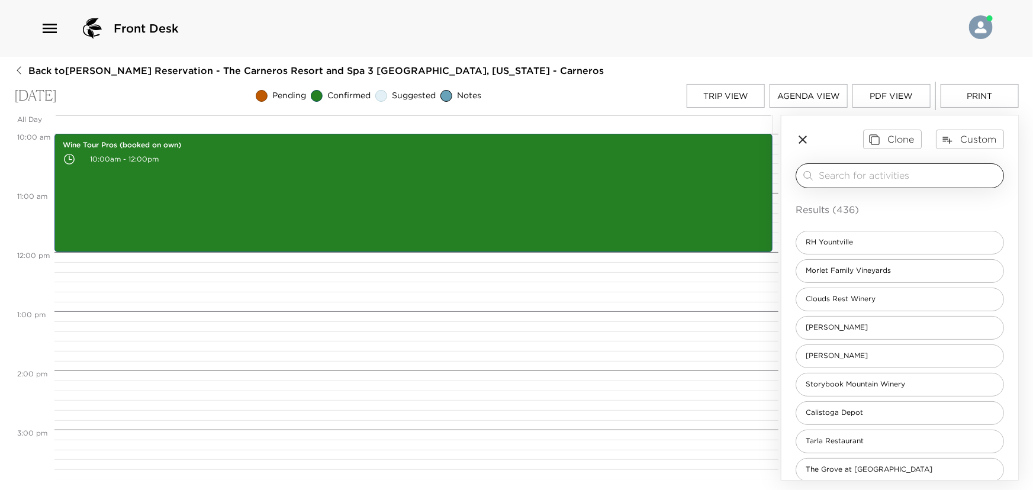
click at [855, 179] on input "search" at bounding box center [908, 176] width 180 height 14
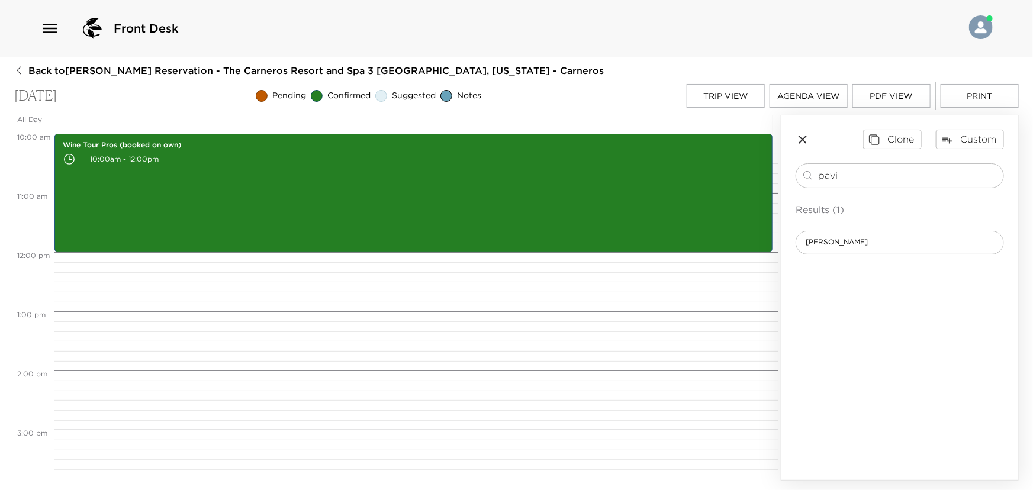
drag, startPoint x: 852, startPoint y: 178, endPoint x: 754, endPoint y: 185, distance: 98.0
click at [754, 185] on div "All Day Tue 10/07 12:00 AM 1:00 AM 2:00 AM 3:00 AM 4:00 AM 5:00 AM 6:00 AM 7:00…" at bounding box center [516, 298] width 1004 height 366
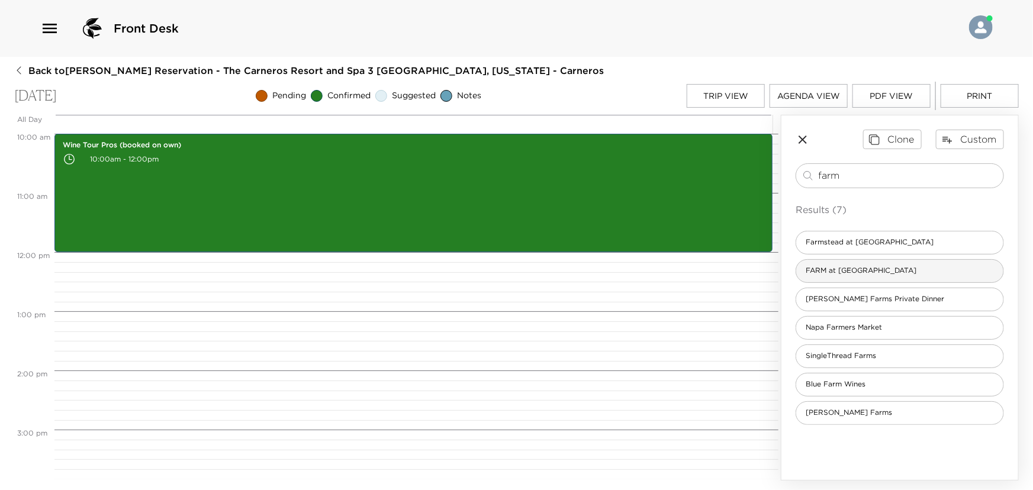
type input "farm"
click at [829, 267] on span "FARM at Carneros" at bounding box center [861, 271] width 130 height 10
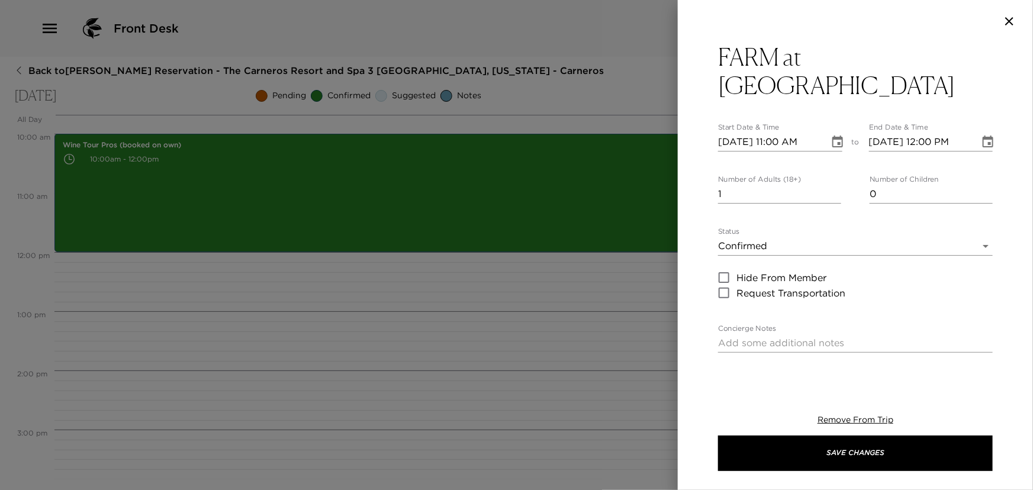
type textarea "The bar serves imaginative, hand-crafted cocktails, as well as an extensive lis…"
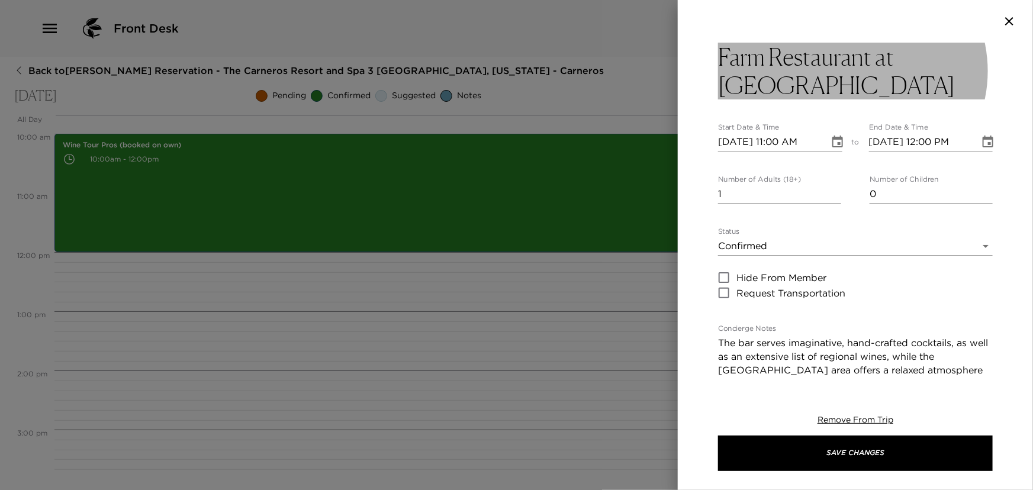
click at [791, 57] on h3 "Farm Restaurant at Carneros Resort" at bounding box center [855, 71] width 275 height 57
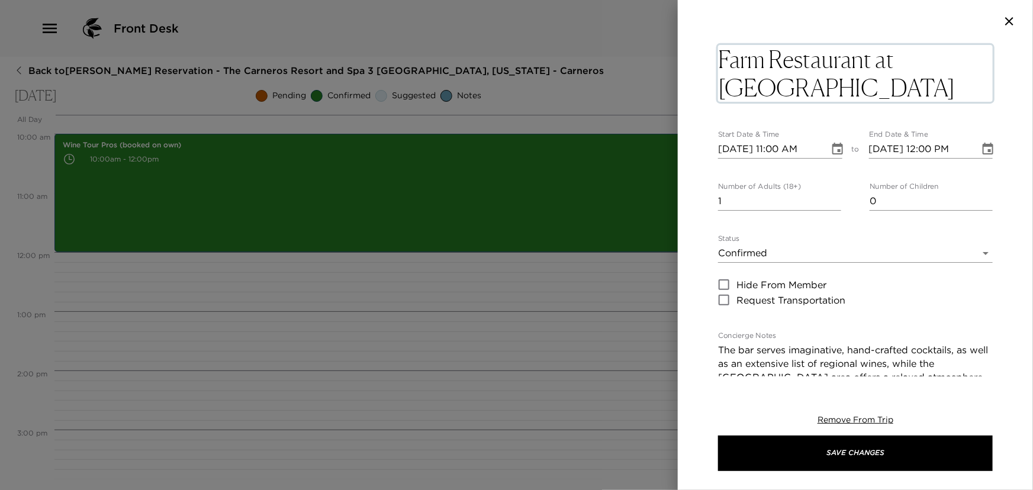
drag, startPoint x: 772, startPoint y: 56, endPoint x: 874, endPoint y: 98, distance: 109.9
click at [874, 98] on textarea "Farm Restaurant at Carneros Resort" at bounding box center [855, 73] width 275 height 57
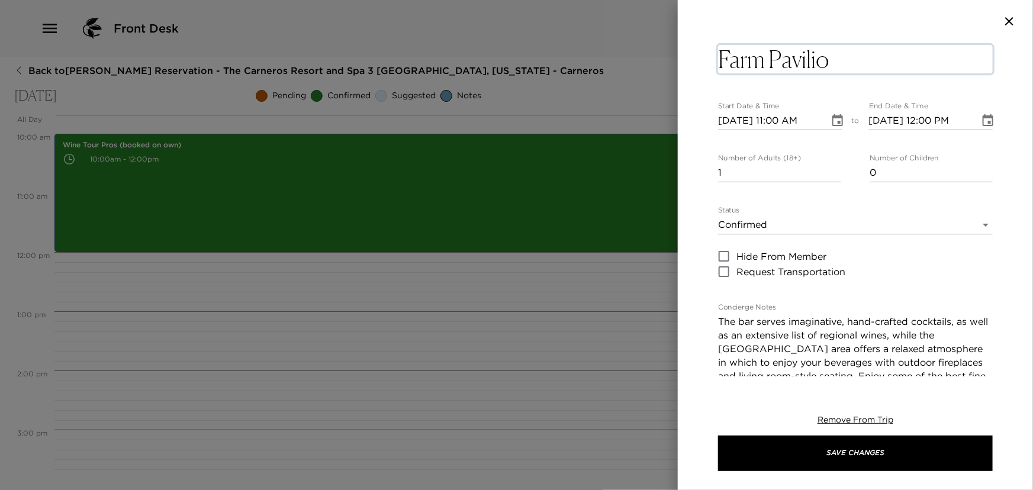
type textarea "Farm Pavilion"
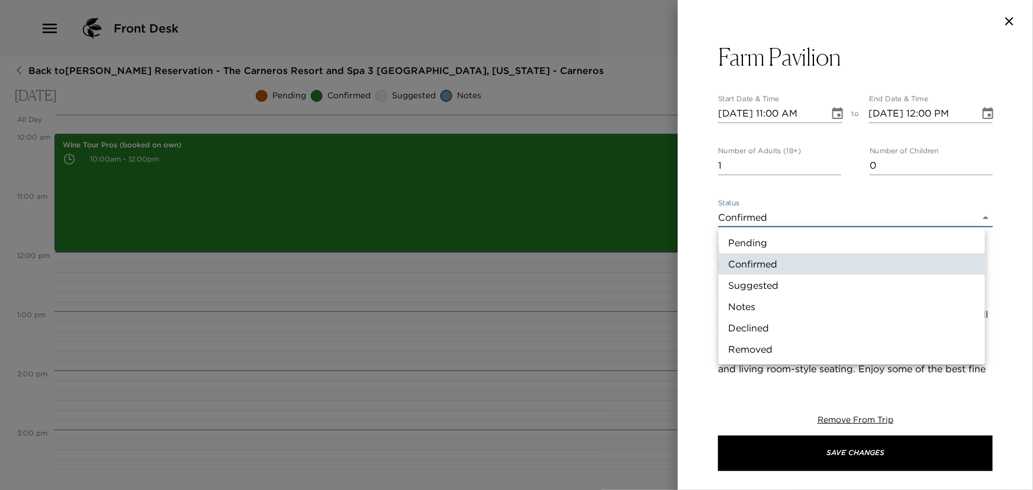
click at [746, 223] on body "Front Desk Back to Thomas Hoying Reservation - The Carneros Resort and Spa 3 Na…" at bounding box center [516, 245] width 1033 height 490
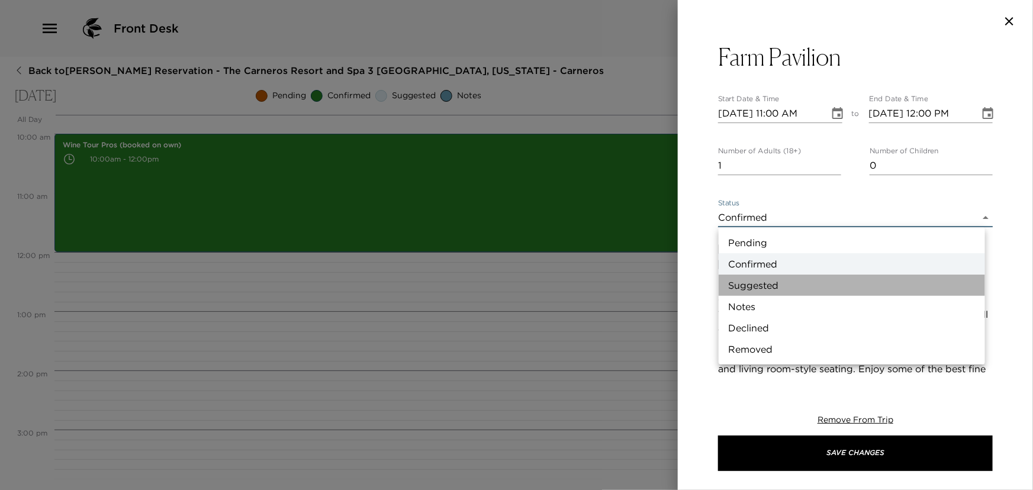
click at [741, 288] on li "Suggested" at bounding box center [851, 285] width 266 height 21
type input "Suggestion"
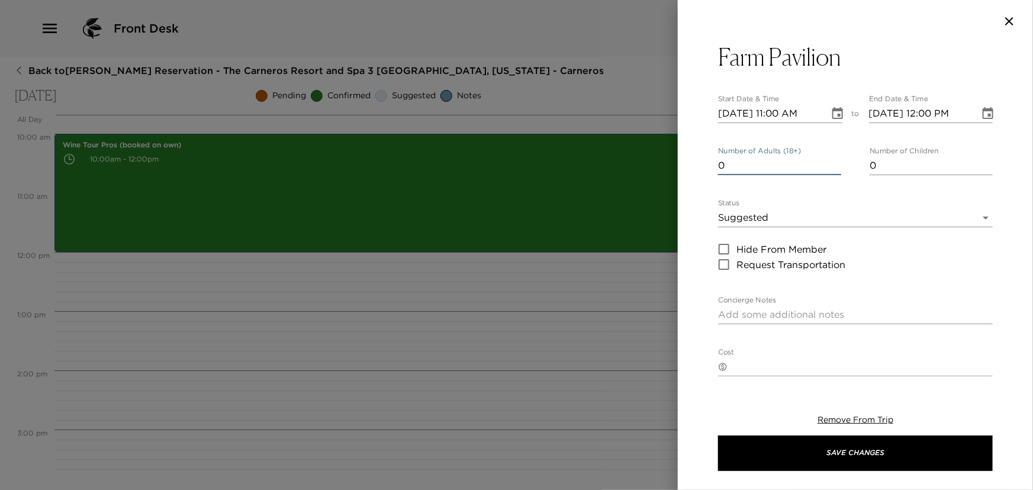
type input "0"
click at [834, 168] on input "0" at bounding box center [779, 165] width 123 height 19
click at [834, 109] on icon "Choose date, selected date is Oct 7, 2025" at bounding box center [837, 113] width 11 height 12
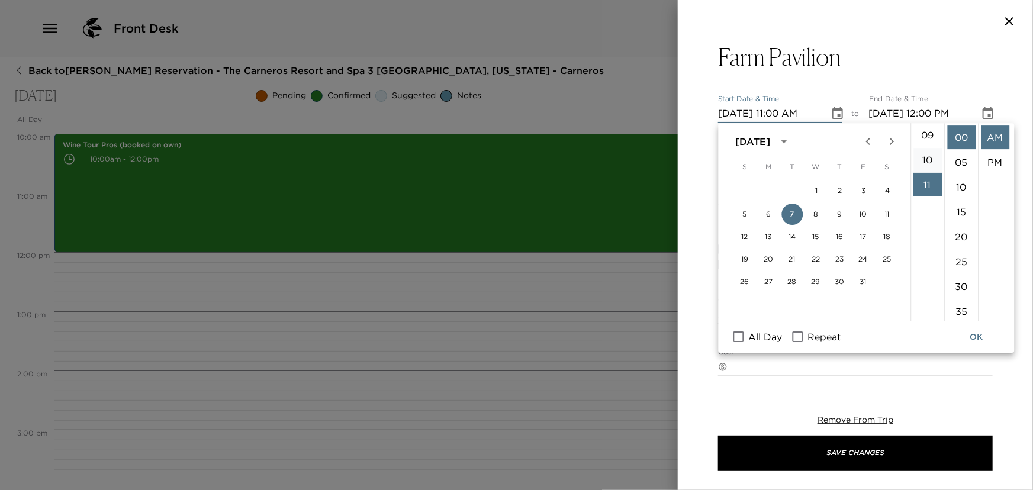
scroll to position [112, 0]
click at [927, 172] on li "06" at bounding box center [927, 175] width 28 height 24
click at [998, 160] on li "PM" at bounding box center [995, 162] width 28 height 24
type input "10/07/2025 06:00 PM"
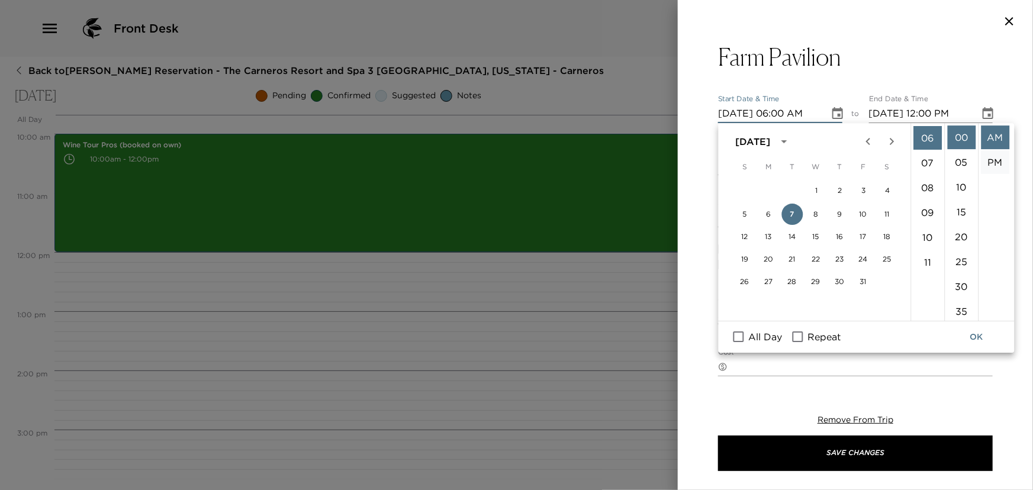
type input "10/07/2025 07:00 PM"
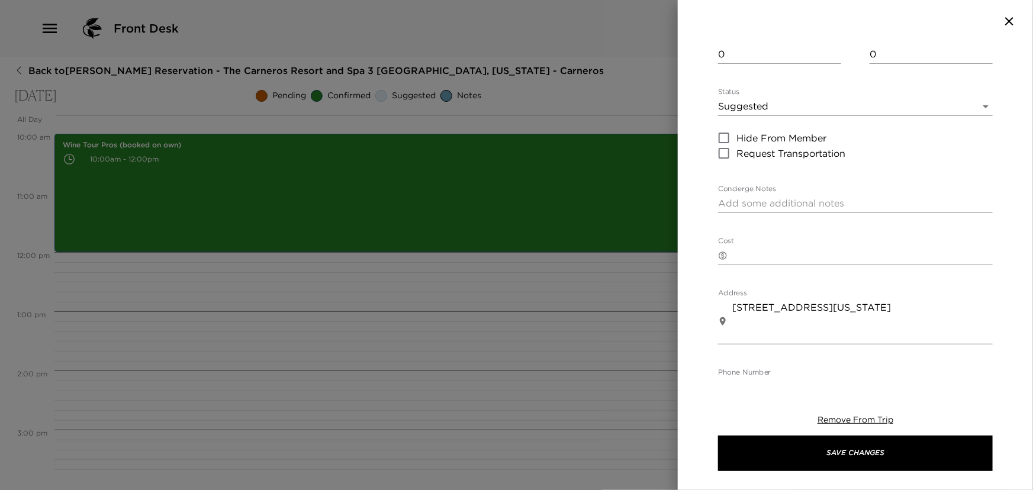
scroll to position [269, 0]
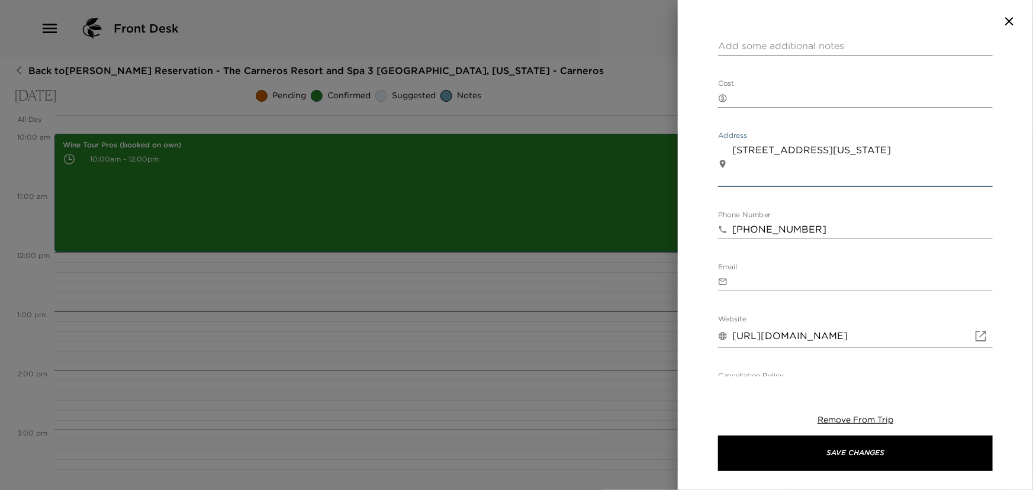
drag, startPoint x: 803, startPoint y: 183, endPoint x: 691, endPoint y: 192, distance: 112.2
click at [692, 192] on div "Farm Pavilion Start Date & Time 10/07/2025 06:00 PM to End Date & Time 10/07/20…" at bounding box center [855, 210] width 355 height 334
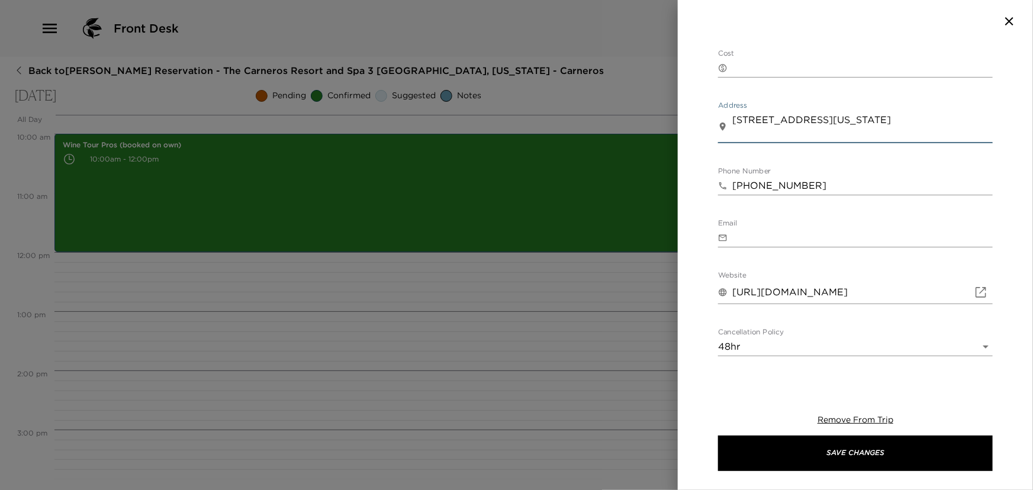
scroll to position [382, 0]
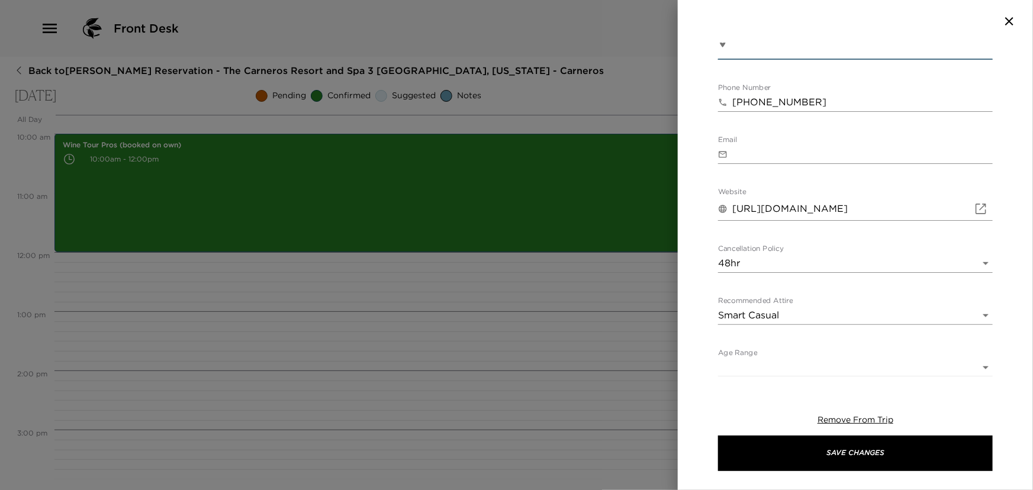
type textarea "4048 Sonoma Highway Napa California 94559"
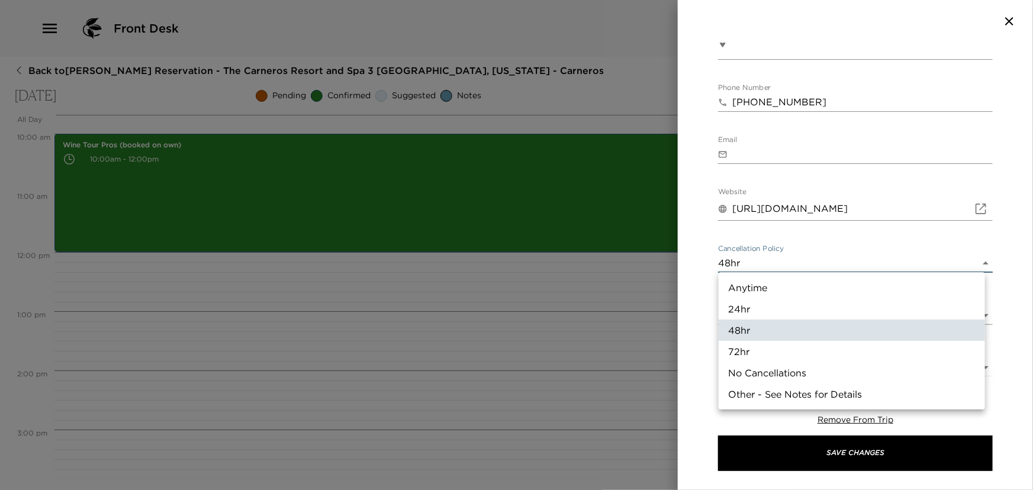
click at [752, 265] on body "Front Desk Back to Thomas Hoying Reservation - The Carneros Resort and Spa 3 Na…" at bounding box center [516, 245] width 1033 height 490
drag, startPoint x: 745, startPoint y: 287, endPoint x: 740, endPoint y: 281, distance: 8.4
click at [740, 281] on li "Anytime" at bounding box center [851, 287] width 266 height 21
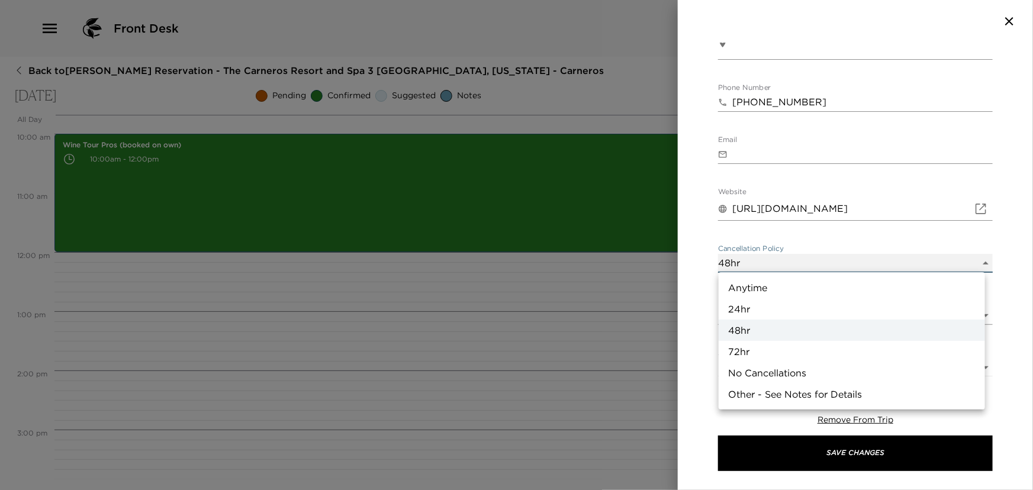
type input "Anytime"
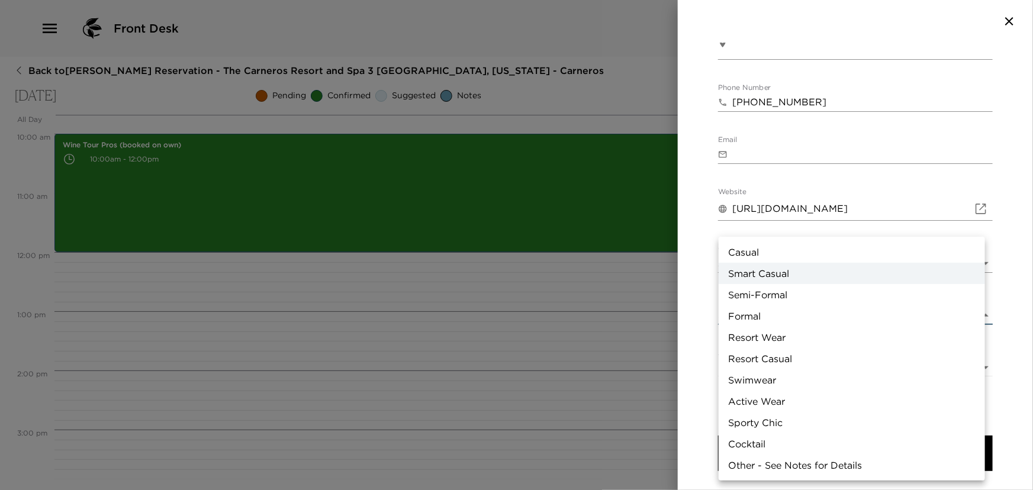
click at [752, 314] on body "Front Desk Back to Thomas Hoying Reservation - The Carneros Resort and Spa 3 Na…" at bounding box center [516, 245] width 1033 height 490
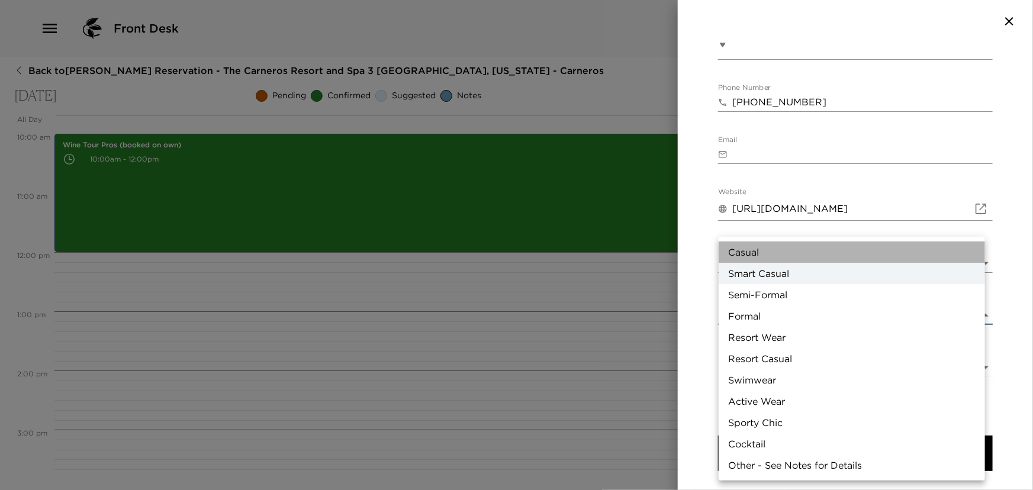
click at [736, 247] on li "Casual" at bounding box center [851, 251] width 266 height 21
type input "Casual"
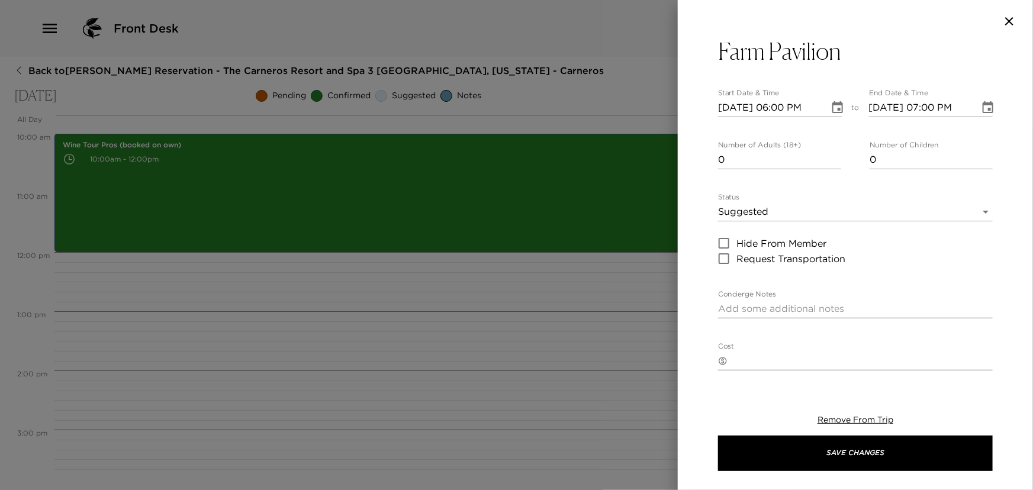
scroll to position [0, 0]
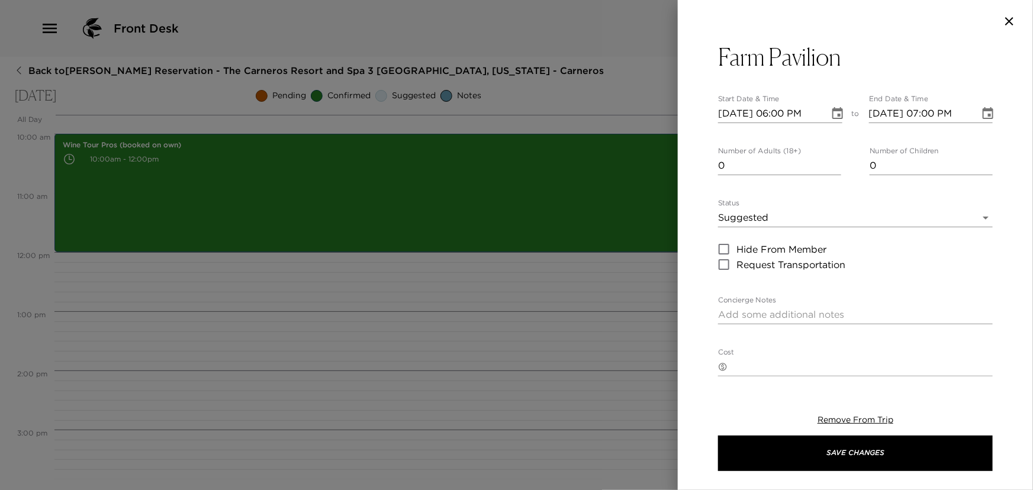
click at [774, 320] on textarea "Concierge Notes" at bounding box center [855, 315] width 275 height 14
paste textarea "Relaxed and refined, the FARM Pavilion is an open-air lounge ideal for savoring…"
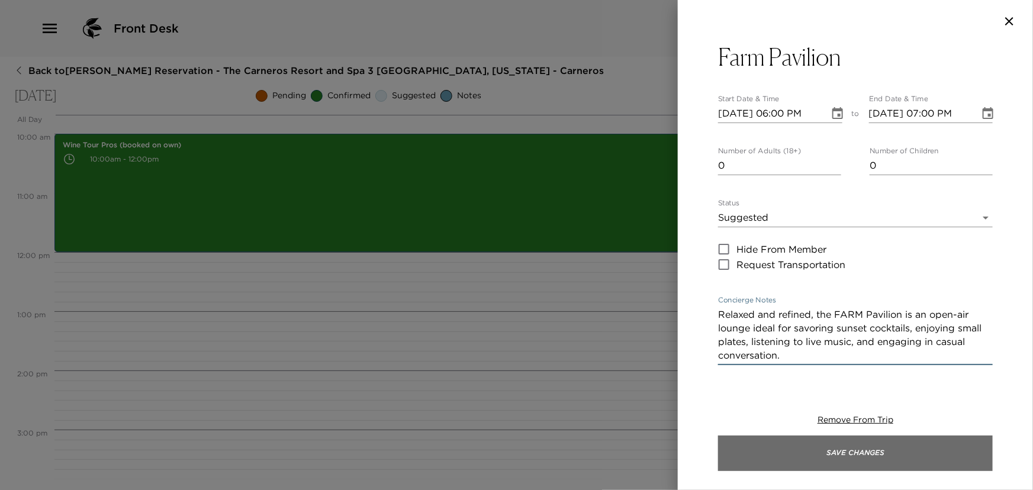
type textarea "Relaxed and refined, the FARM Pavilion is an open-air lounge ideal for savoring…"
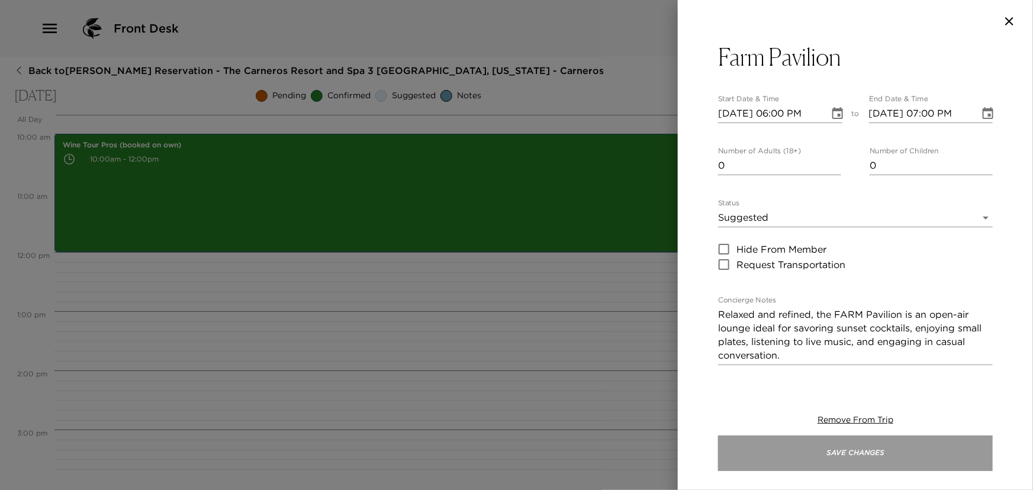
click at [794, 454] on button "Save Changes" at bounding box center [855, 454] width 275 height 36
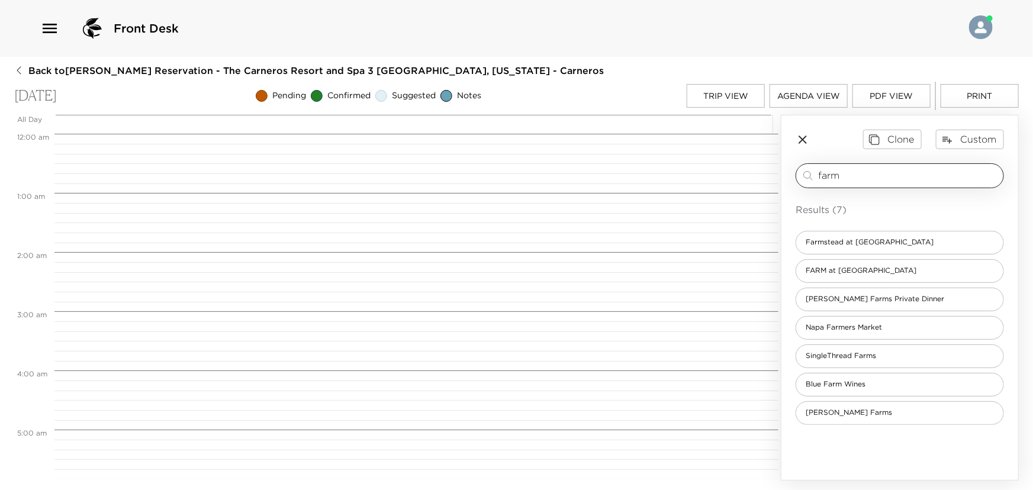
click at [852, 178] on input "farm" at bounding box center [908, 176] width 180 height 14
click at [785, 102] on button "Agenda View" at bounding box center [808, 96] width 78 height 24
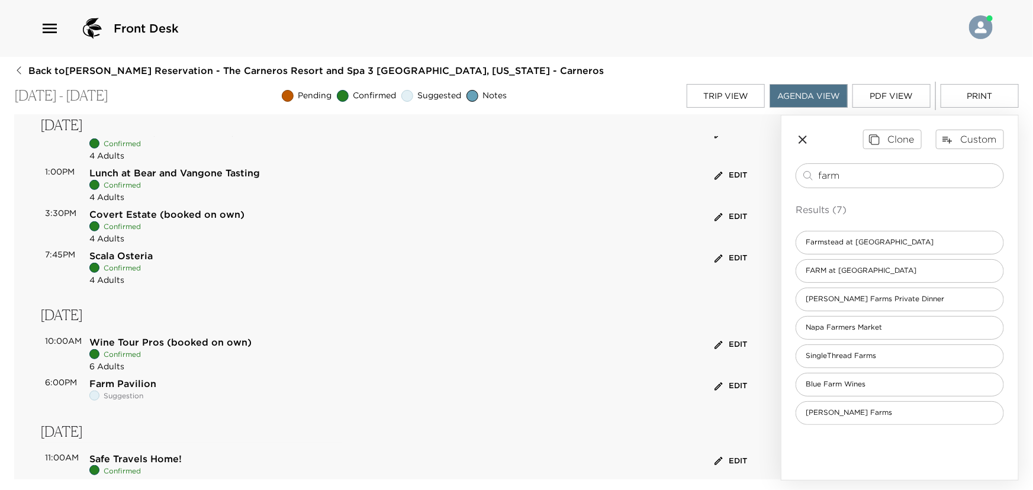
scroll to position [426, 0]
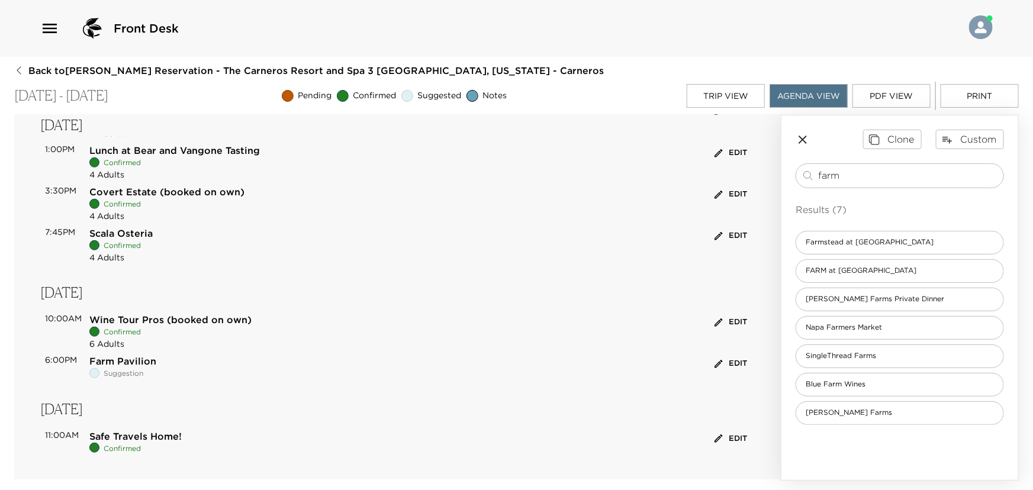
click at [894, 94] on button "PDF View" at bounding box center [891, 96] width 78 height 24
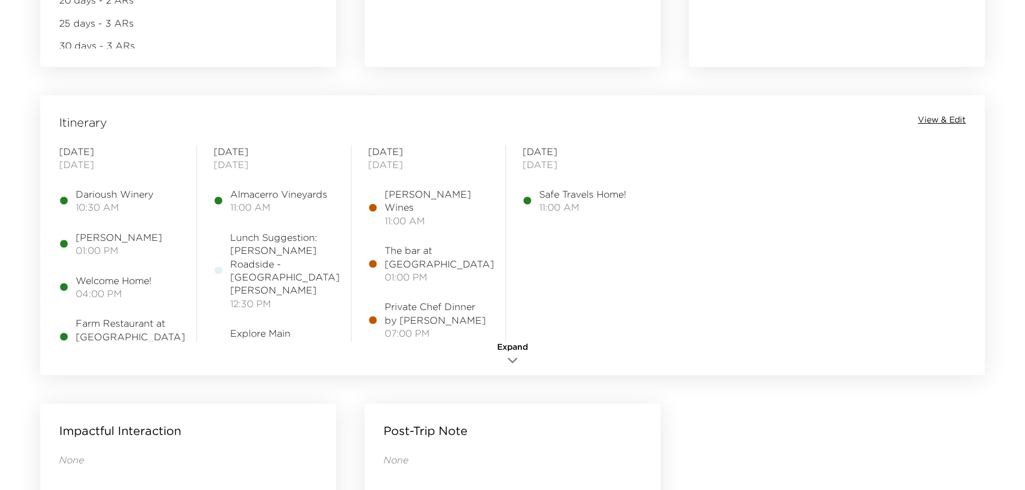
scroll to position [968, 0]
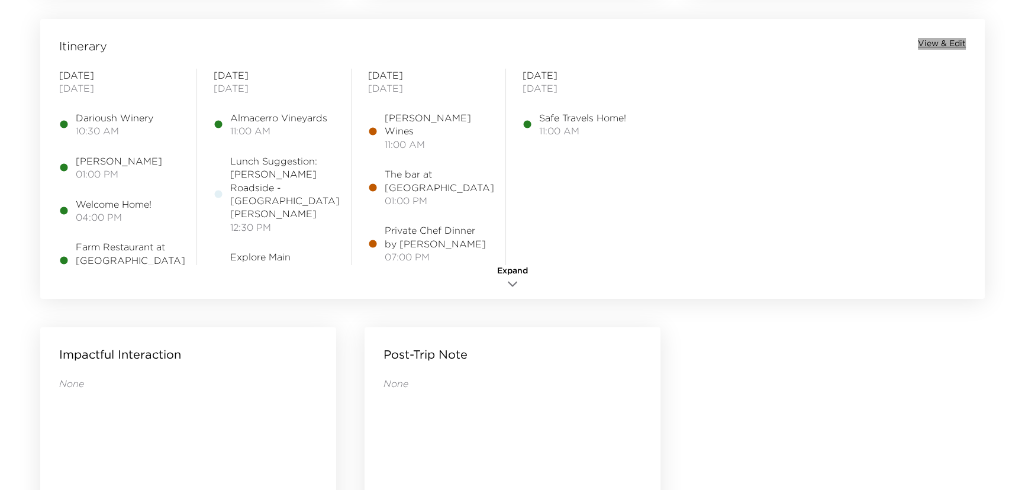
click at [931, 43] on span "View & Edit" at bounding box center [942, 44] width 48 height 12
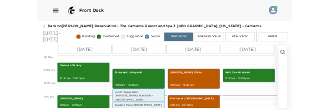
scroll to position [373, 0]
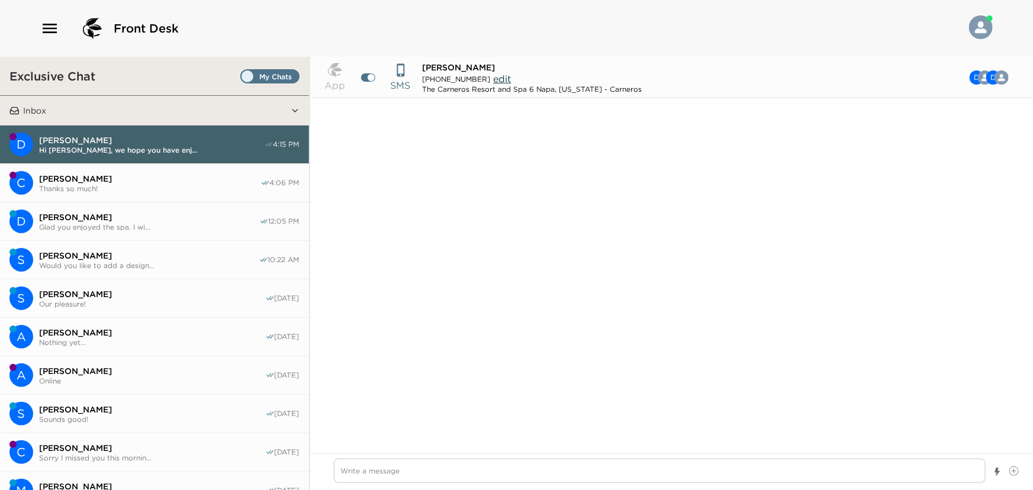
scroll to position [972, 0]
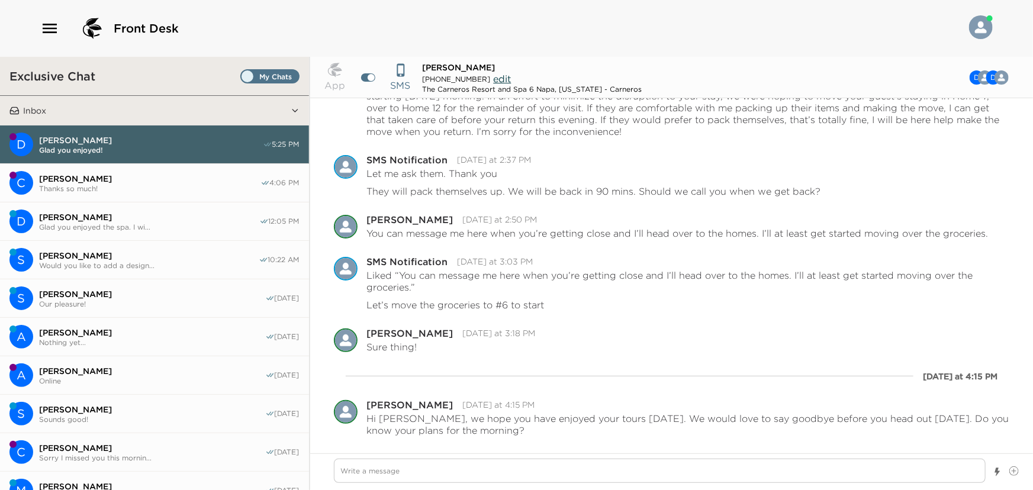
type textarea "x"
